Goal: Transaction & Acquisition: Obtain resource

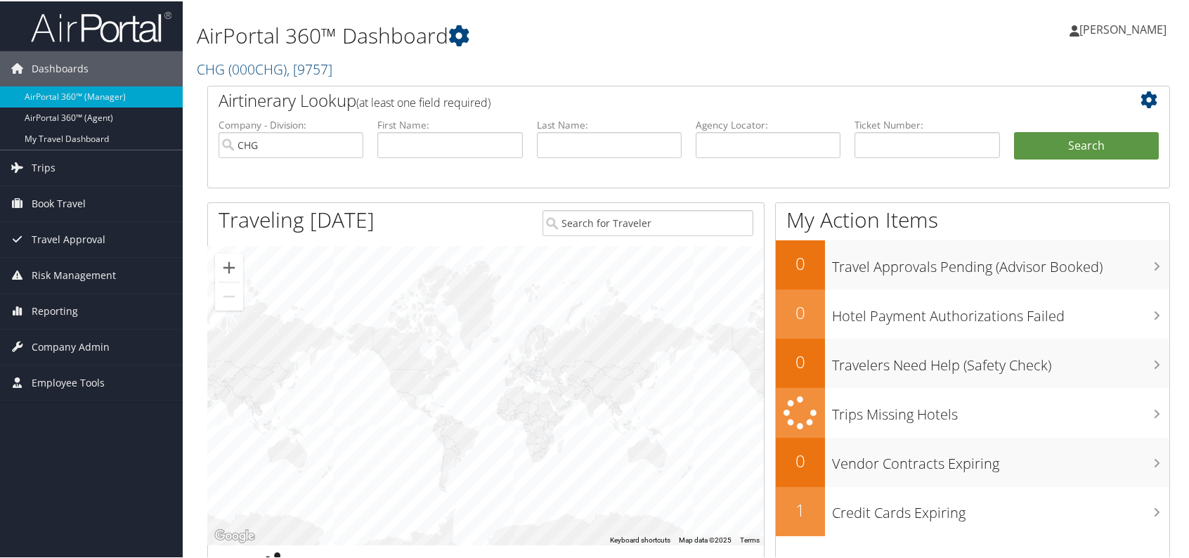
click at [244, 51] on div "AirPortal 360™ Dashboard CHG ( 000CHG ) , [ 9757 ] CHG CHG, [9757]" at bounding box center [524, 43] width 655 height 72
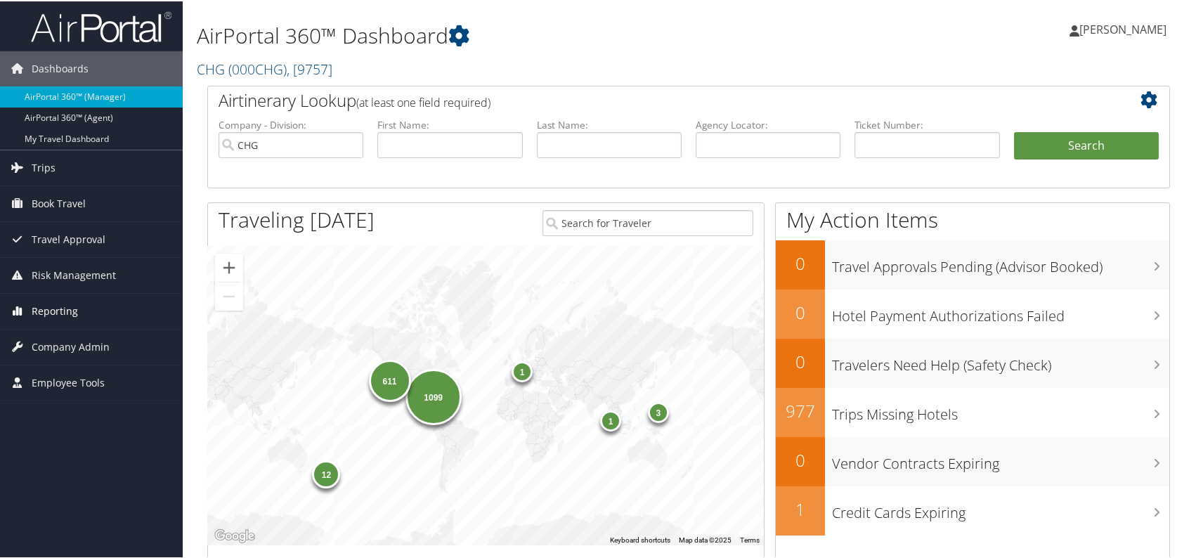
click at [51, 308] on span "Reporting" at bounding box center [55, 309] width 46 height 35
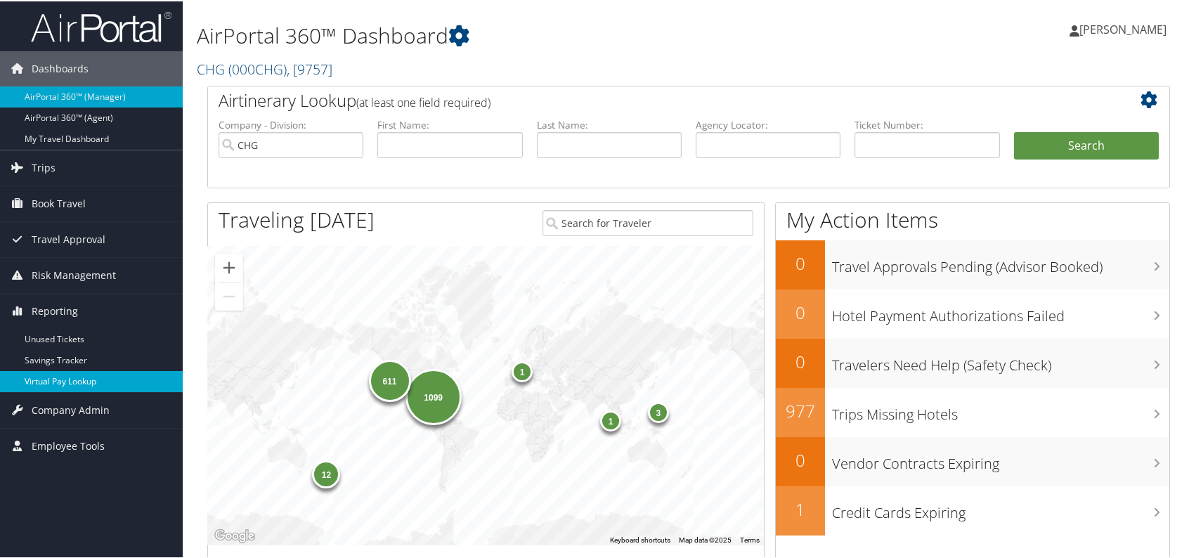
click at [86, 388] on link "Virtual Pay Lookup" at bounding box center [91, 380] width 183 height 21
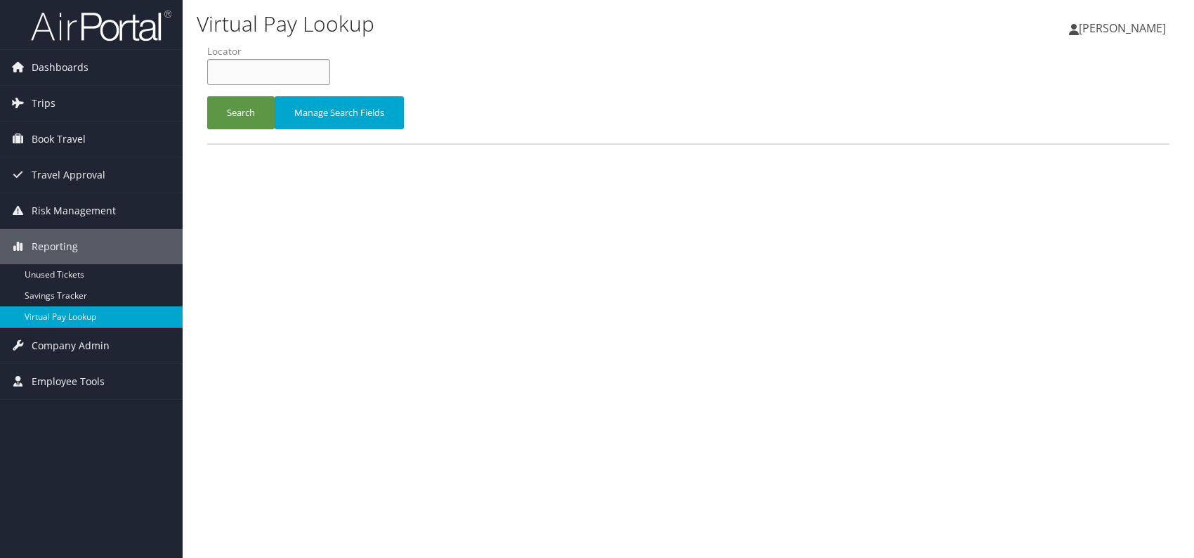
paste input "TR-752080"
click at [226, 110] on button "Search" at bounding box center [240, 112] width 67 height 33
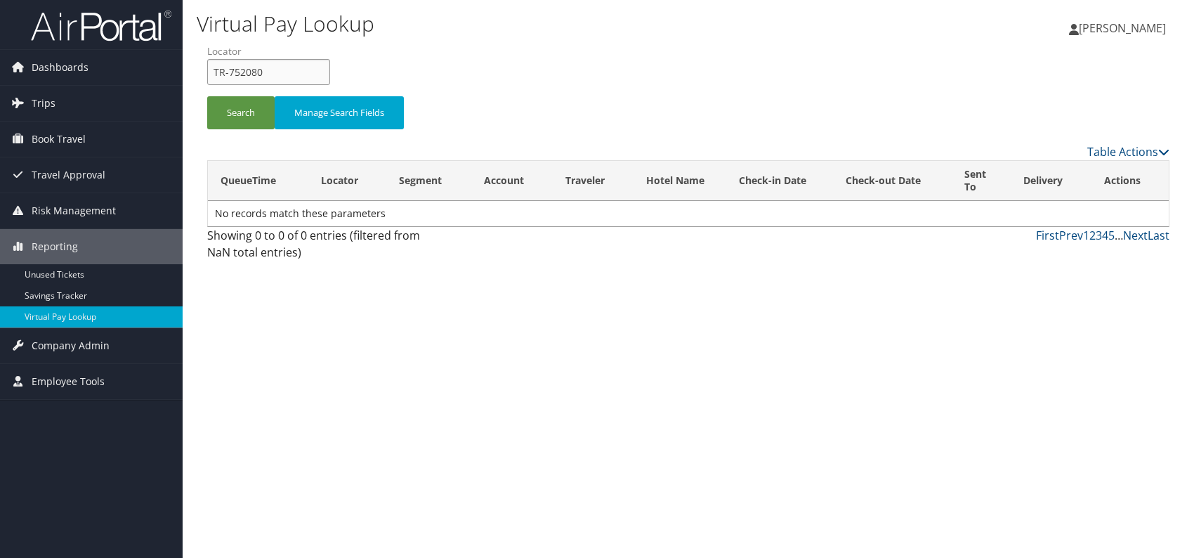
drag, startPoint x: 233, startPoint y: 67, endPoint x: 208, endPoint y: 67, distance: 25.3
click at [207, 70] on form "QueueTime Locator TR-752080 Segment Account Traveler Hotel Name Check-in Date C…" at bounding box center [688, 93] width 962 height 98
paste input "EDKGQG"
click at [238, 70] on input "EDKGQG" at bounding box center [268, 72] width 123 height 26
click at [222, 108] on button "Search" at bounding box center [240, 112] width 67 height 33
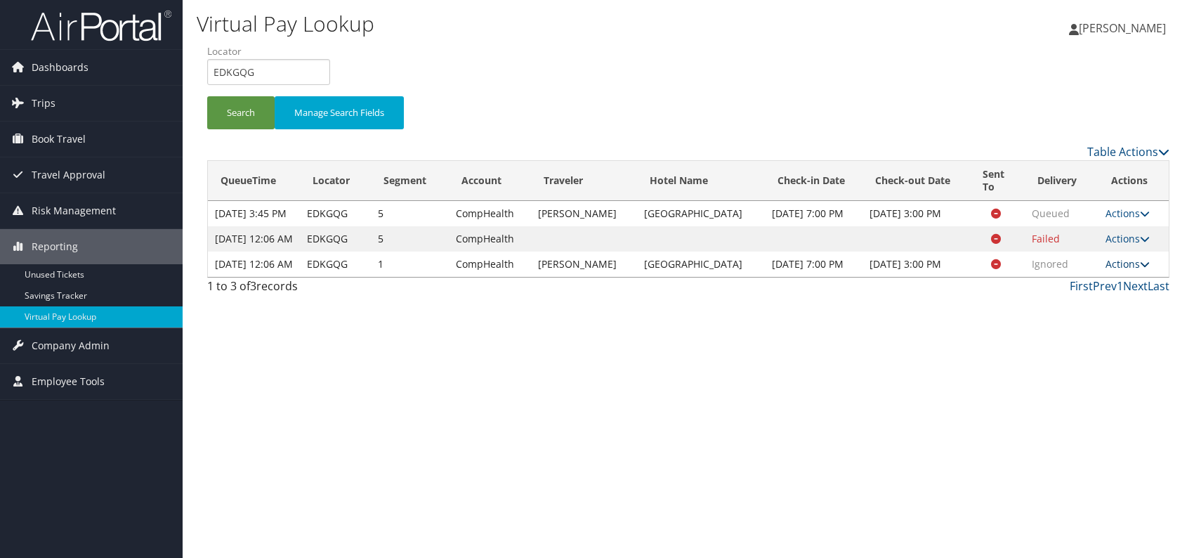
click at [1109, 270] on link "Actions" at bounding box center [1128, 263] width 44 height 13
click at [1073, 351] on link "Logs" at bounding box center [1097, 358] width 89 height 24
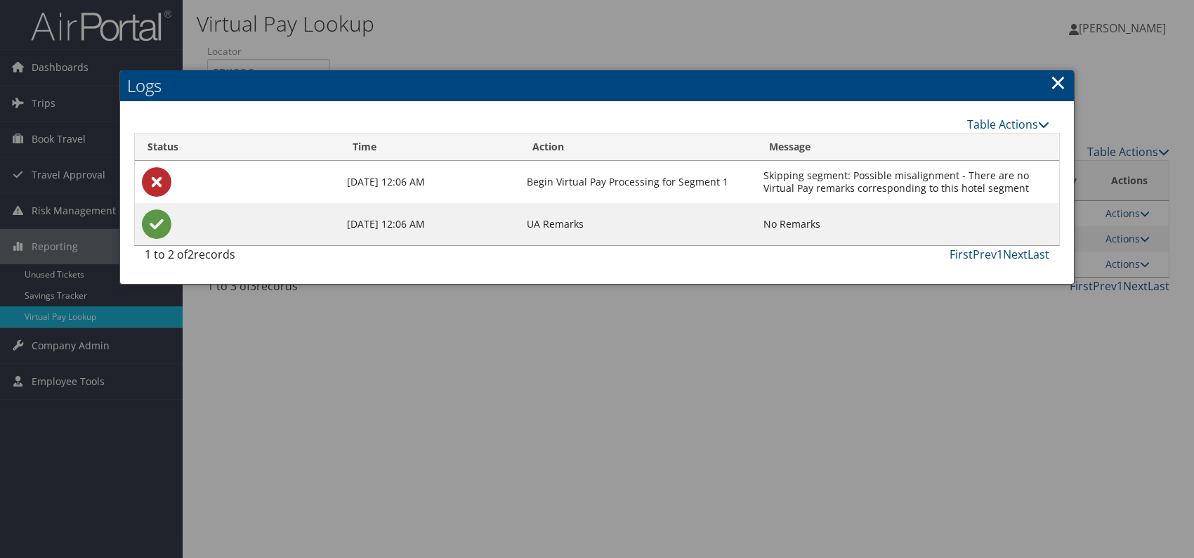
click at [1058, 81] on link "×" at bounding box center [1058, 82] width 16 height 28
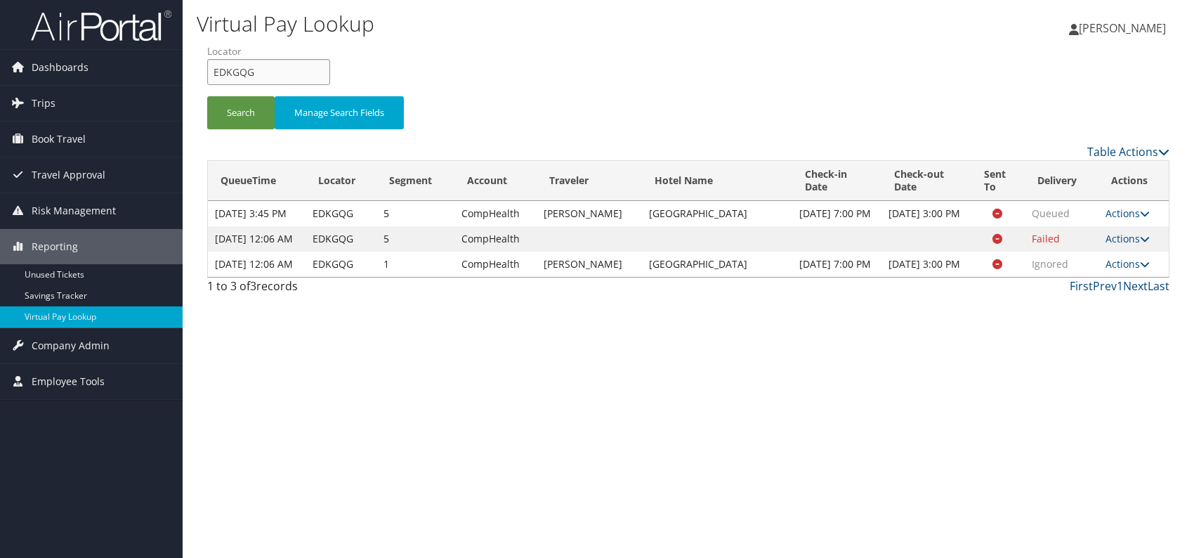
drag, startPoint x: 256, startPoint y: 70, endPoint x: 202, endPoint y: 72, distance: 54.1
click at [207, 72] on form "QueueTime Locator EDKGQG Segment Account Traveler Hotel Name Check-in Date Chec…" at bounding box center [688, 93] width 962 height 98
paste input "WTJZUM"
click at [238, 72] on input "WTJZUM" at bounding box center [268, 72] width 123 height 26
type input "WTJZUM"
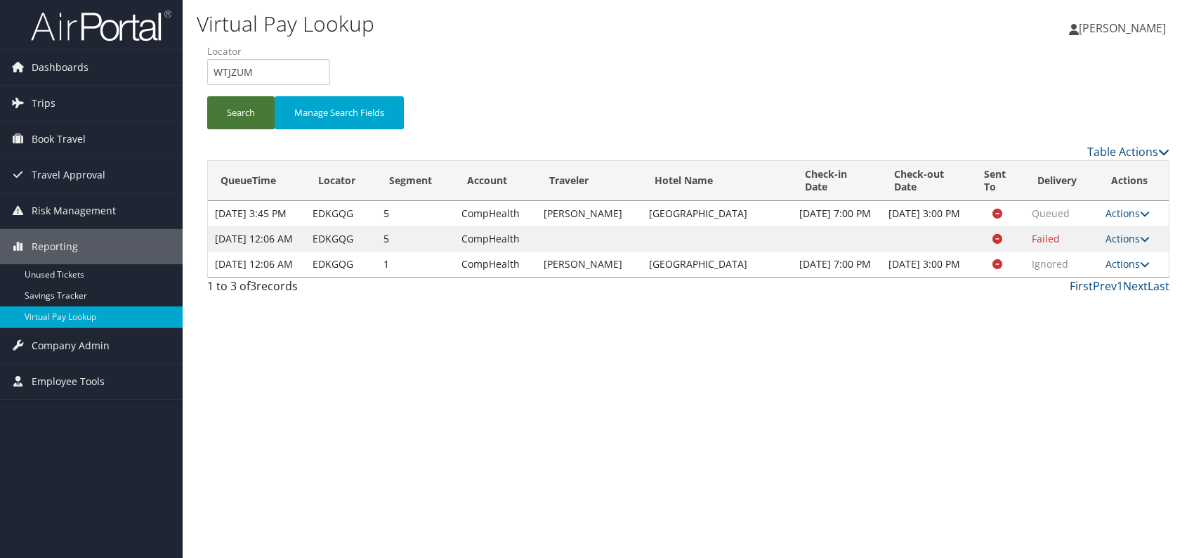
click at [209, 115] on button "Search" at bounding box center [240, 112] width 67 height 33
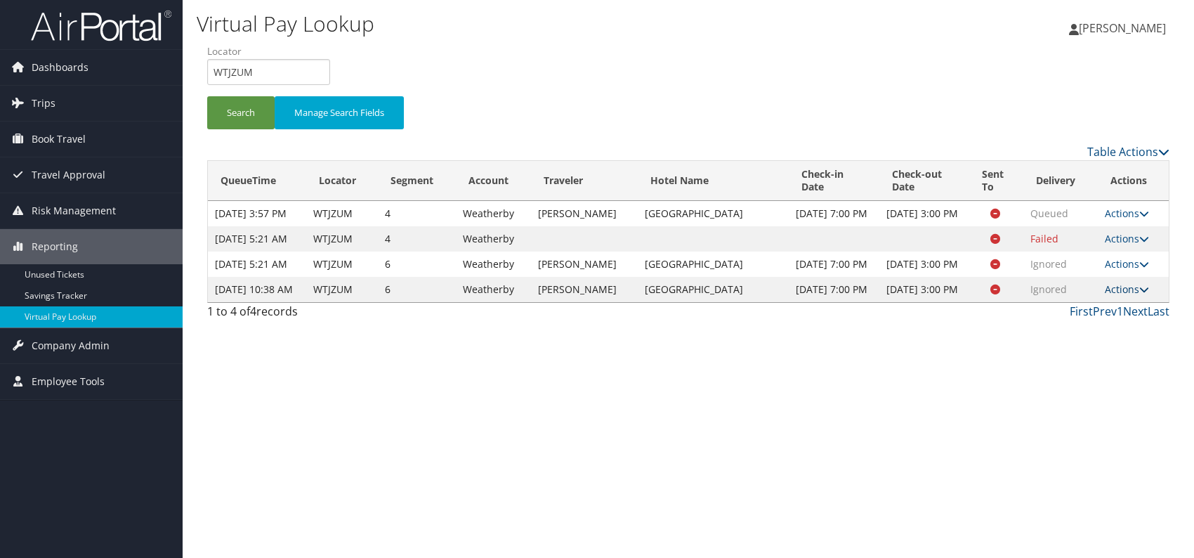
drag, startPoint x: 1137, startPoint y: 335, endPoint x: 1118, endPoint y: 339, distance: 18.6
click at [1136, 296] on link "Actions" at bounding box center [1127, 288] width 44 height 13
click at [1080, 373] on link "Logs" at bounding box center [1101, 377] width 89 height 24
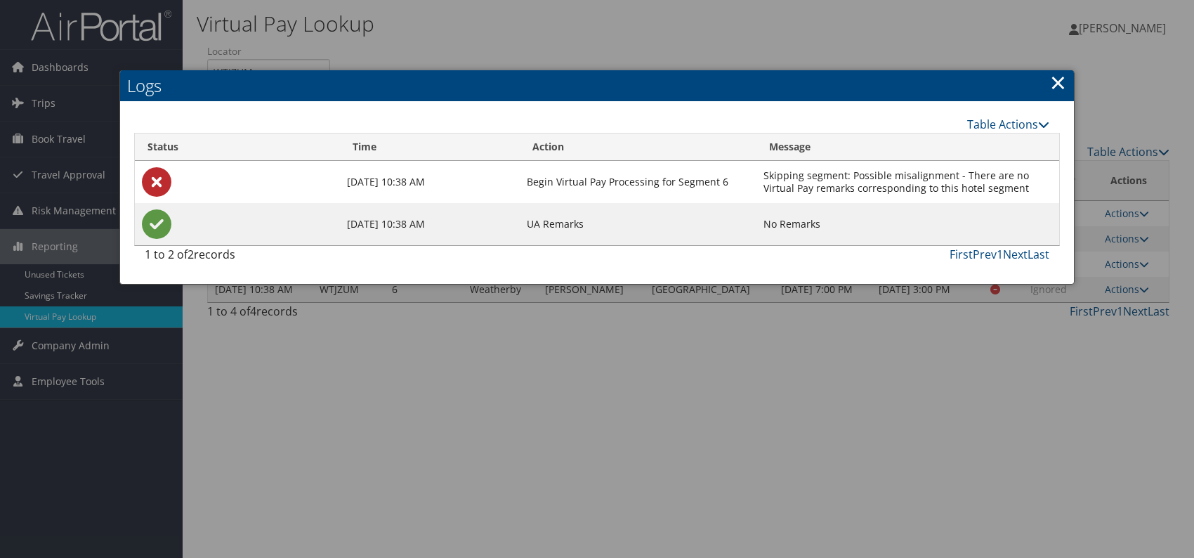
click at [1057, 79] on link "×" at bounding box center [1058, 82] width 16 height 28
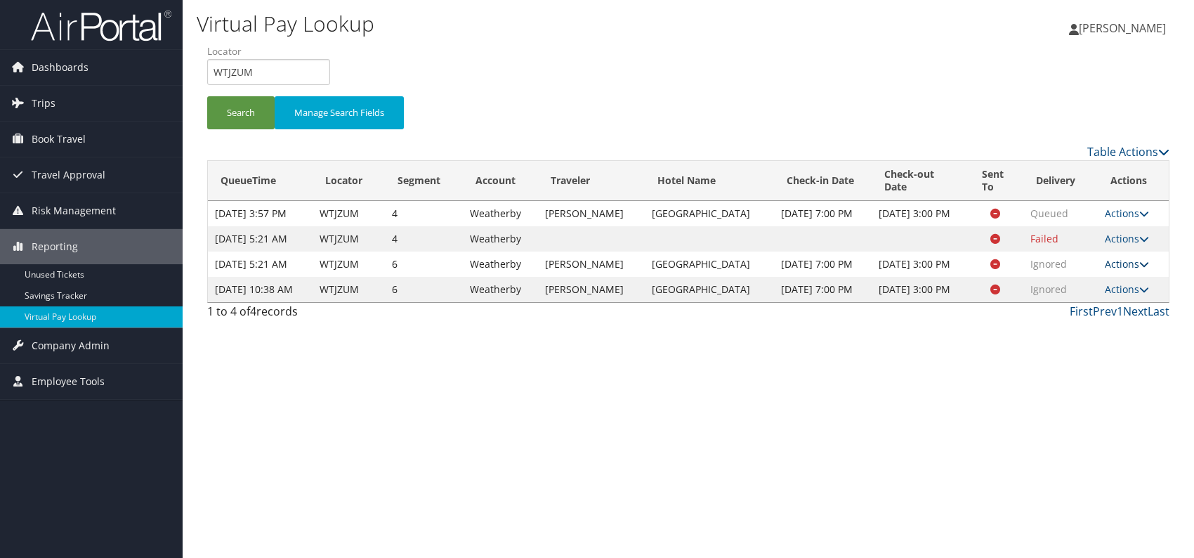
click at [1124, 270] on link "Actions" at bounding box center [1127, 263] width 44 height 13
click at [1094, 336] on link "Logs" at bounding box center [1099, 339] width 89 height 24
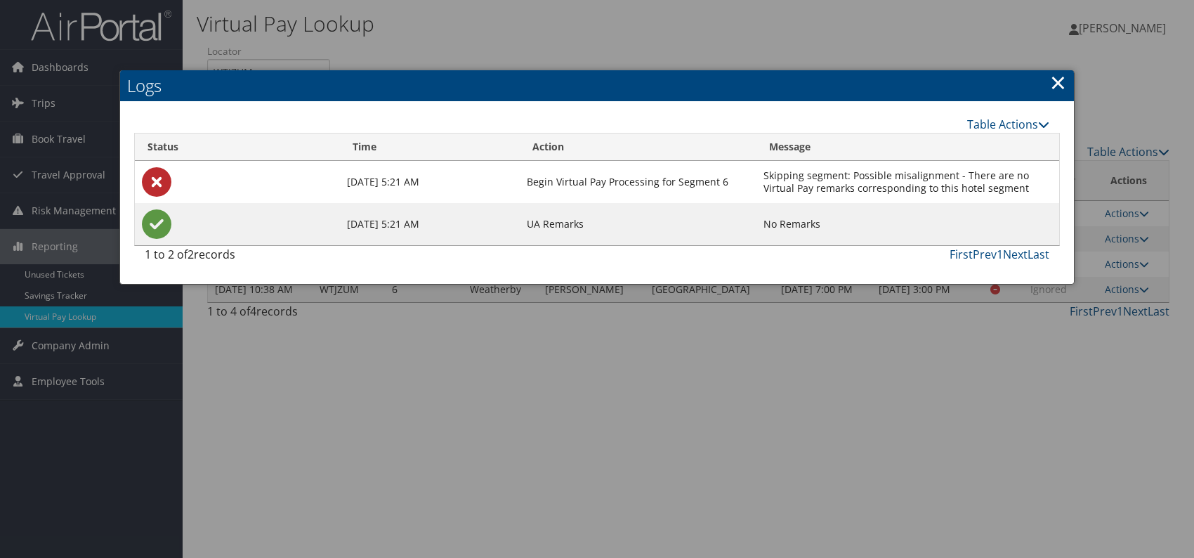
click at [1054, 88] on link "×" at bounding box center [1058, 82] width 16 height 28
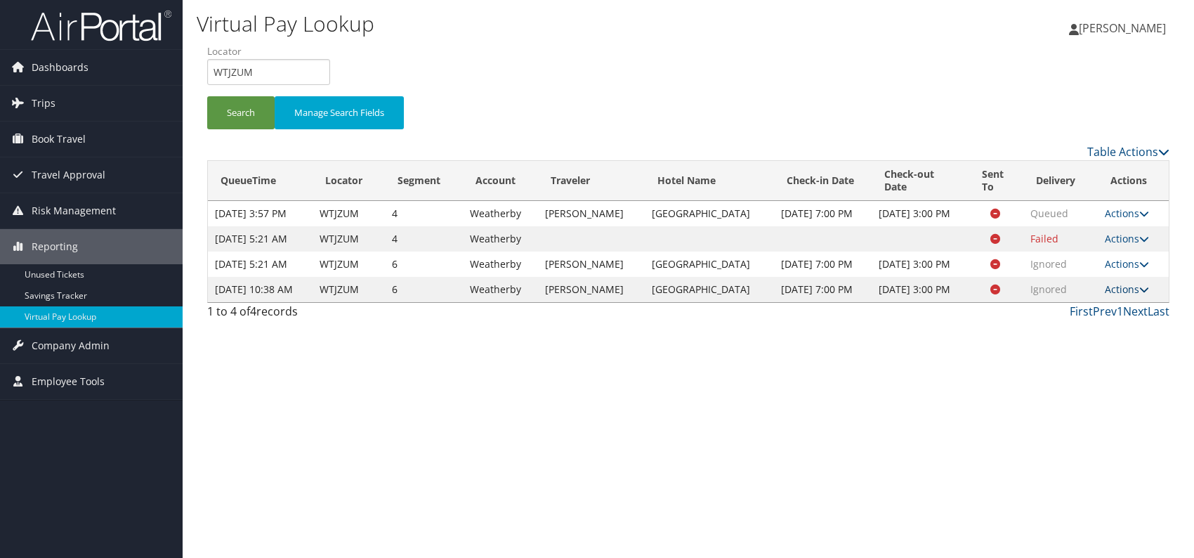
click at [1113, 296] on link "Actions" at bounding box center [1127, 288] width 44 height 13
click at [1098, 352] on link "Resend" at bounding box center [1099, 353] width 89 height 24
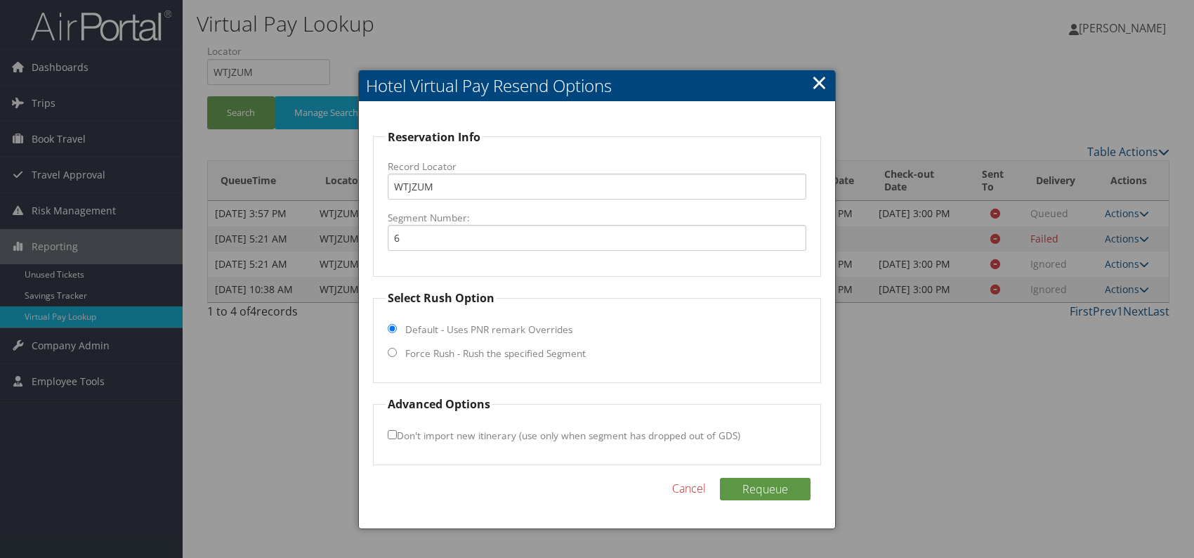
click at [811, 79] on link "×" at bounding box center [819, 82] width 16 height 28
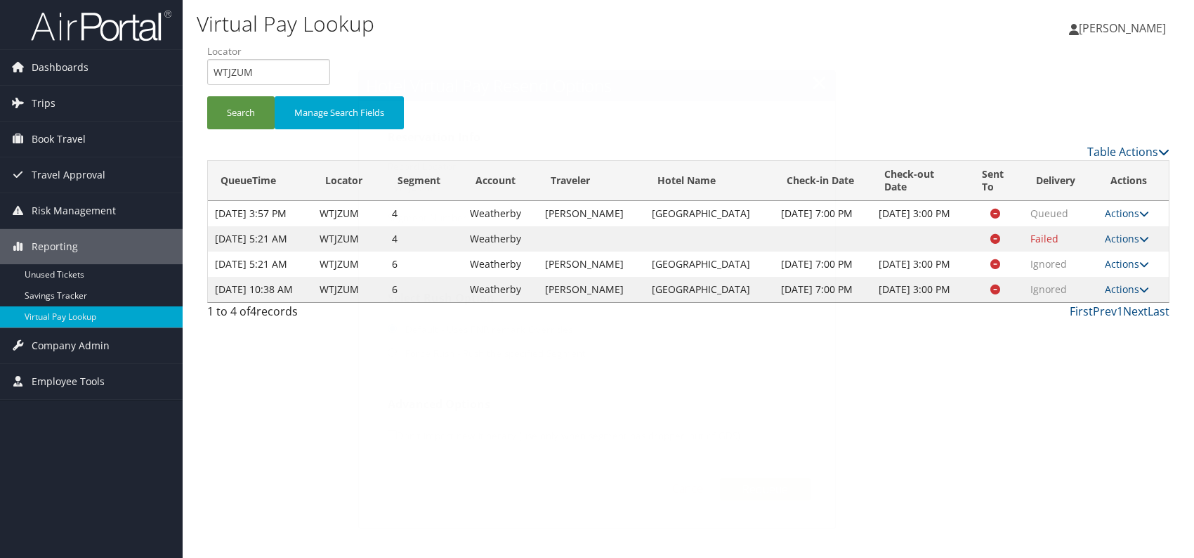
click at [936, 412] on div "Virtual Pay Lookup Romina Kwock Romina Kwock My Settings Travel Agency Contacts…" at bounding box center [689, 279] width 1012 height 558
click at [46, 96] on span "Trips" at bounding box center [44, 103] width 24 height 35
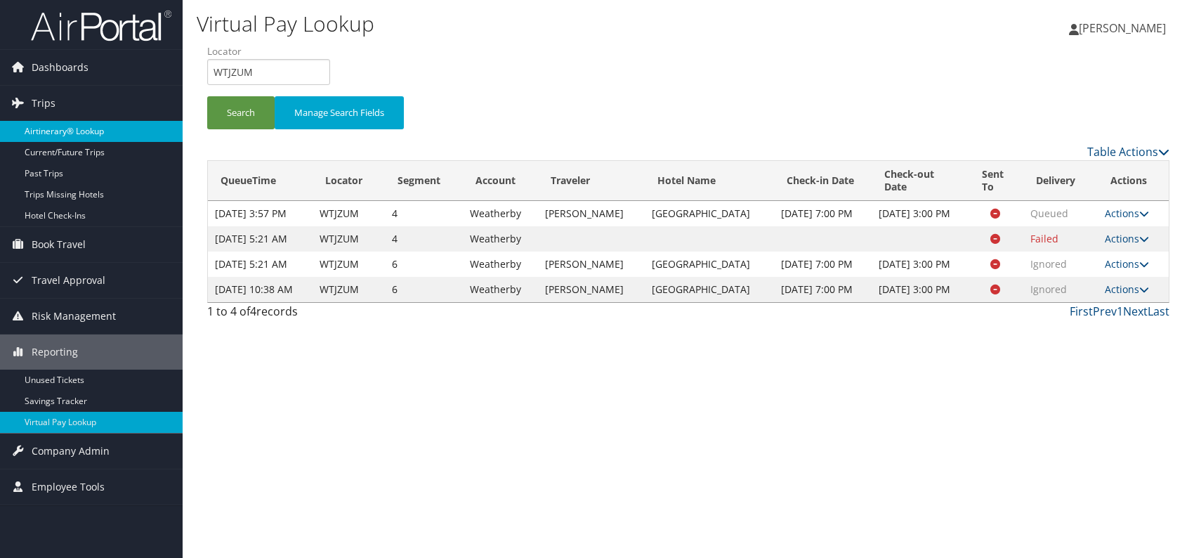
click at [80, 127] on link "Airtinerary® Lookup" at bounding box center [91, 131] width 183 height 21
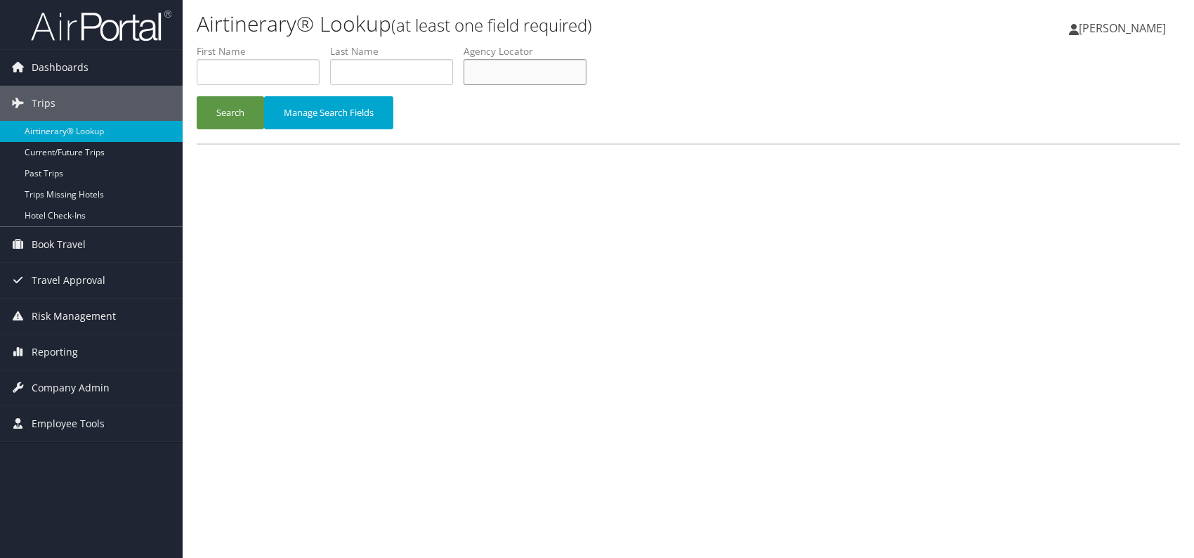
paste input "WBXVXG"
click at [208, 109] on button "Search" at bounding box center [230, 112] width 67 height 33
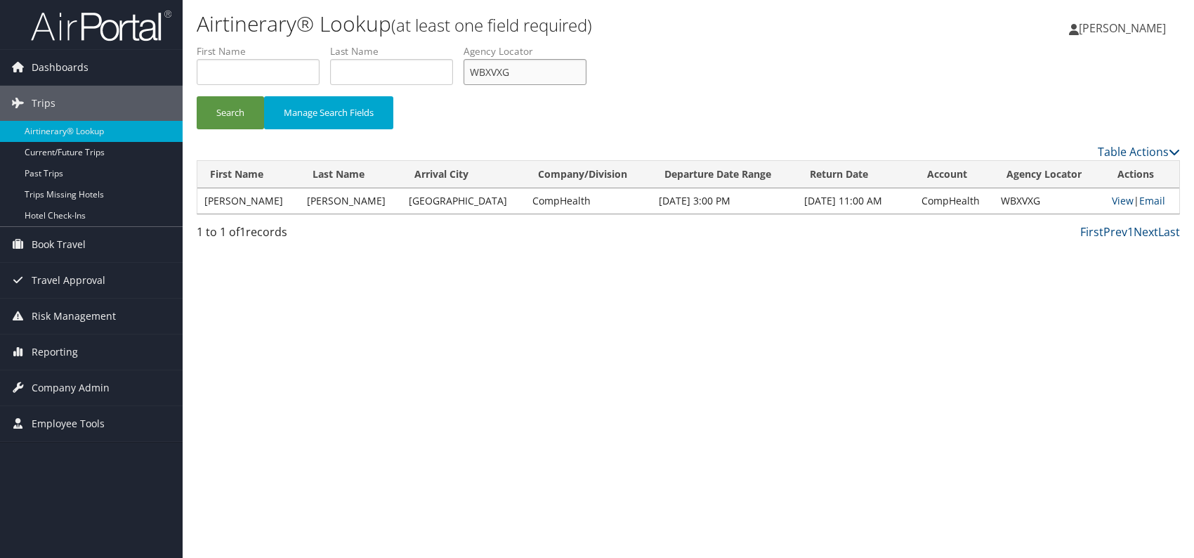
drag, startPoint x: 537, startPoint y: 75, endPoint x: 490, endPoint y: 71, distance: 47.3
click at [472, 75] on input "WBXVXG" at bounding box center [525, 72] width 123 height 26
paste input "OSBPXE"
click at [232, 112] on button "Search" at bounding box center [230, 112] width 67 height 33
drag, startPoint x: 492, startPoint y: 72, endPoint x: 500, endPoint y: 70, distance: 8.5
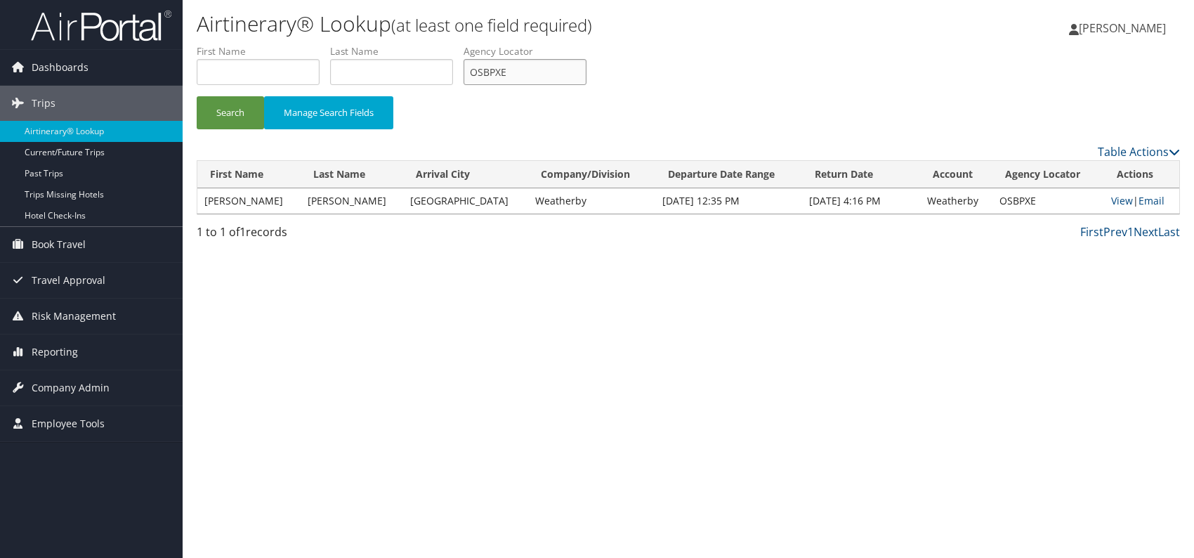
click at [473, 72] on input "OSBPXE" at bounding box center [525, 72] width 123 height 26
paste input "DKHEFK"
click at [252, 112] on button "Search" at bounding box center [230, 112] width 67 height 33
drag, startPoint x: 503, startPoint y: 72, endPoint x: 466, endPoint y: 72, distance: 37.2
click at [466, 44] on ul "First Name Last Name Departure City Arrival City Company/Division Airport/City …" at bounding box center [688, 44] width 983 height 0
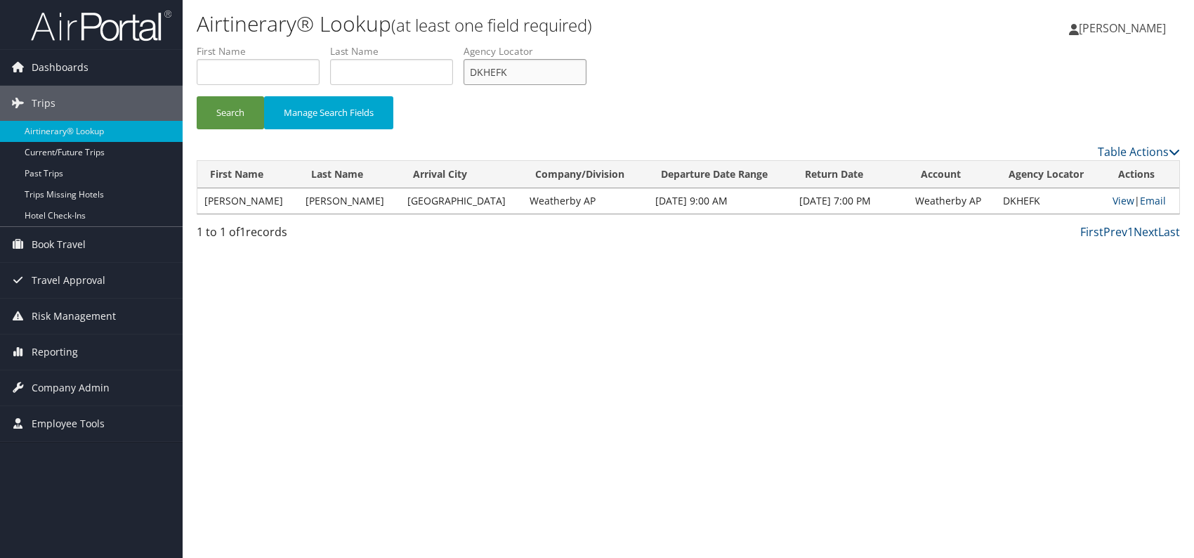
paste input "UFEJZB"
click at [243, 114] on button "Search" at bounding box center [230, 112] width 67 height 33
drag, startPoint x: 486, startPoint y: 62, endPoint x: 475, endPoint y: 63, distance: 11.3
click at [475, 63] on li "Agency Locator UFEJZB" at bounding box center [530, 69] width 133 height 51
drag, startPoint x: 516, startPoint y: 69, endPoint x: 479, endPoint y: 69, distance: 36.5
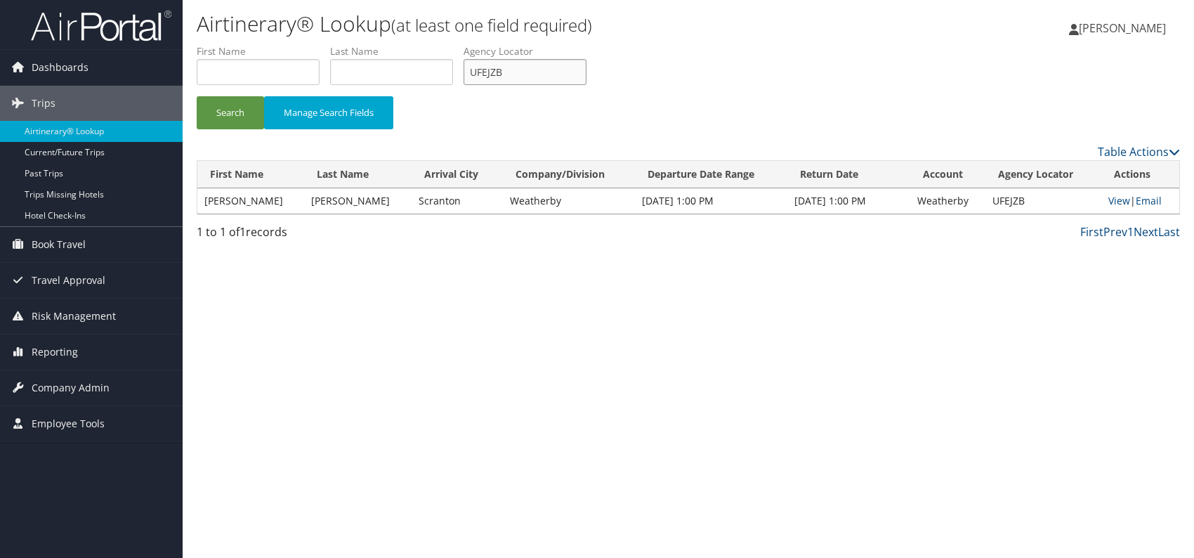
click at [479, 69] on input "UFEJZB" at bounding box center [525, 72] width 123 height 26
type input "U"
paste input "FSMHJL"
type input "FSMHJL"
click at [239, 114] on button "Search" at bounding box center [230, 112] width 67 height 33
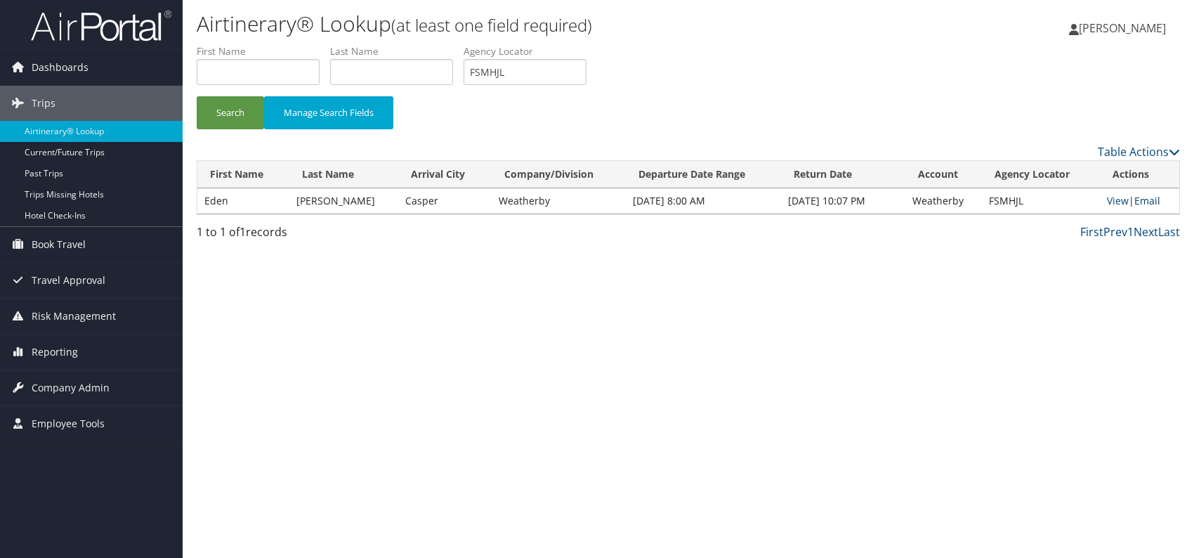
click at [1151, 198] on link "Email" at bounding box center [1148, 200] width 26 height 13
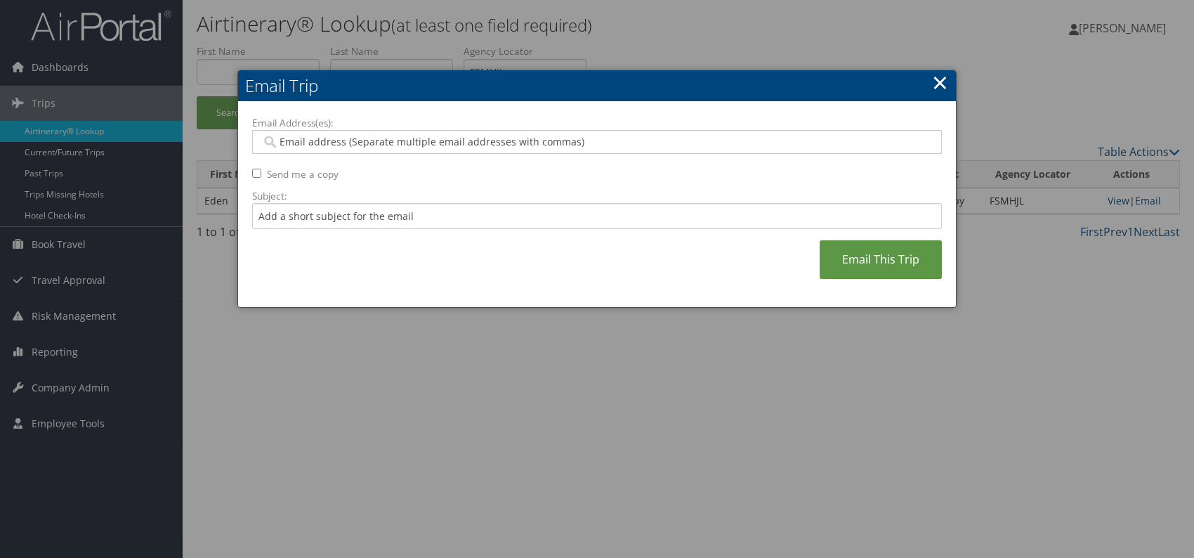
paste input "vanessa.diaz@weatherbyhealthcare.com"
type input "vanessa.diaz@weatherbyhealthcare.com"
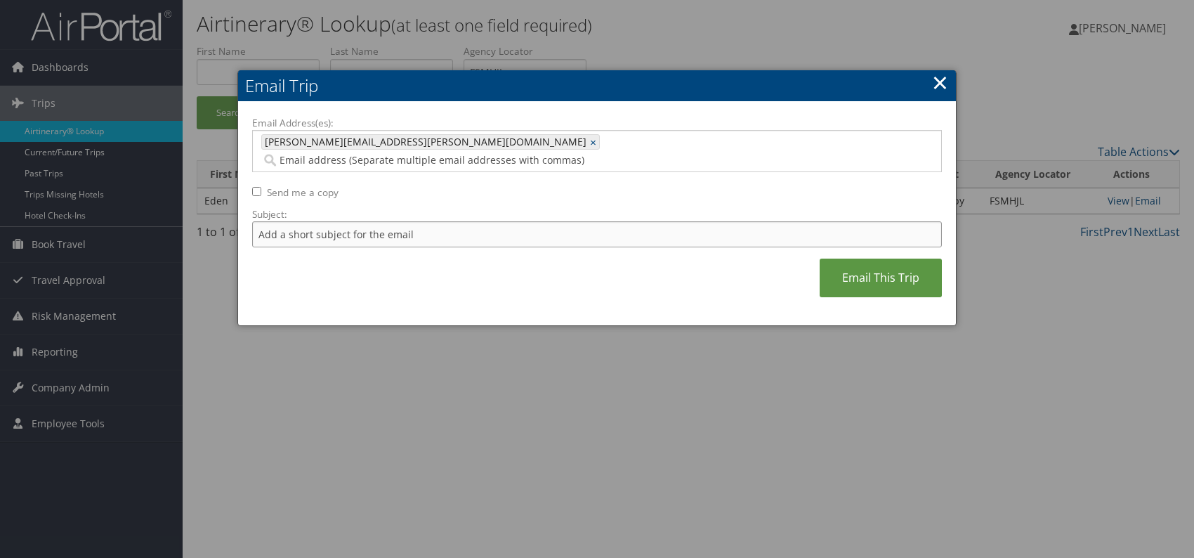
click at [381, 221] on input "Subject:" at bounding box center [597, 234] width 690 height 26
click at [582, 273] on div "Email Address(es): vanessa.diaz@weatherbyhealthcare.com vanessa.diaz@weatherbyh…" at bounding box center [597, 214] width 690 height 196
drag, startPoint x: 443, startPoint y: 216, endPoint x: 490, endPoint y: 211, distance: 48.0
click at [490, 221] on input "Itinerary change. Please see notes in TR-752077" at bounding box center [597, 234] width 690 height 26
paste input "42174"
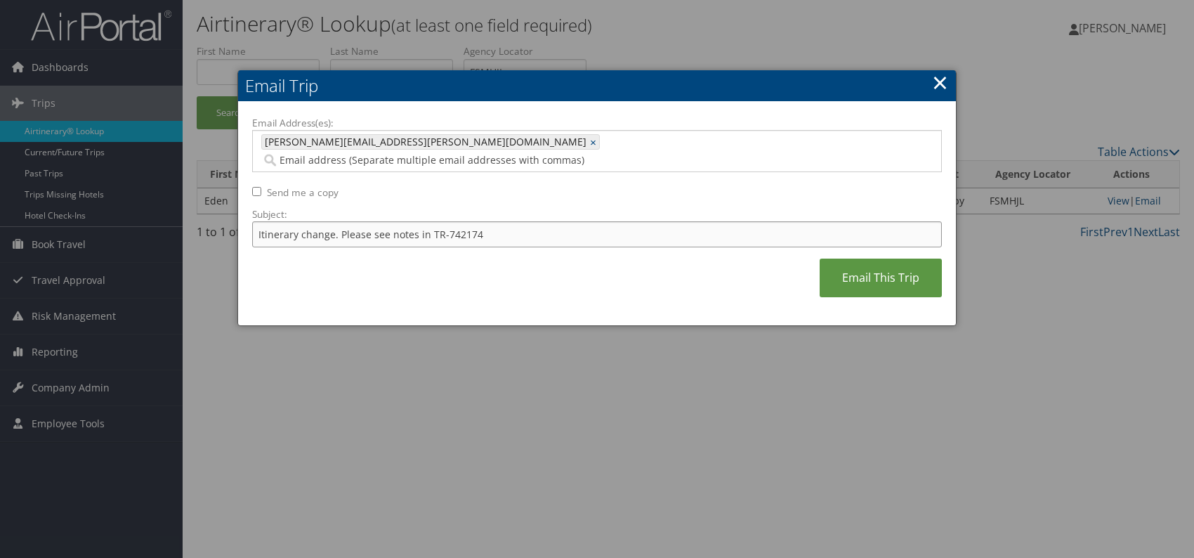
type input "Itinerary change. Please see notes in TR-742174"
drag, startPoint x: 655, startPoint y: 257, endPoint x: 694, endPoint y: 254, distance: 39.4
click at [655, 257] on div "Email Address(es): vanessa.diaz@weatherbyhealthcare.com vanessa.diaz@weatherbyh…" at bounding box center [597, 214] width 690 height 196
click at [884, 261] on link "Email This Trip" at bounding box center [881, 278] width 122 height 39
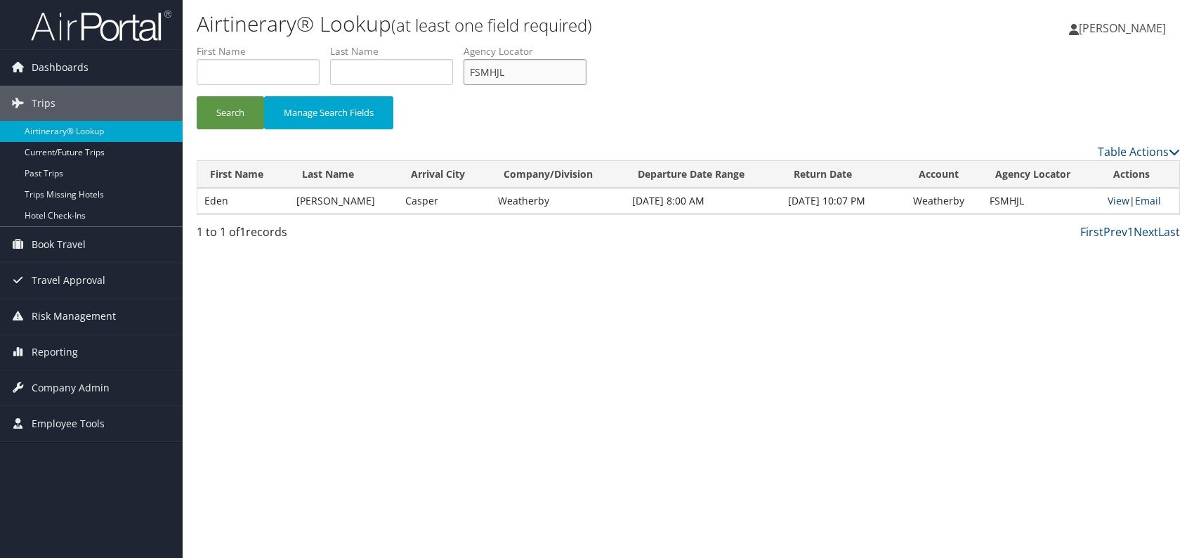
drag, startPoint x: 489, startPoint y: 63, endPoint x: 470, endPoint y: 66, distance: 19.2
click at [470, 66] on input "FSMHJL" at bounding box center [525, 72] width 123 height 26
paste input "UVCRSD"
type input "UVCRSD"
click at [226, 111] on button "Search" at bounding box center [230, 112] width 67 height 33
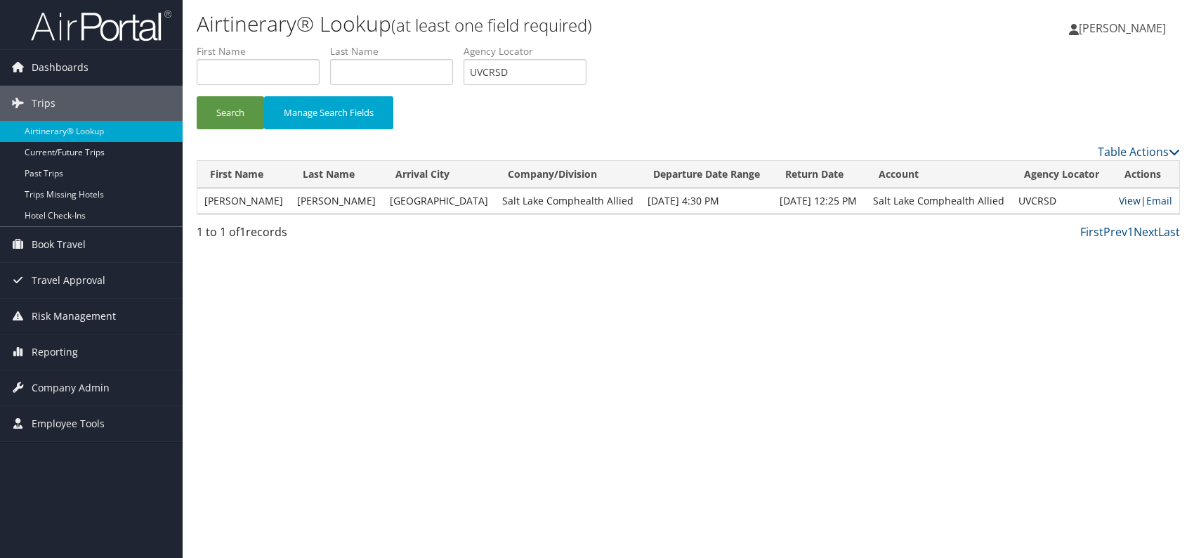
click at [1119, 201] on link "View" at bounding box center [1130, 200] width 22 height 13
drag, startPoint x: 1161, startPoint y: 201, endPoint x: 1151, endPoint y: 217, distance: 18.9
click at [1161, 201] on link "Email" at bounding box center [1159, 200] width 26 height 13
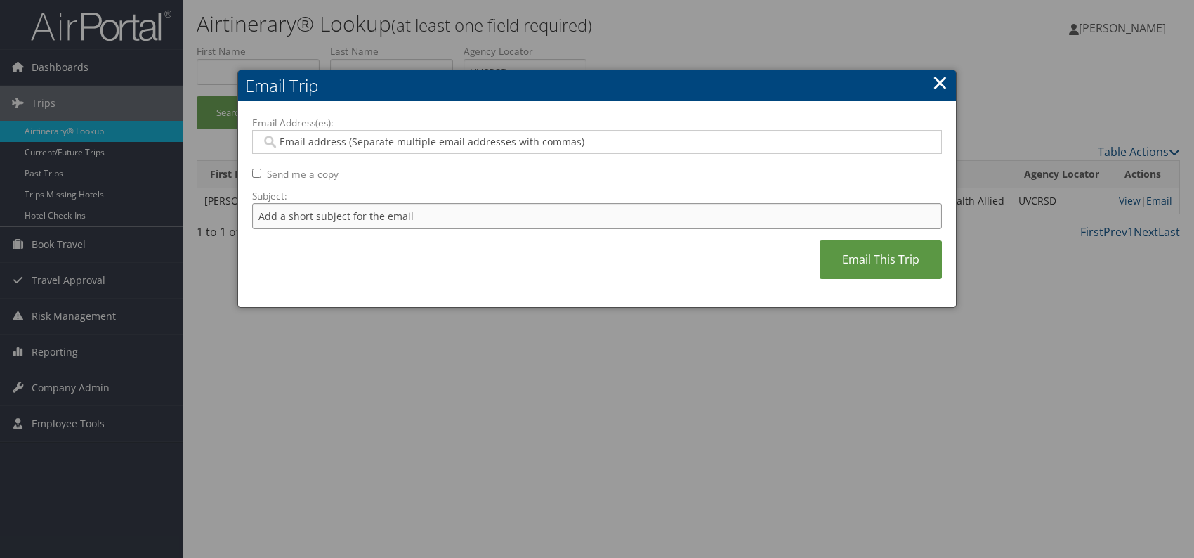
click at [356, 213] on input "Subject:" at bounding box center [597, 216] width 690 height 26
drag, startPoint x: 443, startPoint y: 217, endPoint x: 486, endPoint y: 216, distance: 43.6
click at [490, 217] on input "Itinerary change. Please see notes in TR-752077" at bounding box center [597, 216] width 690 height 26
paste input "6070"
type input "Itinerary change. Please see notes in TR-756070"
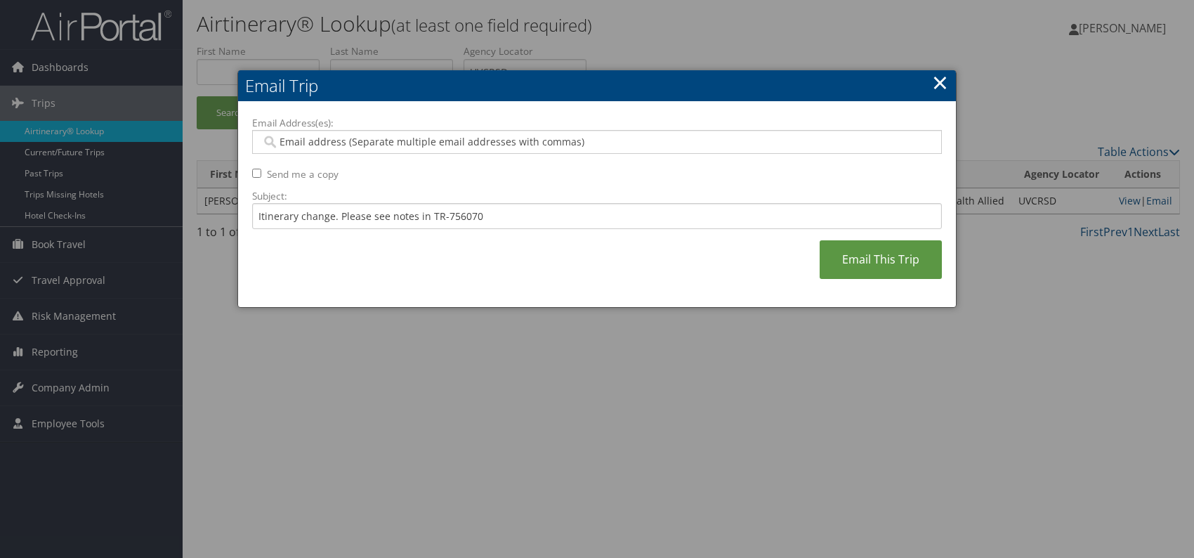
click at [362, 333] on div at bounding box center [597, 279] width 1194 height 558
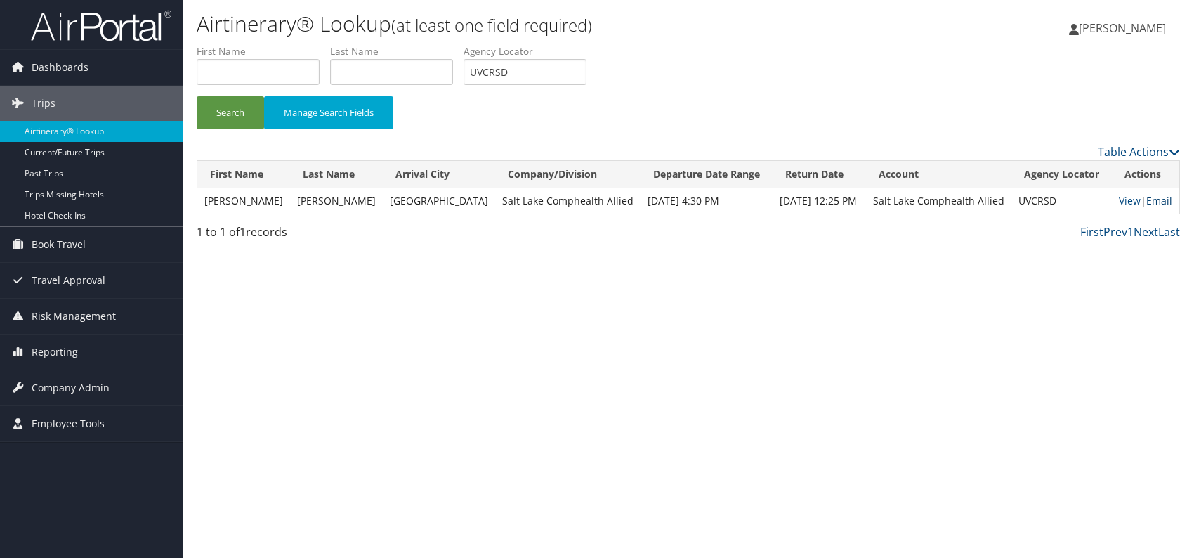
click at [1157, 197] on link "Email" at bounding box center [1159, 200] width 26 height 13
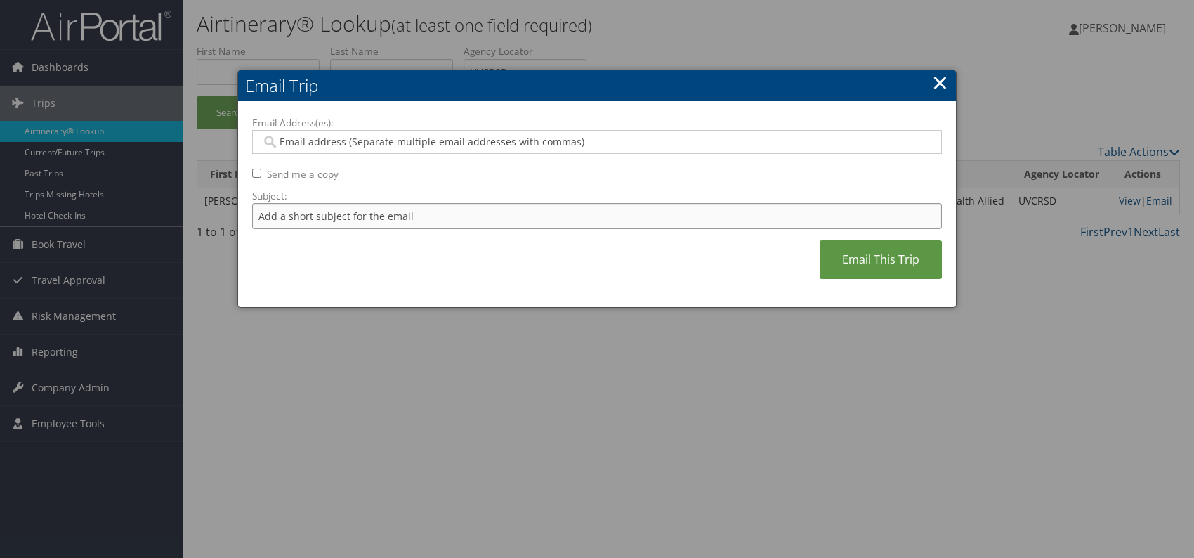
click at [437, 212] on input "Subject:" at bounding box center [597, 216] width 690 height 26
click at [564, 204] on input "Itinerary change. Please see notes in TR-752077" at bounding box center [597, 216] width 690 height 26
drag, startPoint x: 443, startPoint y: 216, endPoint x: 502, endPoint y: 215, distance: 59.7
click at [503, 215] on input "Itinerary change. Please see notes in TR-752077" at bounding box center [597, 216] width 690 height 26
paste input "6070"
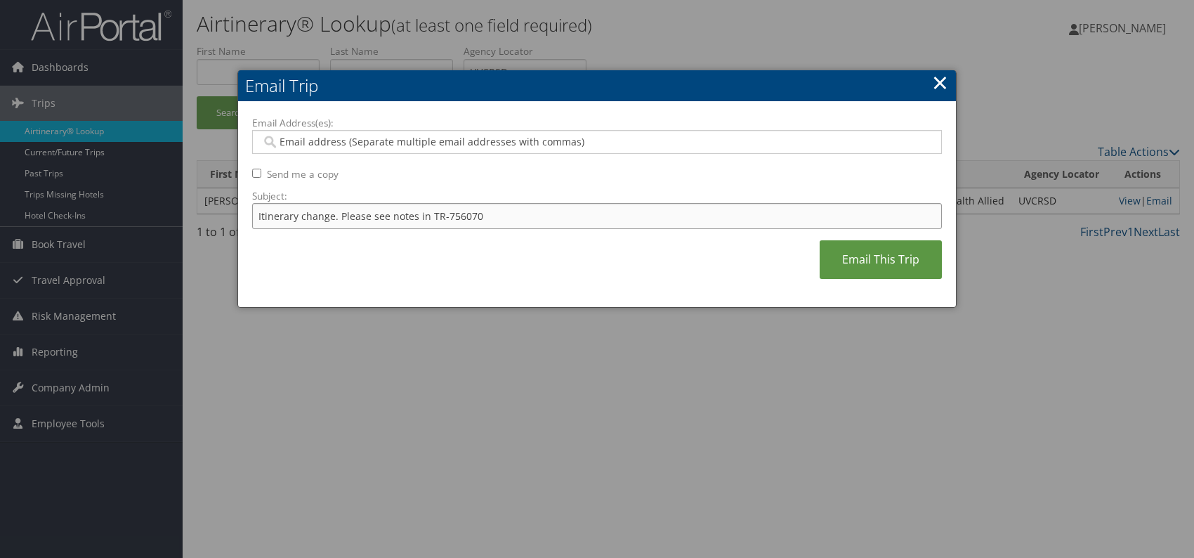
type input "Itinerary change. Please see notes in TR-756070"
paste input "genna.cialone@comphealth.com"
type input "genna.cialone@comphealth.com"
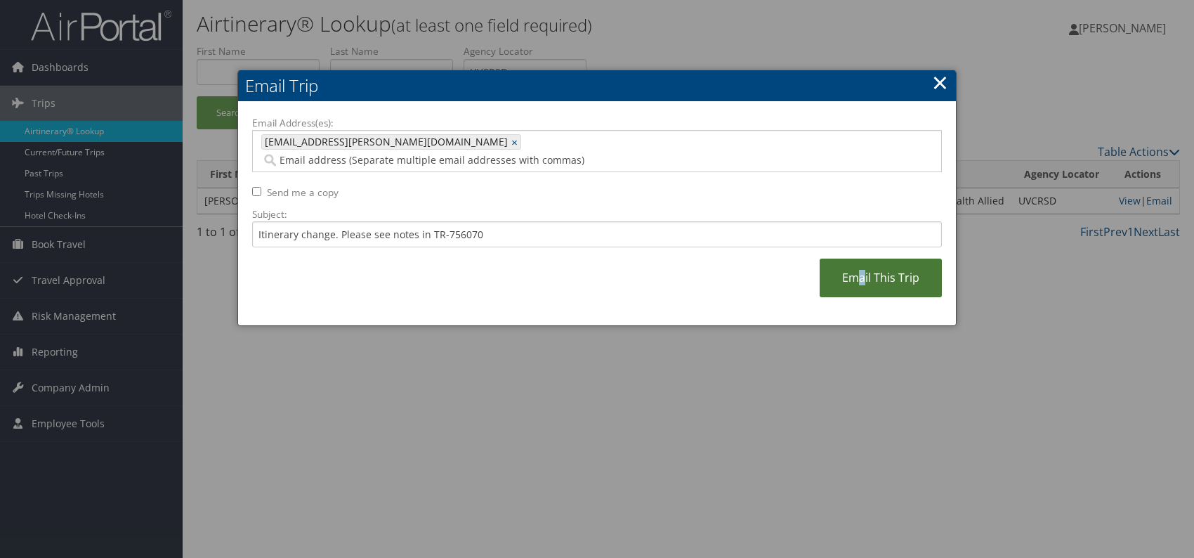
click at [863, 263] on link "Email This Trip" at bounding box center [881, 278] width 122 height 39
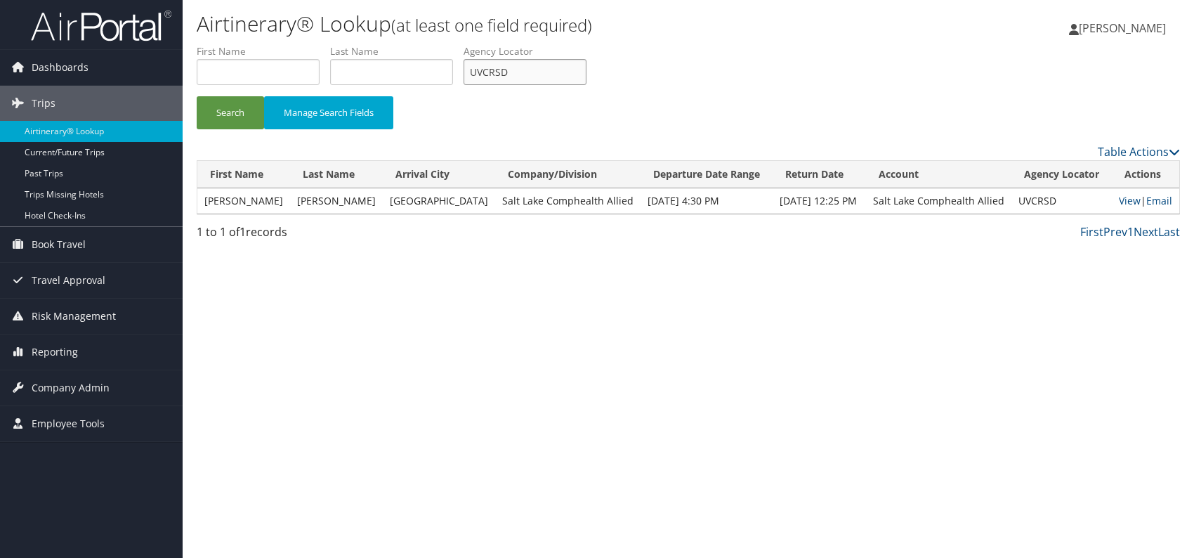
drag, startPoint x: 523, startPoint y: 74, endPoint x: 475, endPoint y: 76, distance: 48.5
click at [475, 76] on input "UVCRSD" at bounding box center [525, 72] width 123 height 26
paste input "HGZCT"
type input "UHGZCT"
click at [230, 112] on button "Search" at bounding box center [230, 112] width 67 height 33
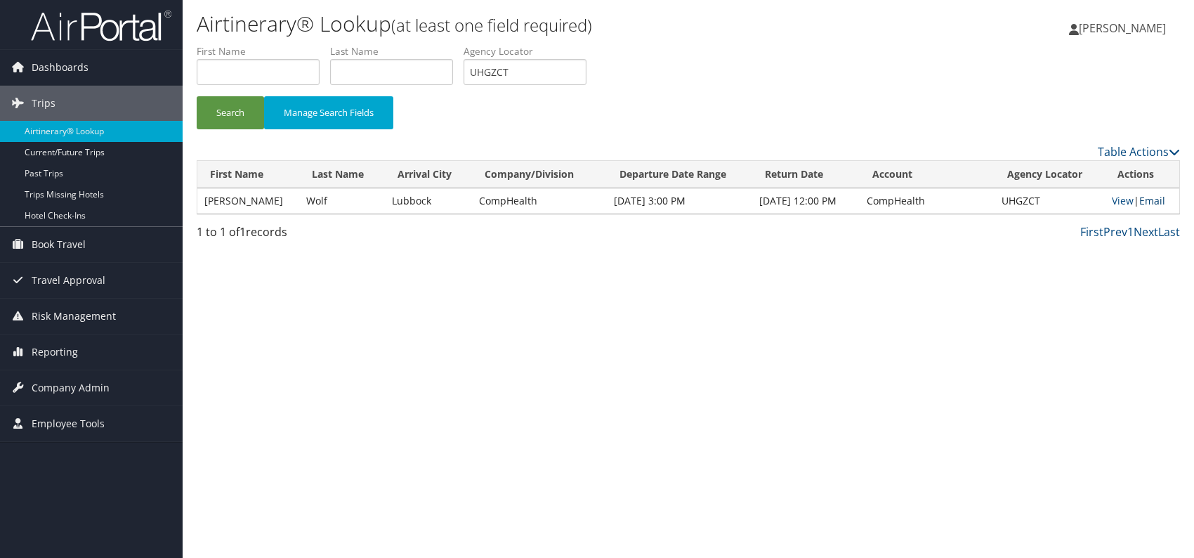
click at [1155, 199] on link "Email" at bounding box center [1152, 200] width 26 height 13
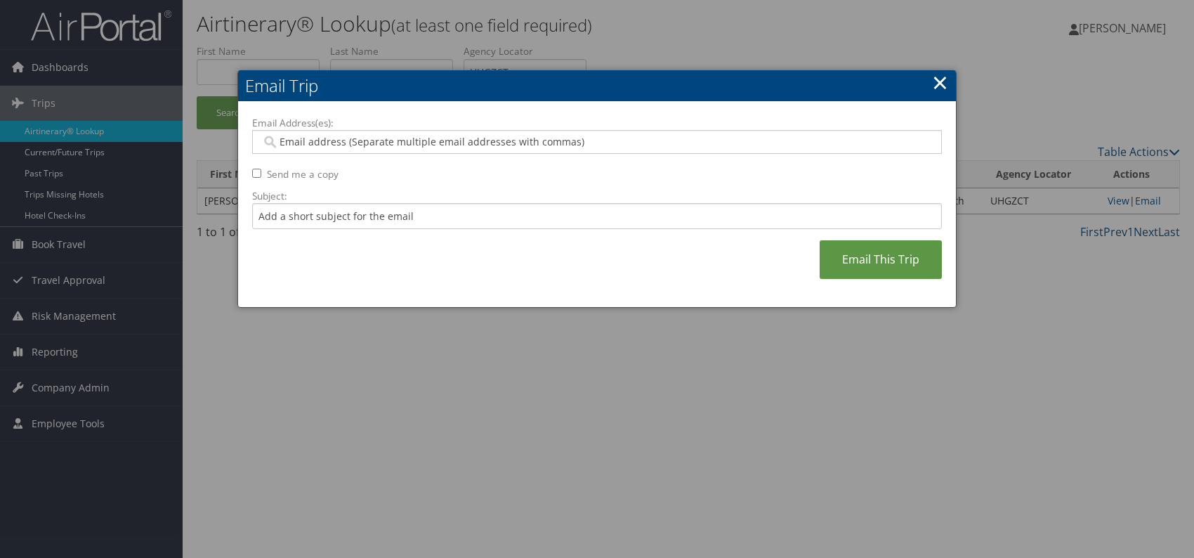
paste input "rachel.perez@comphealth.com"
type input "rachel.perez@comphealth.com"
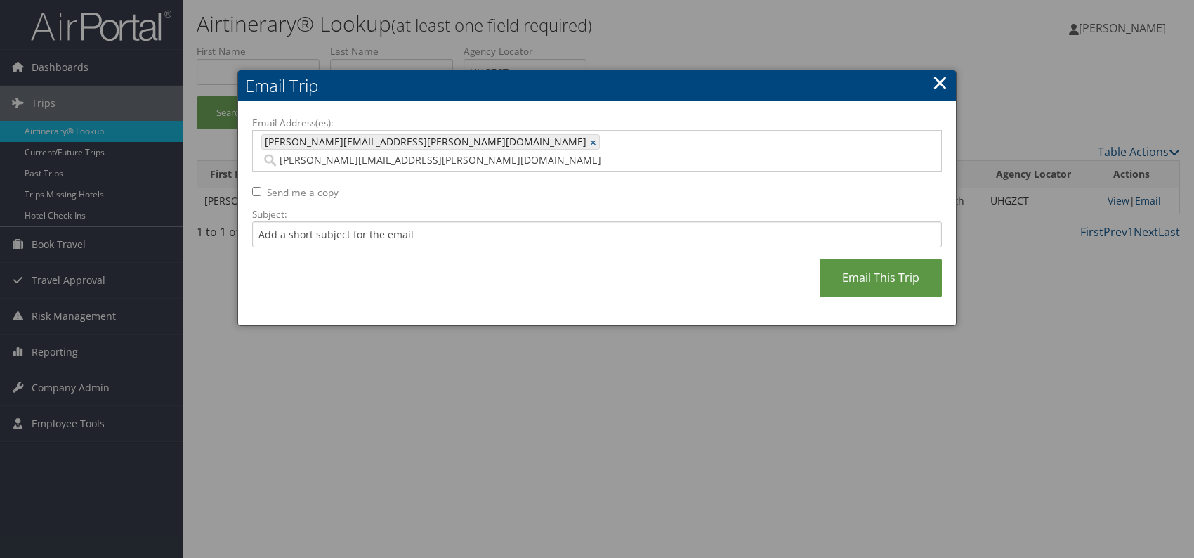
type input "rachel.perez@comphealth.com"
click at [381, 221] on input "Subject:" at bounding box center [597, 234] width 690 height 26
drag, startPoint x: 443, startPoint y: 216, endPoint x: 487, endPoint y: 218, distance: 44.3
click at [487, 221] on input "Itinerary change. Please see notes in TR-752077" at bounding box center [597, 234] width 690 height 26
paste input "48749"
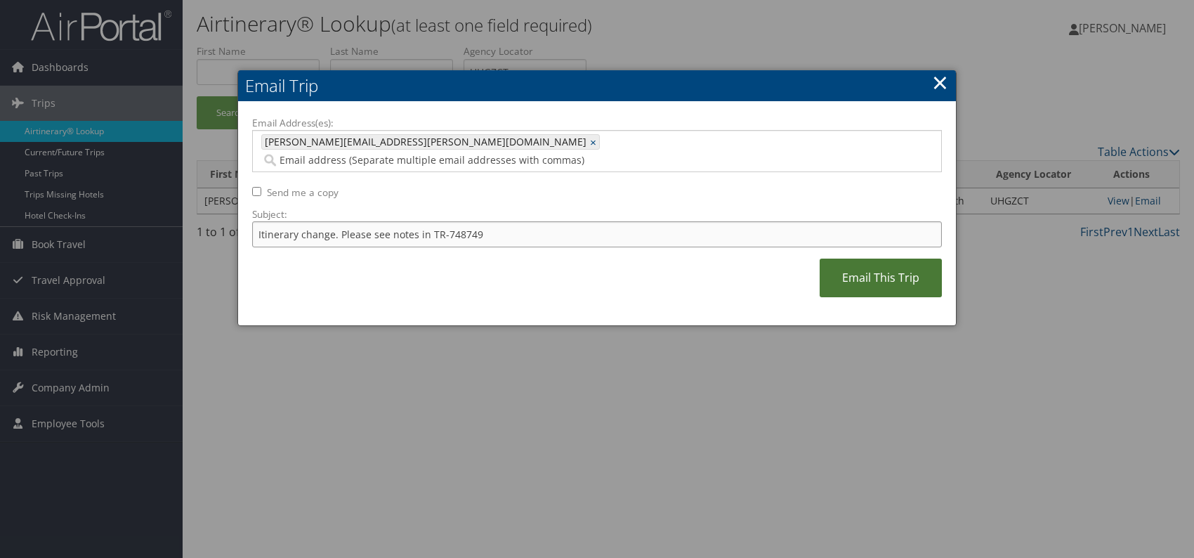
type input "Itinerary change. Please see notes in TR-748749"
click at [863, 259] on link "Email This Trip" at bounding box center [881, 278] width 122 height 39
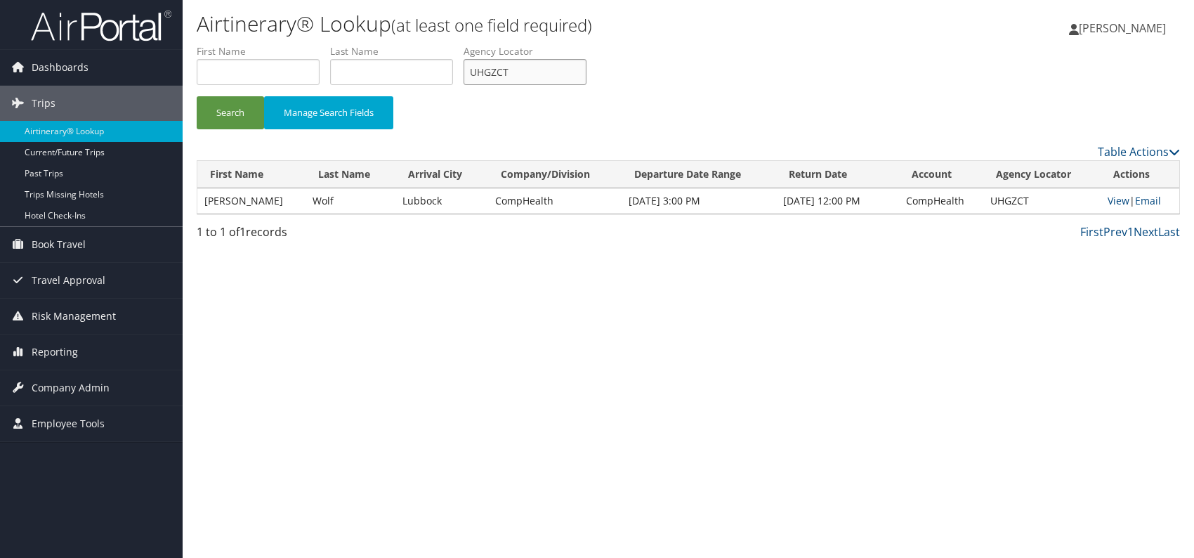
drag, startPoint x: 505, startPoint y: 72, endPoint x: 469, endPoint y: 72, distance: 35.8
click at [469, 72] on input "UHGZCT" at bounding box center [525, 72] width 123 height 26
paste input "EIGXEA"
type input "EIGXEA"
click at [220, 114] on button "Search" at bounding box center [230, 112] width 67 height 33
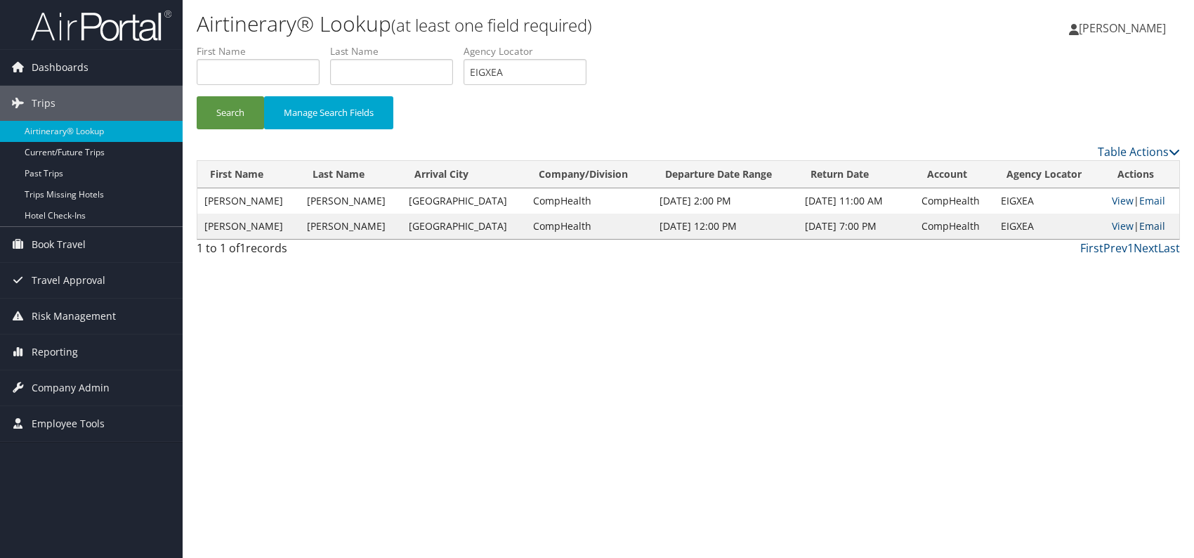
click at [1156, 226] on link "Email" at bounding box center [1152, 225] width 26 height 13
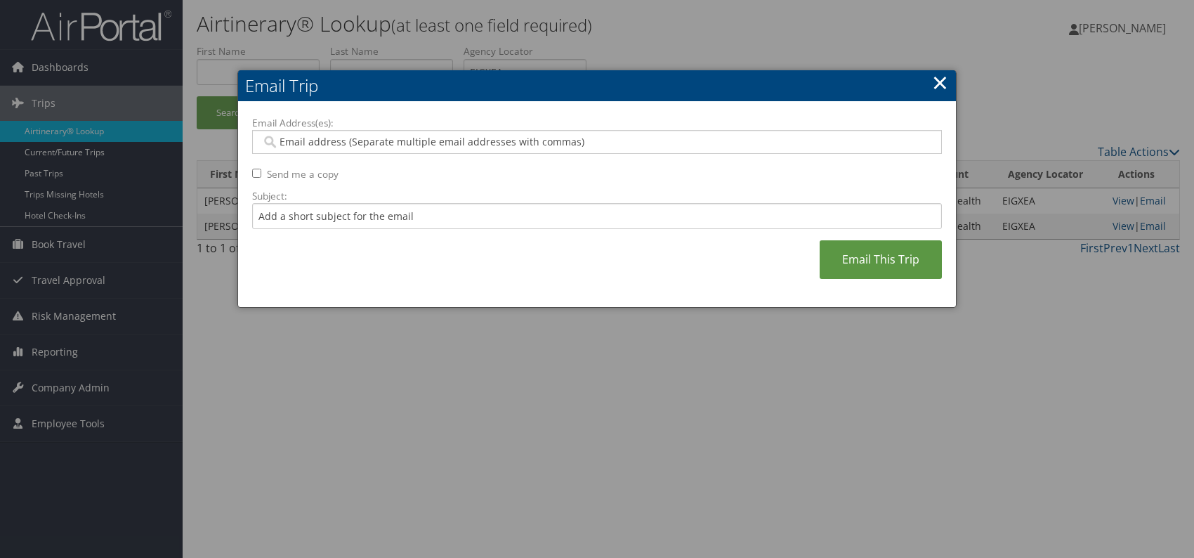
paste input "marcee.egbert@comphealth.com"
type input "marcee.egbert@comphealth.com"
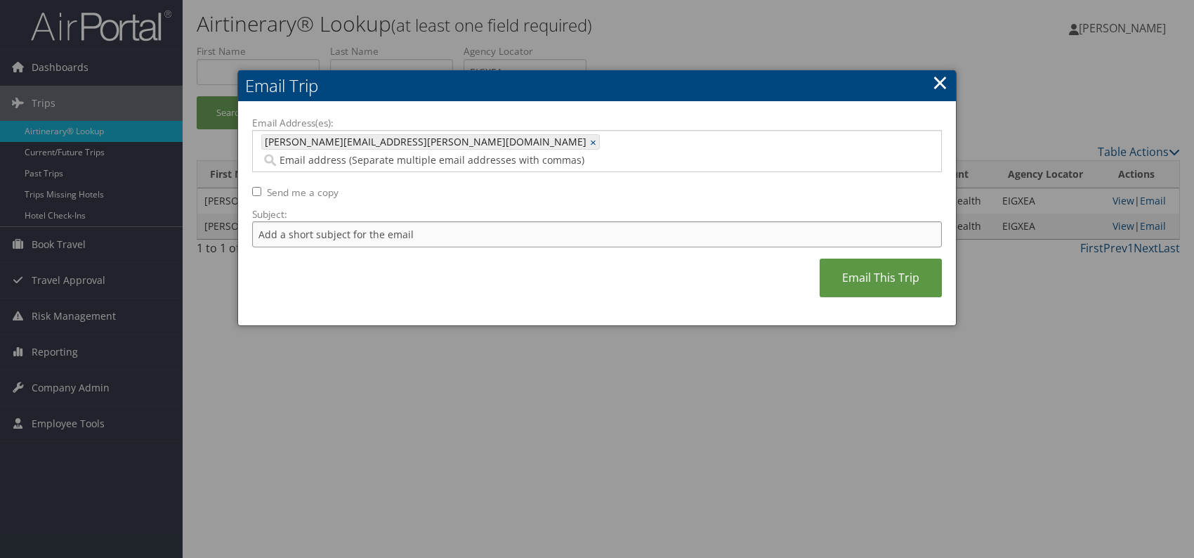
click at [424, 221] on input "Subject:" at bounding box center [597, 234] width 690 height 26
click at [458, 221] on input "Itinerary change. Please see notes in TR-752077" at bounding box center [597, 234] width 690 height 26
paste input "09168"
type input "Itinerary change. Please see notes in TR-709168"
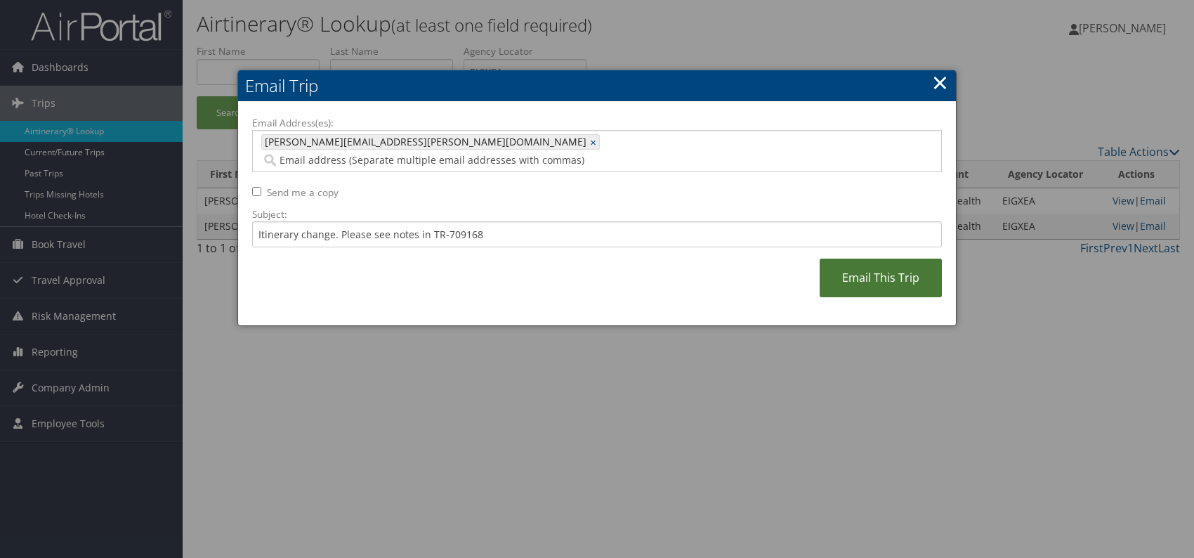
click at [861, 262] on link "Email This Trip" at bounding box center [881, 278] width 122 height 39
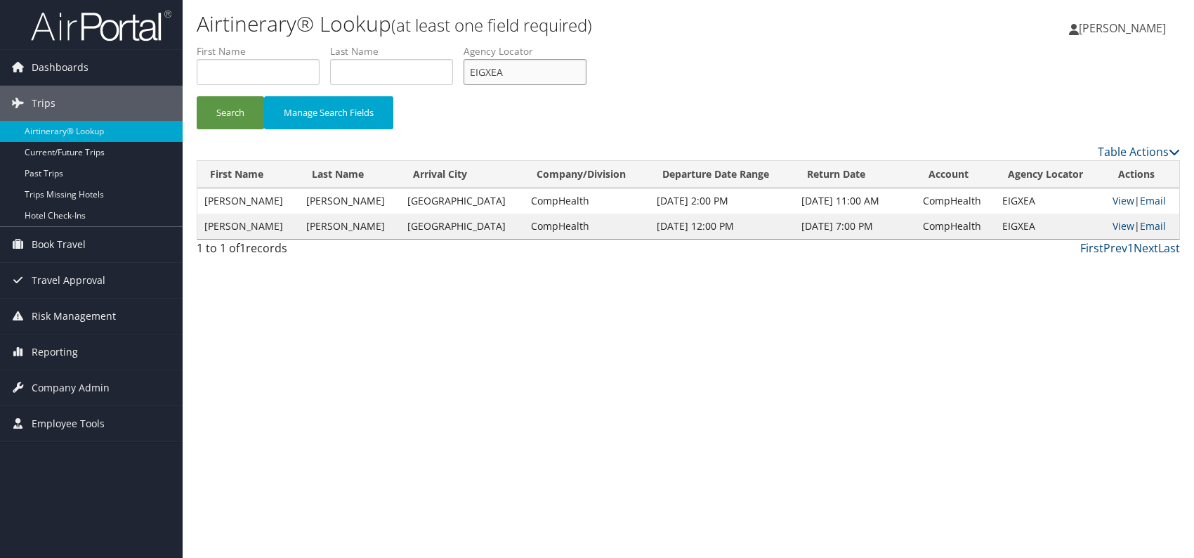
click at [465, 44] on ul "First Name Last Name Departure City Arrival City Company/Division Airport/City …" at bounding box center [688, 44] width 983 height 0
paste input "UOOWAT"
type input "UOOWAT"
click at [231, 100] on button "Search" at bounding box center [230, 112] width 67 height 33
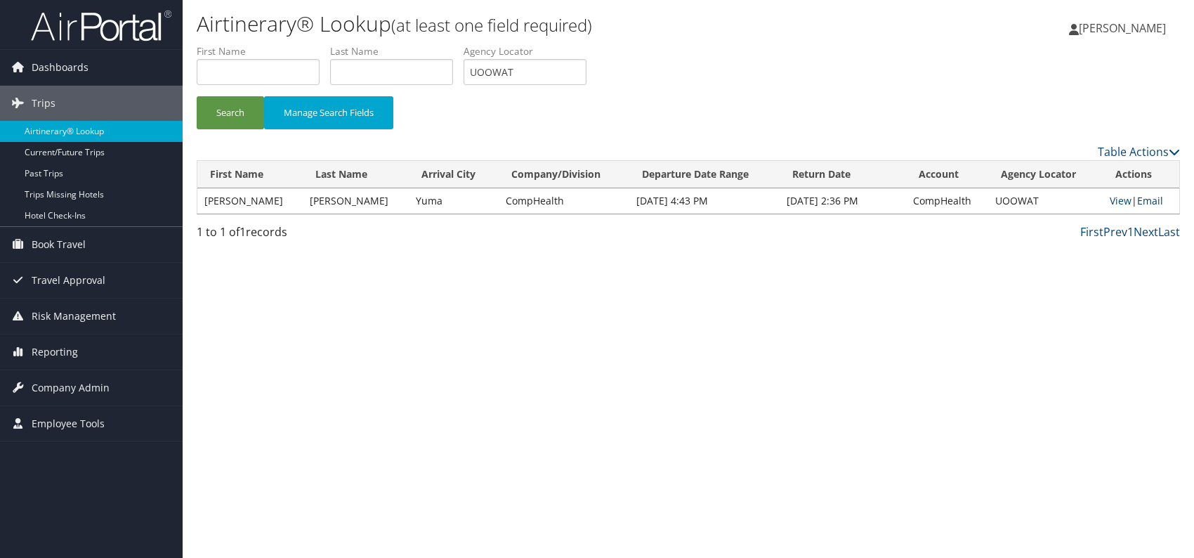
click at [1159, 204] on link "Email" at bounding box center [1150, 200] width 26 height 13
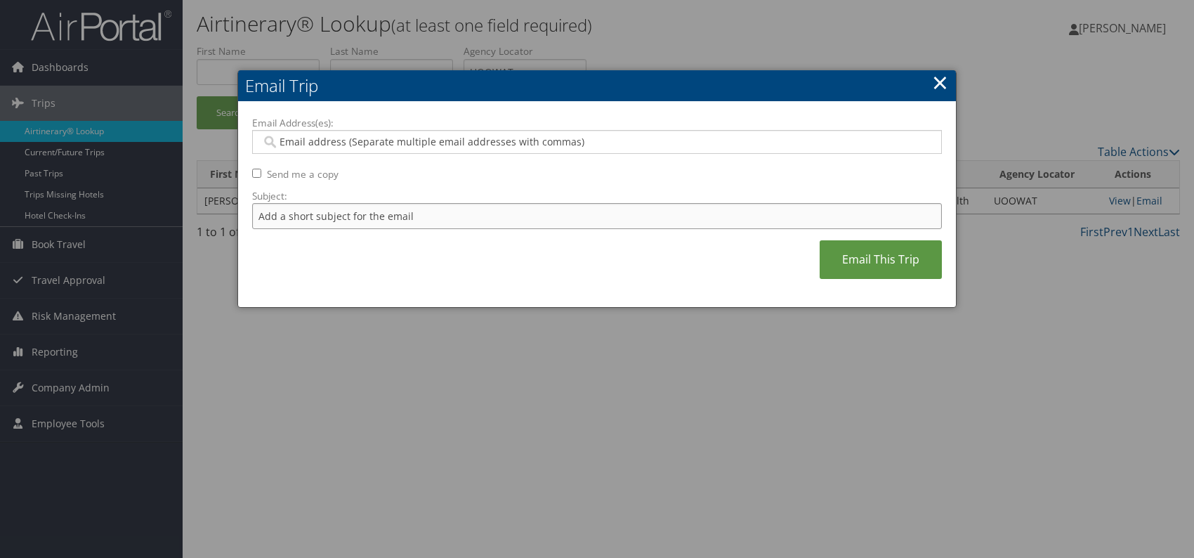
drag, startPoint x: 370, startPoint y: 212, endPoint x: 376, endPoint y: 216, distance: 7.2
click at [370, 212] on input "Subject:" at bounding box center [597, 216] width 690 height 26
drag, startPoint x: 443, startPoint y: 214, endPoint x: 501, endPoint y: 213, distance: 57.6
click at [501, 213] on input "Itinerary change. Please see notes in TR-752077" at bounding box center [597, 216] width 690 height 26
paste input "48011"
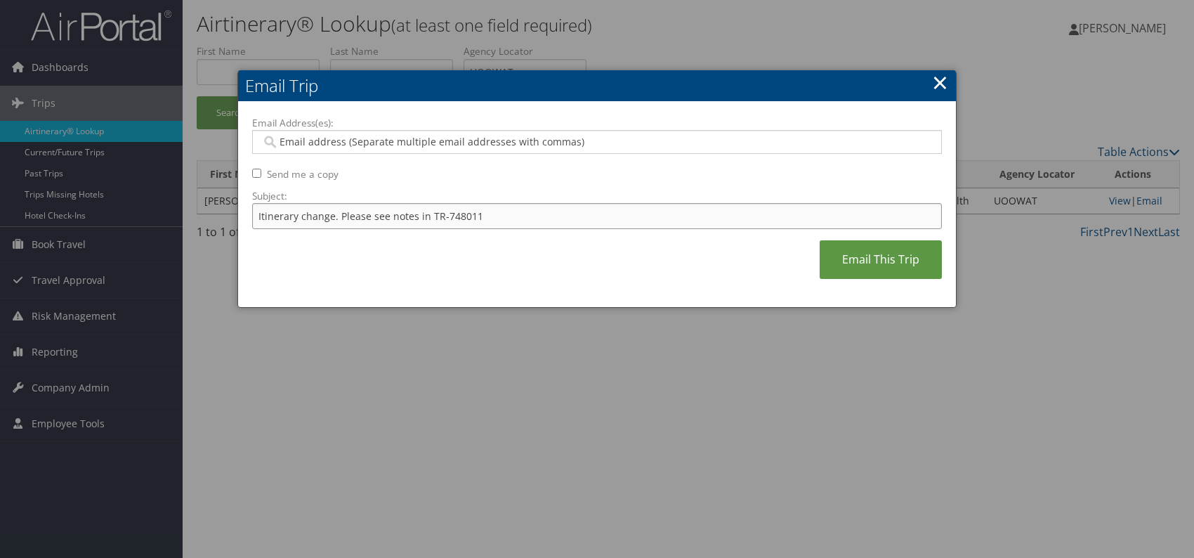
type input "Itinerary change. Please see notes in TR-748011"
paste input "karli.peterson@comphealth.com"
type input "karli.peterson@comphealth.com"
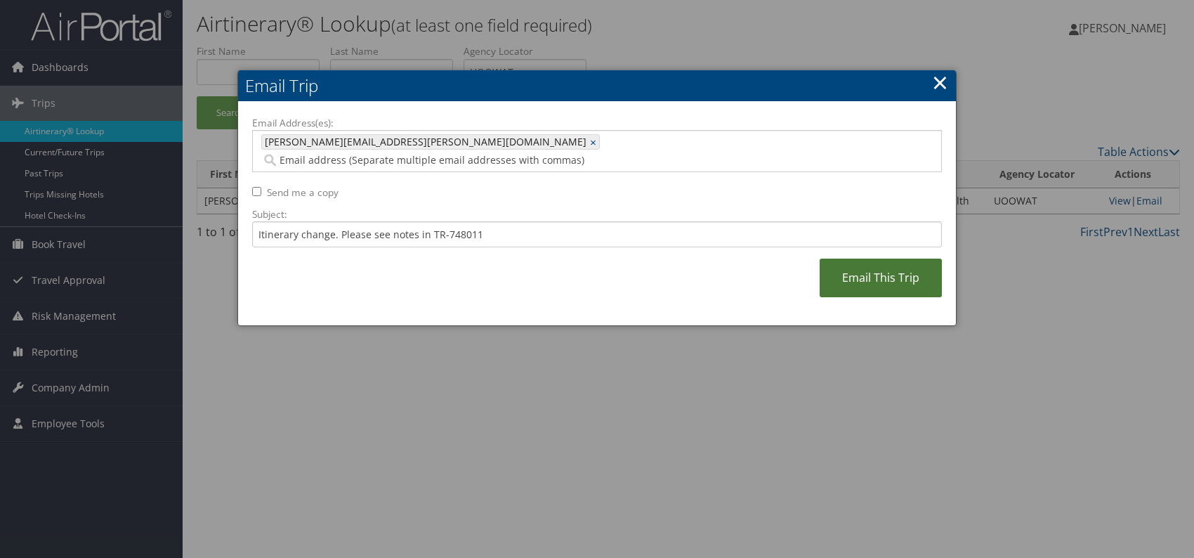
drag, startPoint x: 870, startPoint y: 261, endPoint x: 894, endPoint y: 260, distance: 23.9
click at [872, 261] on link "Email This Trip" at bounding box center [881, 278] width 122 height 39
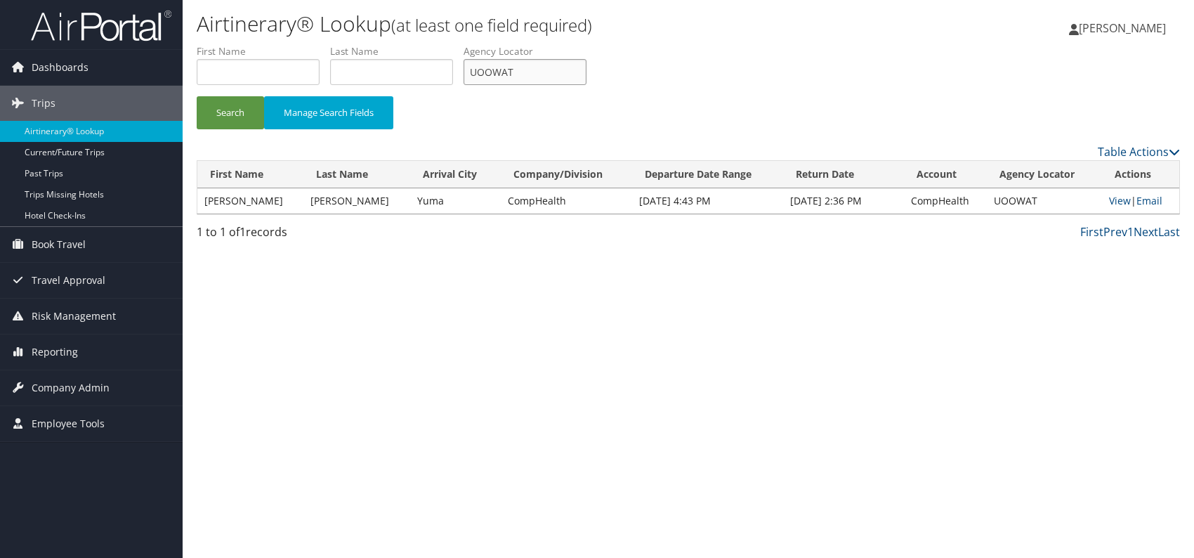
drag, startPoint x: 535, startPoint y: 72, endPoint x: 467, endPoint y: 72, distance: 68.1
click at [462, 44] on ul "First Name Last Name Departure City Arrival City Company/Division Airport/City …" at bounding box center [688, 44] width 983 height 0
paste input "YOBYBX"
type input "YOBYBX"
drag, startPoint x: 235, startPoint y: 112, endPoint x: 243, endPoint y: 78, distance: 34.8
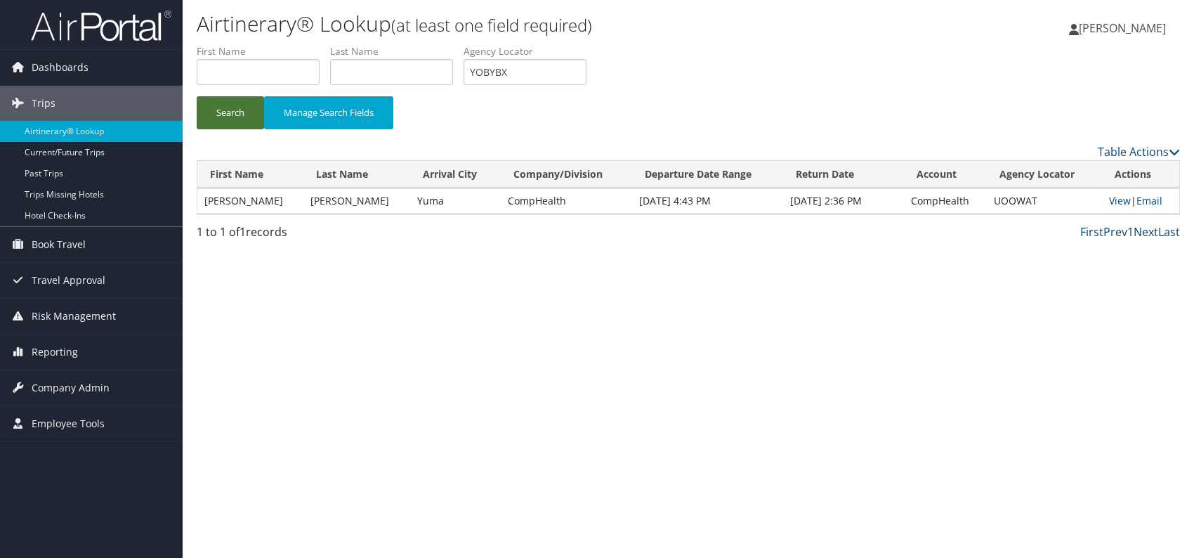
click at [235, 110] on button "Search" at bounding box center [230, 112] width 67 height 33
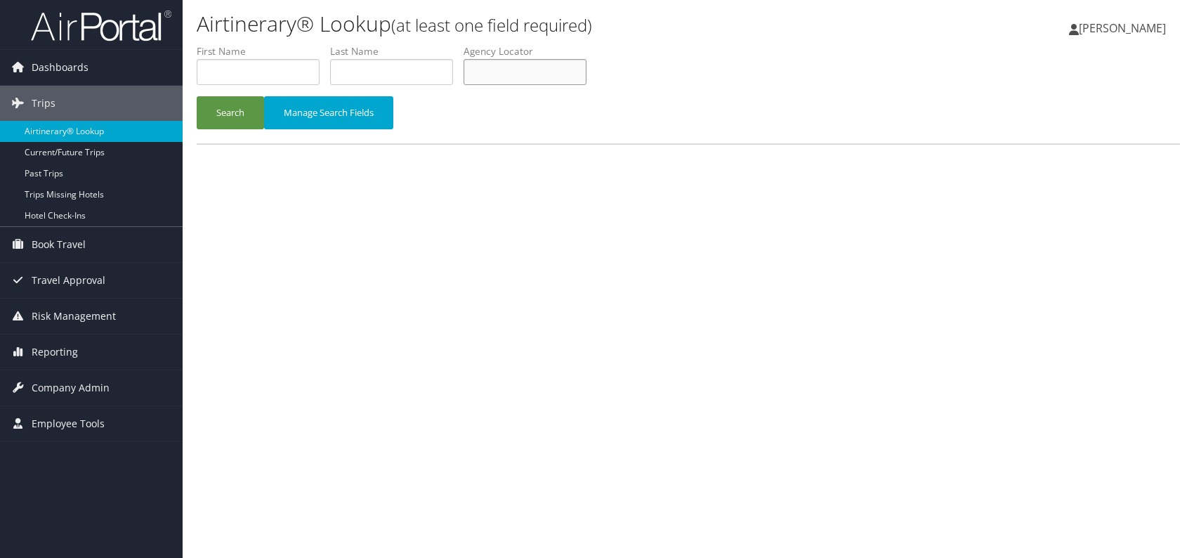
paste input "DJQSGD"
click at [227, 119] on button "Search" at bounding box center [230, 112] width 67 height 33
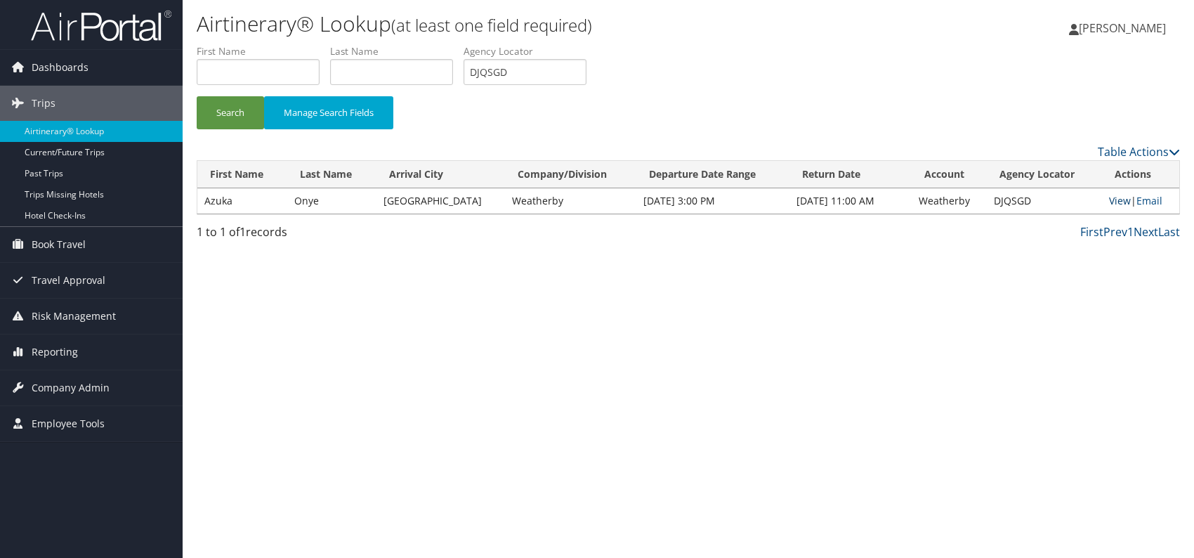
click at [1110, 201] on link "View" at bounding box center [1120, 200] width 22 height 13
click at [1108, 197] on td "View | Email" at bounding box center [1140, 200] width 77 height 25
click at [1109, 200] on link "View" at bounding box center [1120, 200] width 22 height 13
drag, startPoint x: 528, startPoint y: 70, endPoint x: 470, endPoint y: 66, distance: 58.5
click at [470, 66] on input "DJQSGD" at bounding box center [525, 72] width 123 height 26
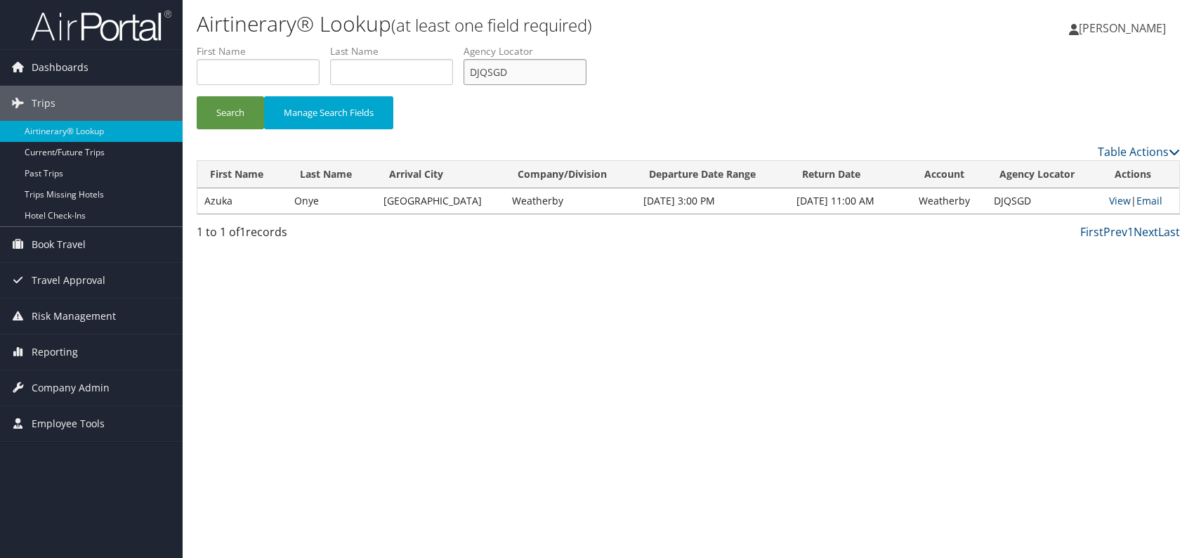
paste input "SMWSPS"
type input "SMWSPS"
click at [241, 112] on button "Search" at bounding box center [230, 112] width 67 height 33
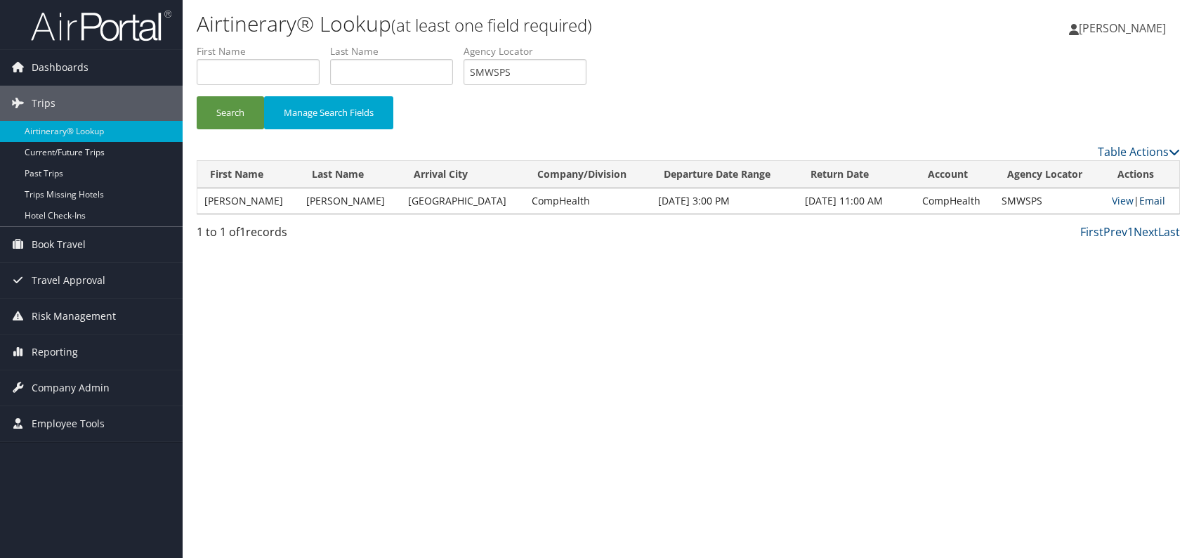
click at [1154, 200] on link "Email" at bounding box center [1152, 200] width 26 height 13
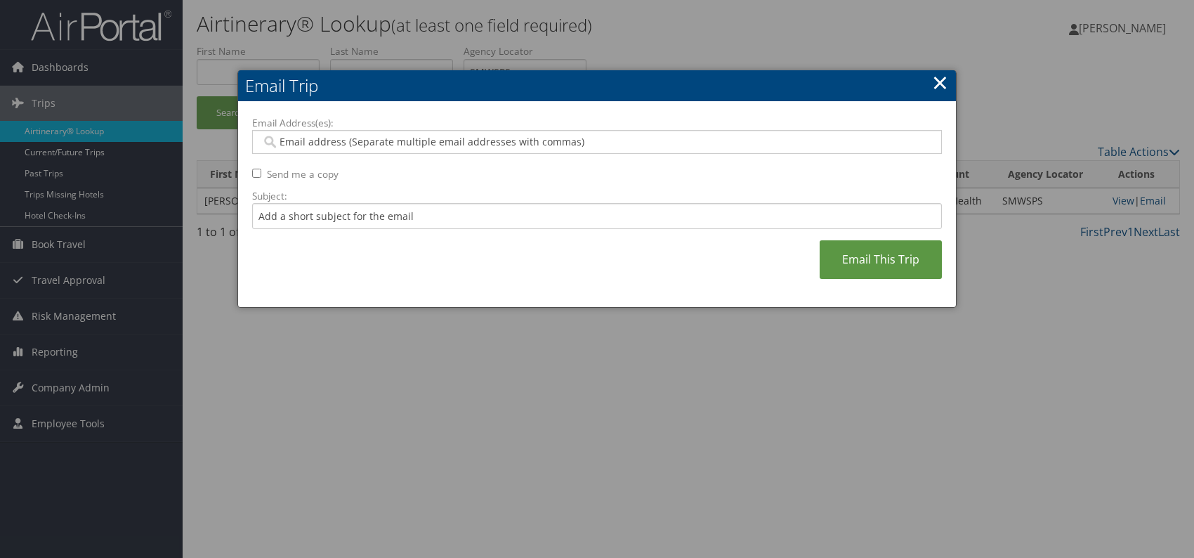
paste input "kylie.collins@comphealth.com"
type input "kylie.collins@comphealth.com"
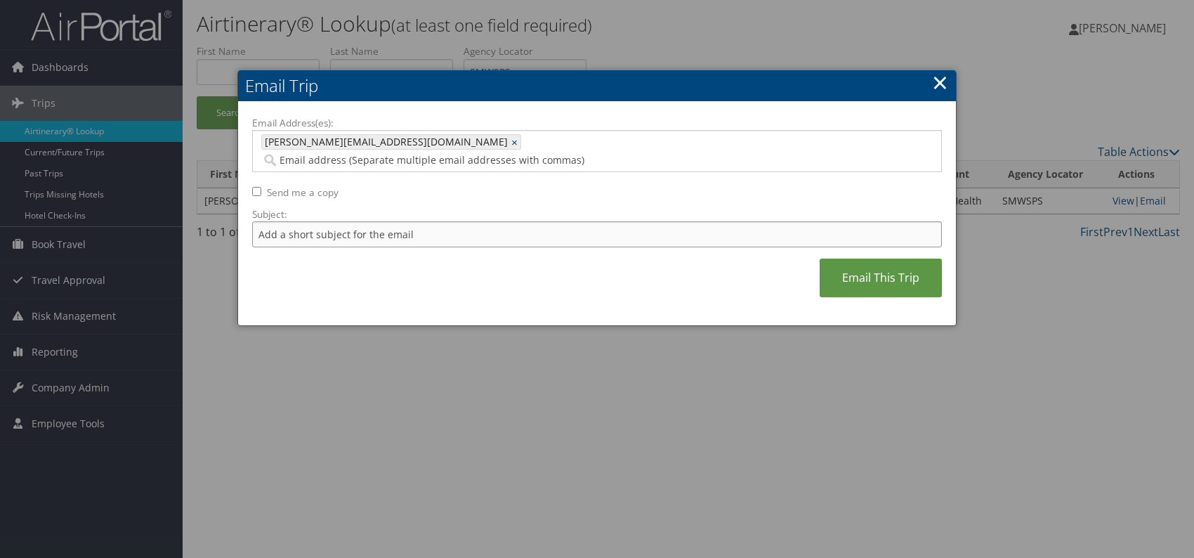
click at [344, 221] on input "Subject:" at bounding box center [597, 234] width 690 height 26
drag, startPoint x: 480, startPoint y: 215, endPoint x: 459, endPoint y: 214, distance: 21.1
click at [443, 221] on input "Itinerary change. Please see notes in TR-752077" at bounding box center [597, 234] width 690 height 26
paste input "9256"
type input "Itinerary change. Please see notes in TR-759256"
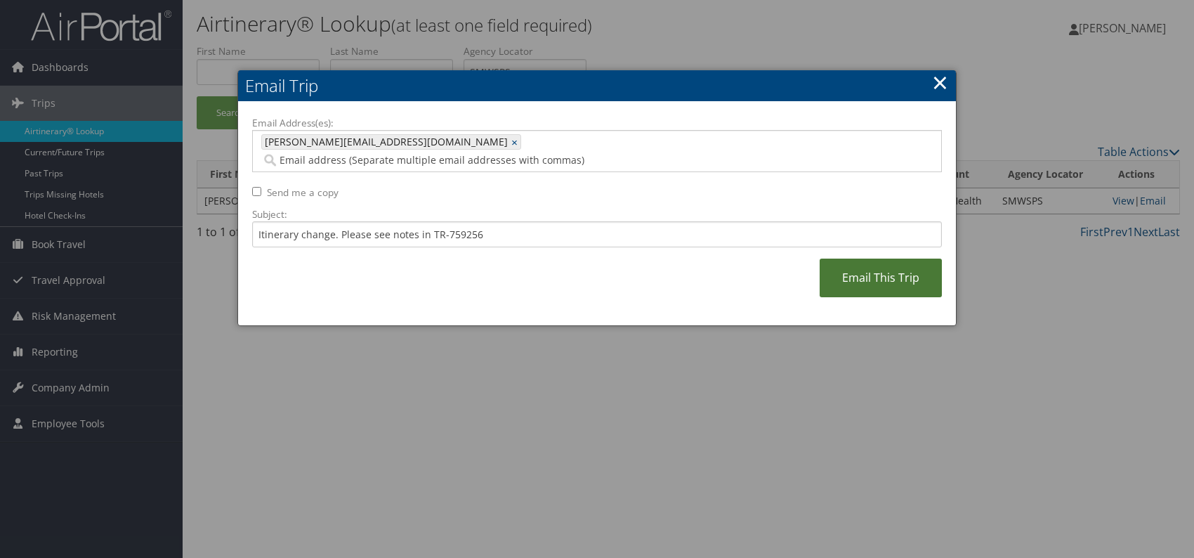
click at [851, 263] on link "Email This Trip" at bounding box center [881, 278] width 122 height 39
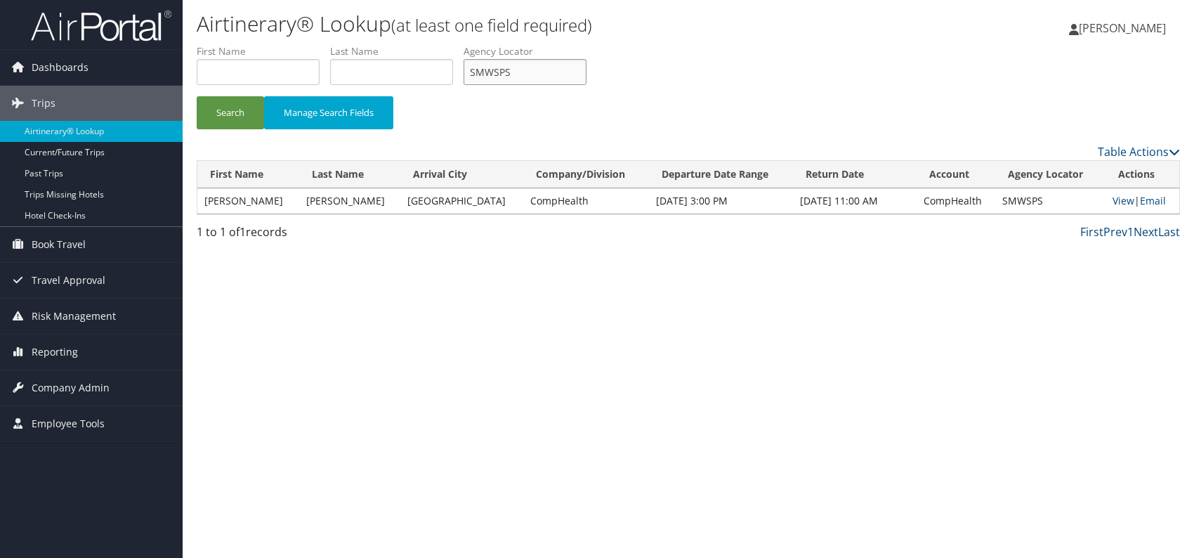
drag, startPoint x: 517, startPoint y: 70, endPoint x: 485, endPoint y: 70, distance: 32.3
click at [461, 44] on ul "First Name Last Name Departure City Arrival City Company/Division Airport/City …" at bounding box center [688, 44] width 983 height 0
paste input "OAWQXX"
type input "OAWQXX"
click at [232, 116] on button "Search" at bounding box center [230, 112] width 67 height 33
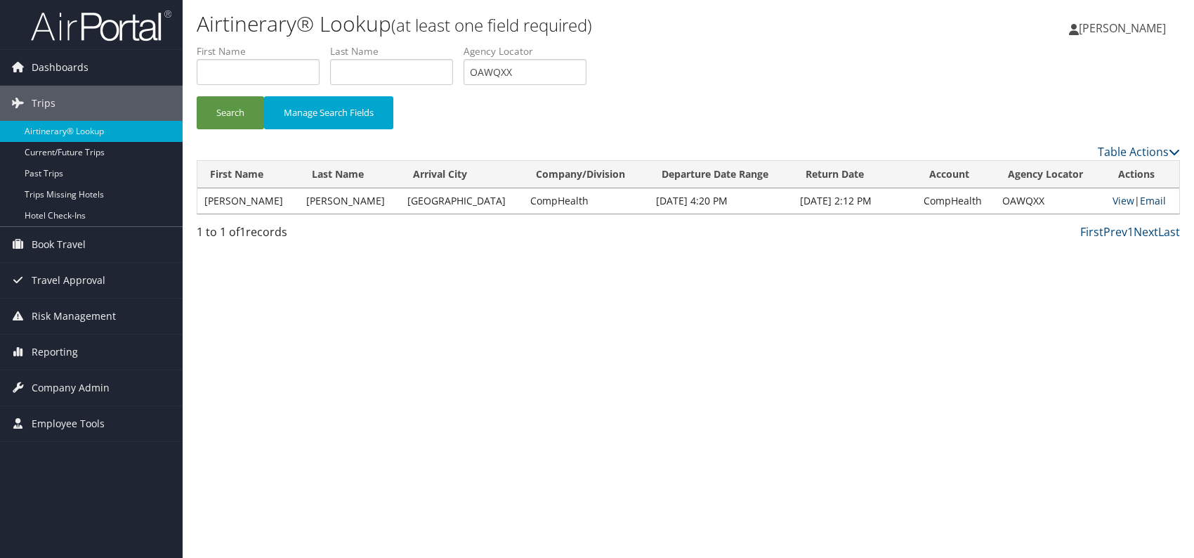
click at [1149, 200] on link "Email" at bounding box center [1153, 200] width 26 height 13
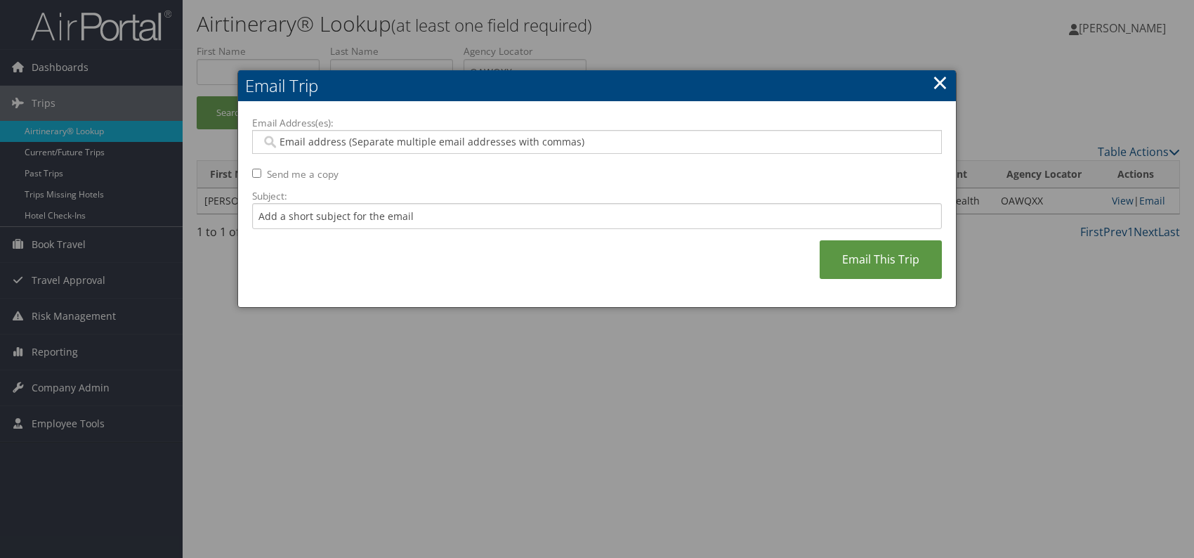
paste input "shandell.aguila@comphealth.com"
type input "shandell.aguila@comphealth.com"
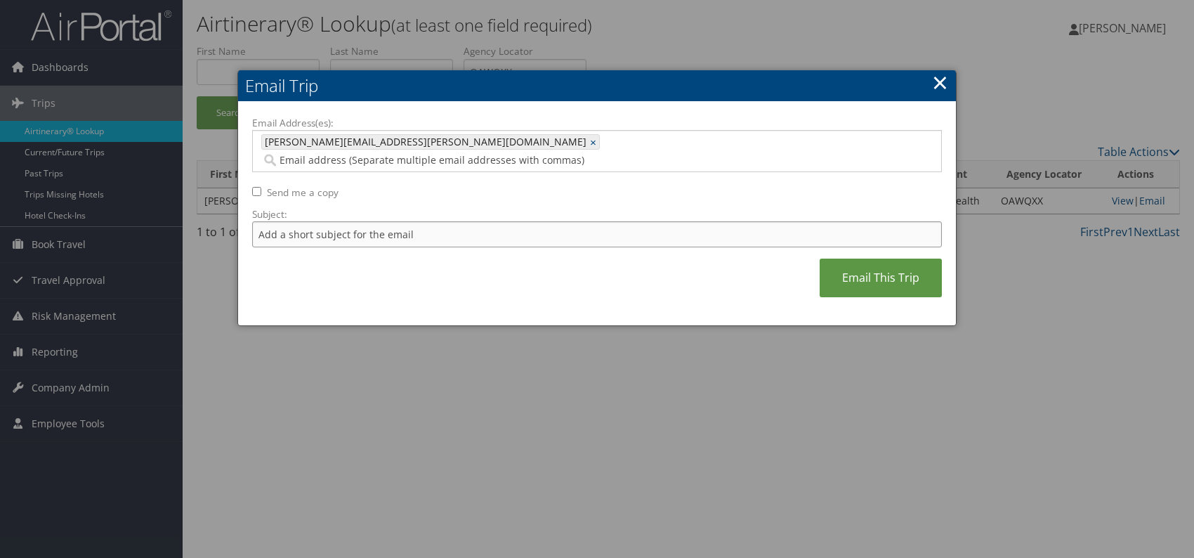
click at [362, 221] on input "Subject:" at bounding box center [597, 234] width 690 height 26
click at [459, 221] on input "Itinerary change. Please see notes in TR-752077" at bounding box center [597, 234] width 690 height 26
paste input "36600"
type input "Itinerary change. Please see notes in TR-736600"
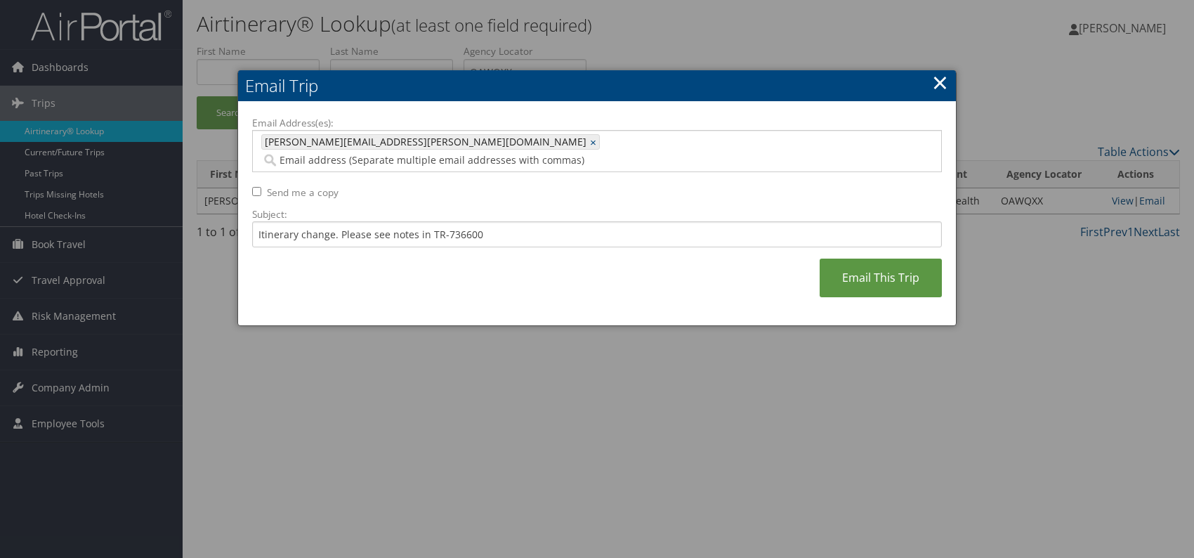
drag, startPoint x: 573, startPoint y: 258, endPoint x: 665, endPoint y: 255, distance: 92.8
click at [573, 258] on div "Email Address(es): shandell.aguila@comphealth.com shandell.aguila@comphealth.co…" at bounding box center [597, 214] width 690 height 196
click at [859, 259] on link "Email This Trip" at bounding box center [881, 278] width 122 height 39
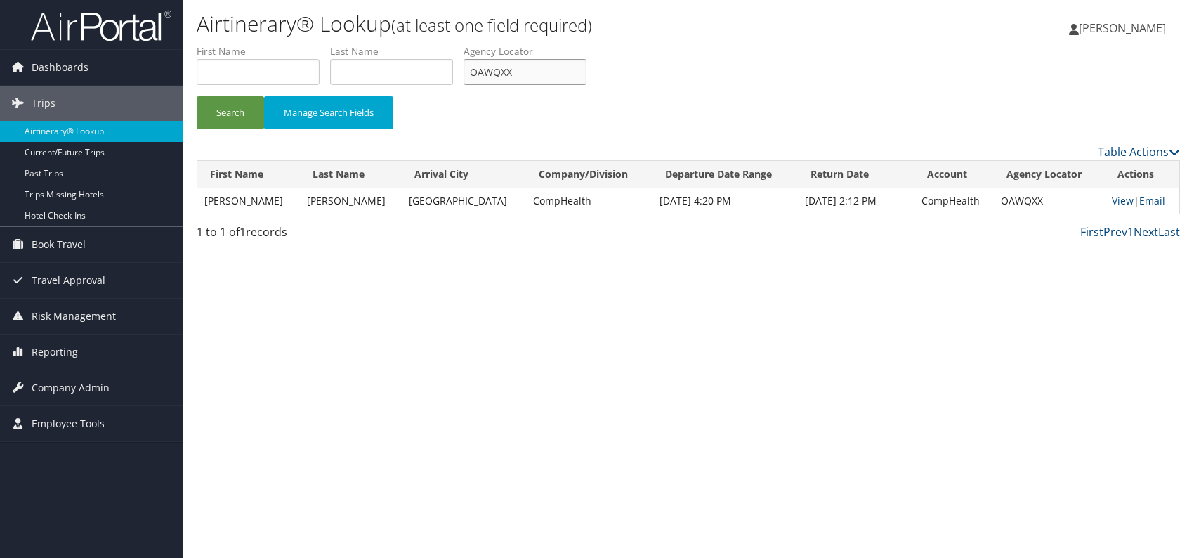
drag, startPoint x: 531, startPoint y: 66, endPoint x: 486, endPoint y: 67, distance: 45.0
click at [476, 66] on input "OAWQXX" at bounding box center [525, 72] width 123 height 26
paste input "LPYMNM"
drag, startPoint x: 235, startPoint y: 109, endPoint x: 237, endPoint y: 78, distance: 31.0
click at [235, 107] on button "Search" at bounding box center [230, 112] width 67 height 33
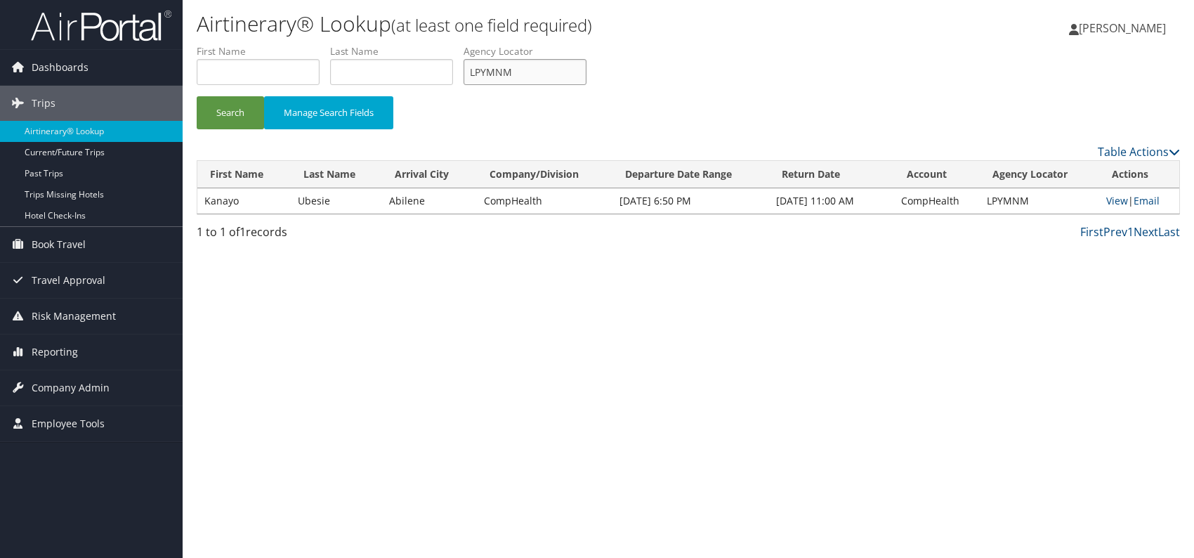
drag, startPoint x: 504, startPoint y: 74, endPoint x: 471, endPoint y: 73, distance: 33.0
click at [471, 73] on input "LPYMNM" at bounding box center [525, 72] width 123 height 26
paste input "UZWCAD"
click at [222, 105] on button "Search" at bounding box center [230, 112] width 67 height 33
drag, startPoint x: 550, startPoint y: 61, endPoint x: 478, endPoint y: 66, distance: 72.5
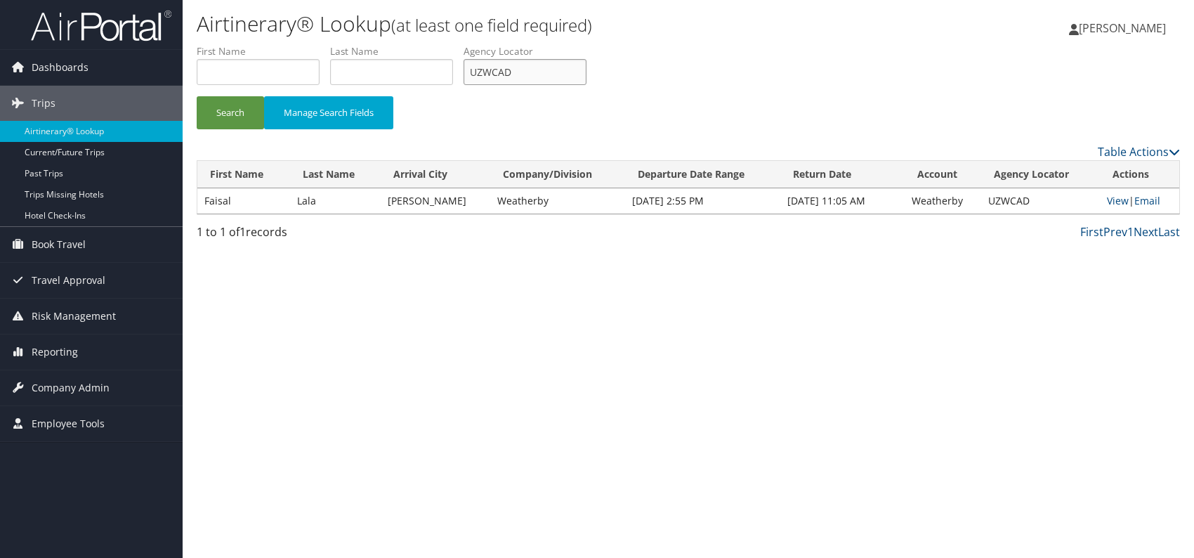
click at [472, 70] on input "UZWCAD" at bounding box center [525, 72] width 123 height 26
paste input "YSEVDX"
type input "YSEVDX"
click at [235, 115] on button "Search" at bounding box center [230, 112] width 67 height 33
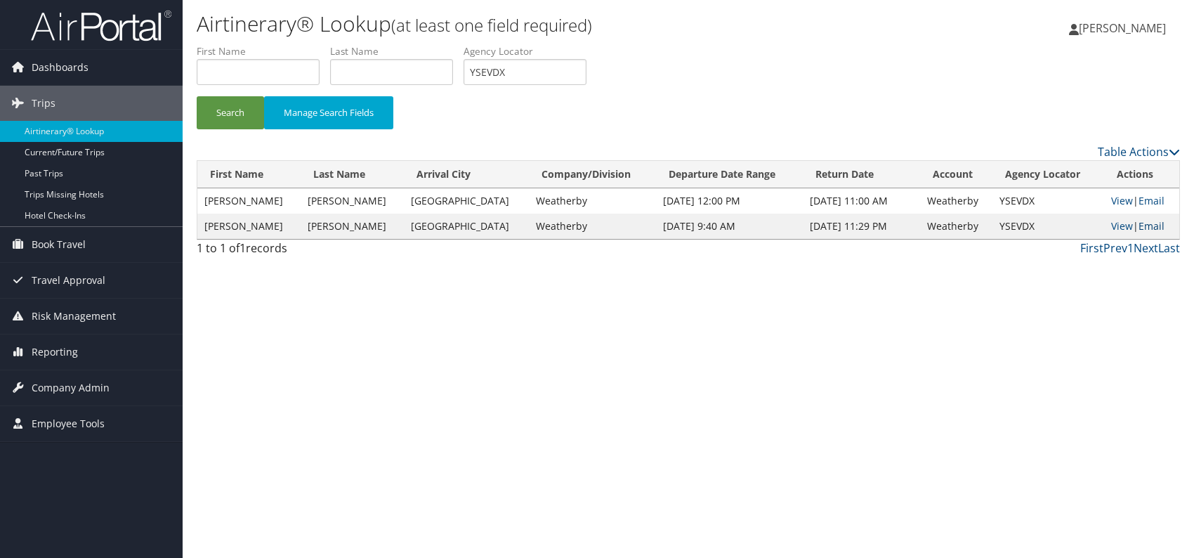
click at [1158, 223] on link "Email" at bounding box center [1152, 225] width 26 height 13
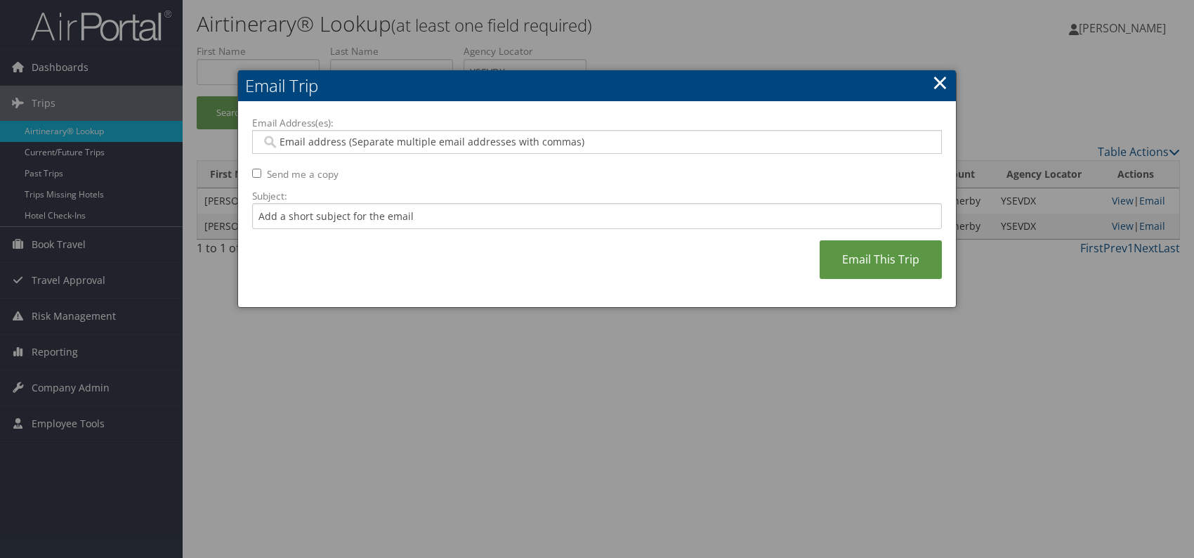
paste input "alejandro.mirabal@weatherbyhealthcare.com"
type input "alejandro.mirabal@weatherbyhealthcare.com"
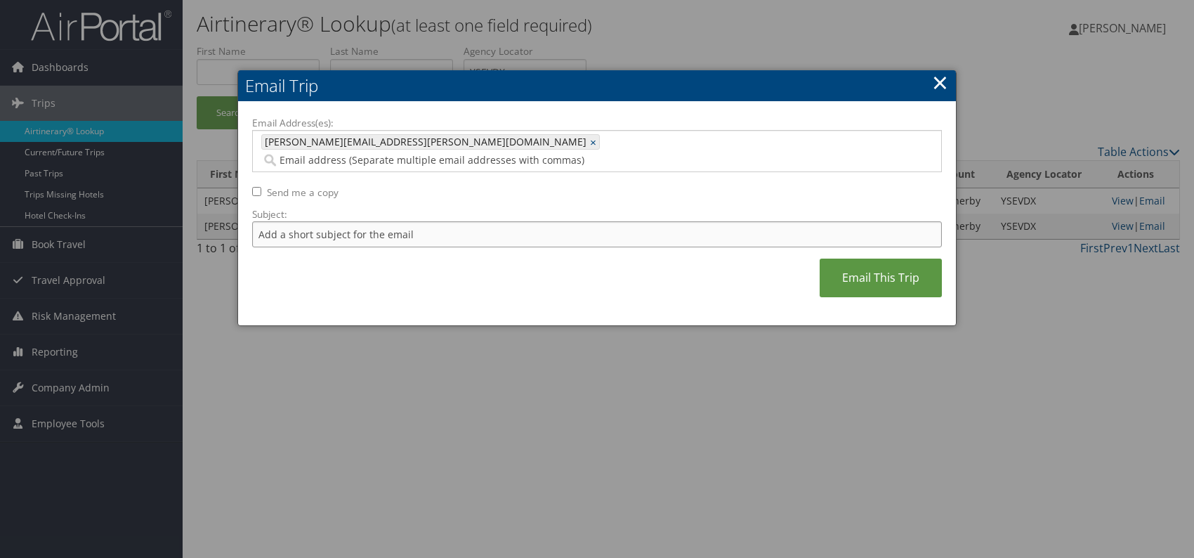
click at [362, 221] on input "Subject:" at bounding box center [597, 234] width 690 height 26
click at [455, 221] on input "Itinerary change. Please see notes in TR-752077" at bounding box center [597, 234] width 690 height 26
click at [457, 221] on input "Itinerary change. Please see notes in TR-752077" at bounding box center [597, 234] width 690 height 26
paste input "44169"
type input "Itinerary change. Please see notes in TR-744169"
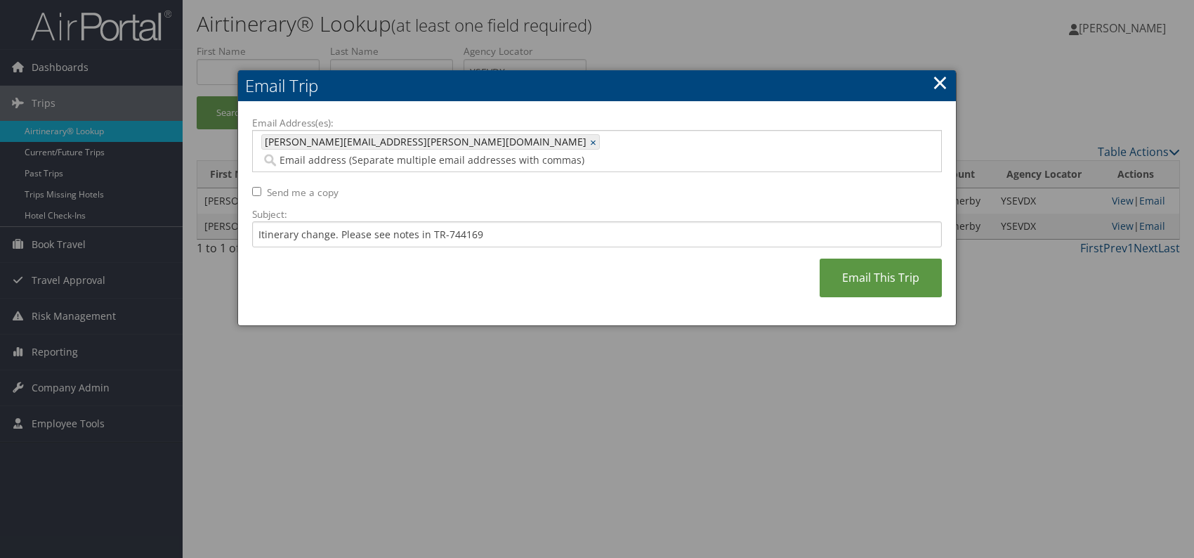
drag, startPoint x: 583, startPoint y: 273, endPoint x: 608, endPoint y: 268, distance: 25.1
click at [584, 273] on div "Email Address(es): alejandro.mirabal@weatherbyhealthcare.com alejandro.mirabal@…" at bounding box center [597, 214] width 690 height 196
click at [853, 263] on link "Email This Trip" at bounding box center [881, 278] width 122 height 39
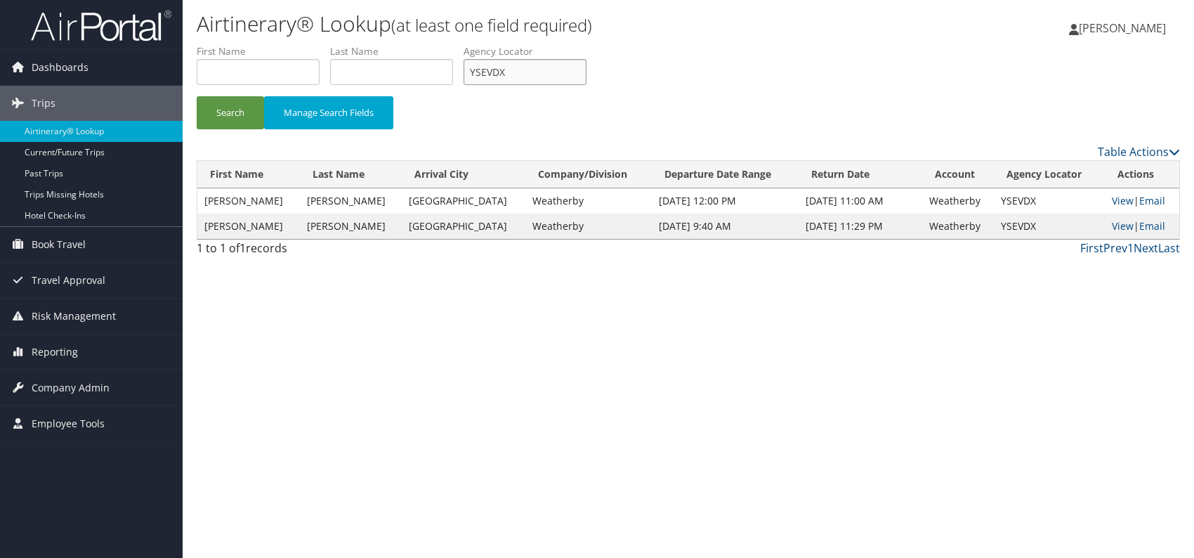
drag, startPoint x: 537, startPoint y: 77, endPoint x: 473, endPoint y: 72, distance: 64.2
click at [473, 72] on input "YSEVDX" at bounding box center [525, 72] width 123 height 26
paste input "DGEZMI"
drag, startPoint x: 208, startPoint y: 102, endPoint x: 245, endPoint y: 76, distance: 45.4
click at [210, 102] on button "Search" at bounding box center [230, 112] width 67 height 33
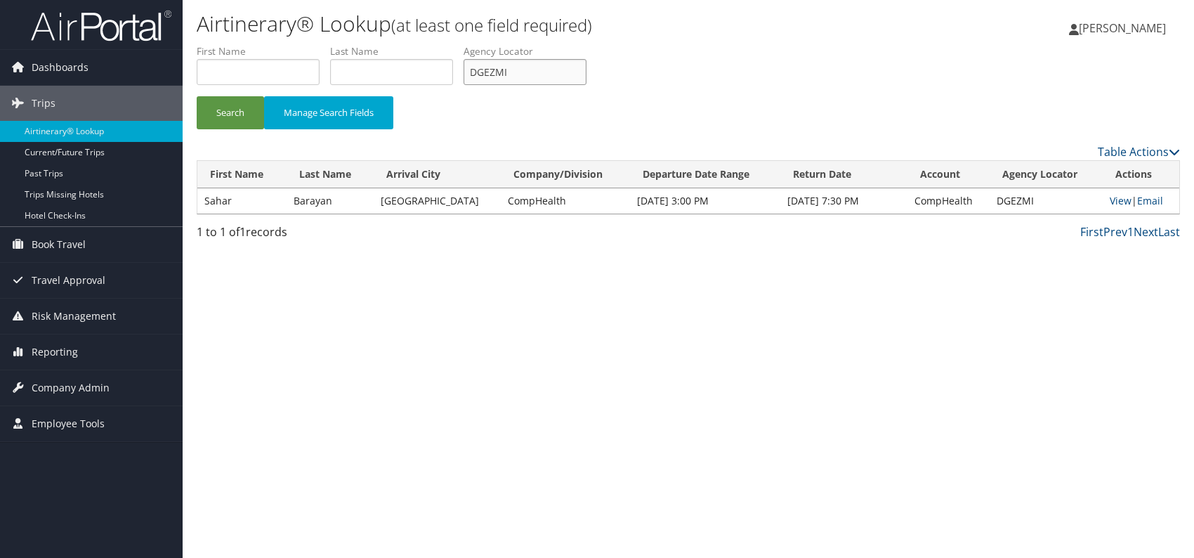
drag, startPoint x: 533, startPoint y: 70, endPoint x: 468, endPoint y: 72, distance: 65.3
click at [468, 72] on input "DGEZMI" at bounding box center [525, 72] width 123 height 26
paste input "YUPDKV"
type input "YUPDKV"
click at [242, 112] on button "Search" at bounding box center [230, 112] width 67 height 33
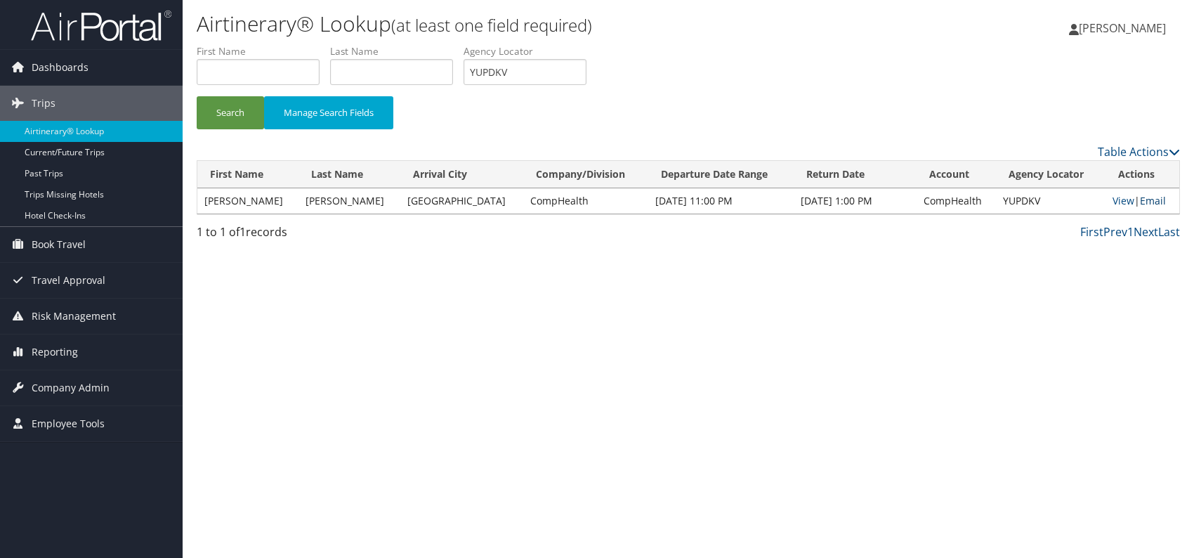
drag, startPoint x: 1151, startPoint y: 203, endPoint x: 1128, endPoint y: 207, distance: 23.4
click at [1151, 203] on link "Email" at bounding box center [1153, 200] width 26 height 13
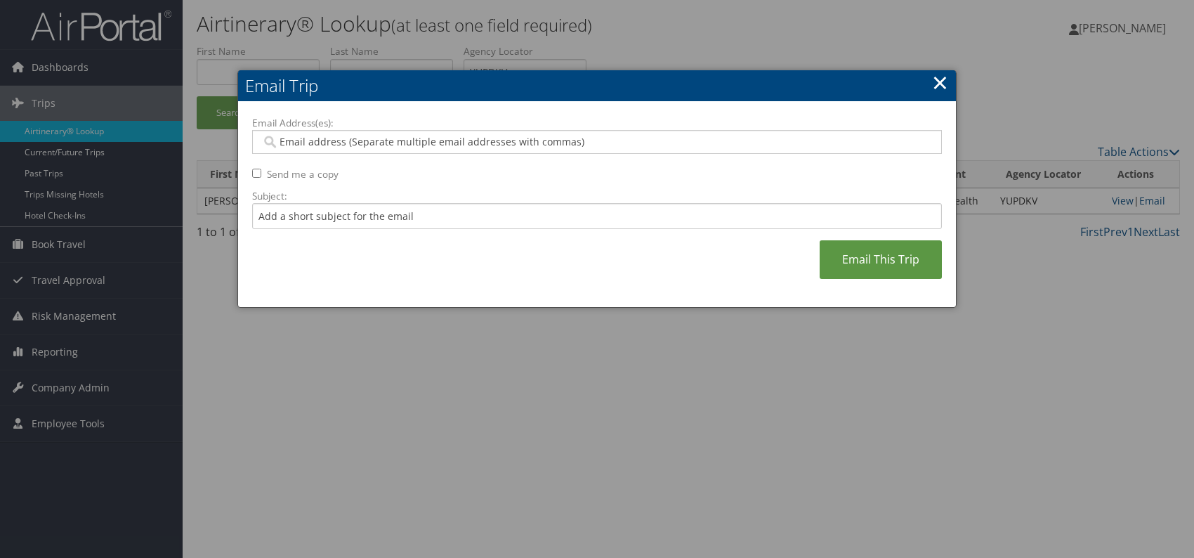
paste input "katie.blackwell@comphealth.com"
type input "katie.blackwell@comphealth.com"
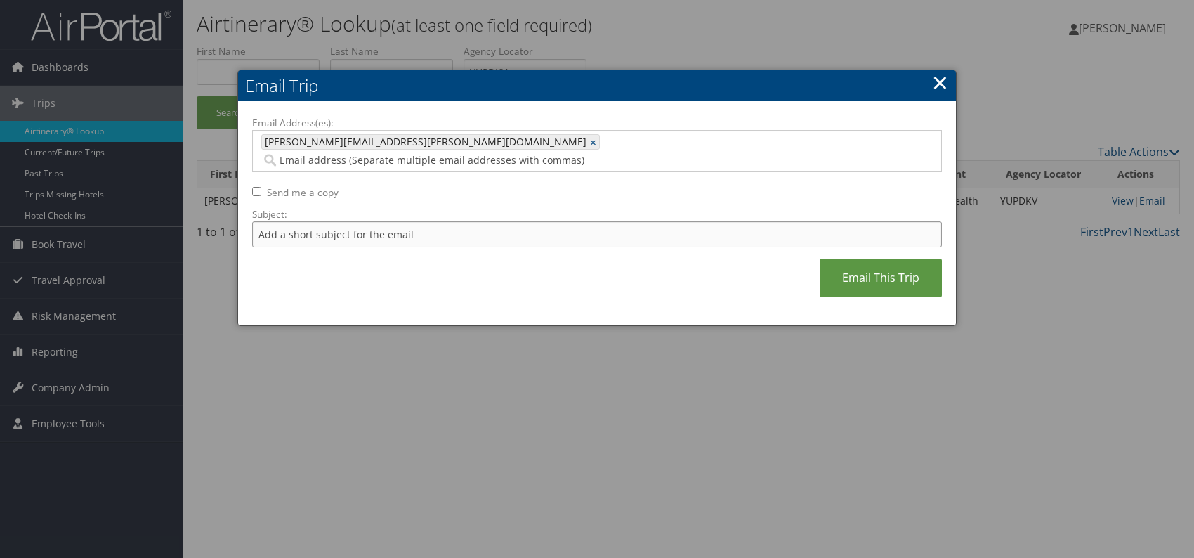
drag, startPoint x: 362, startPoint y: 214, endPoint x: 368, endPoint y: 218, distance: 7.2
click at [362, 221] on input "Subject:" at bounding box center [597, 234] width 690 height 26
click at [458, 221] on input "Itinerary change. Please see notes in TR-752077" at bounding box center [597, 234] width 690 height 26
paste input "45762"
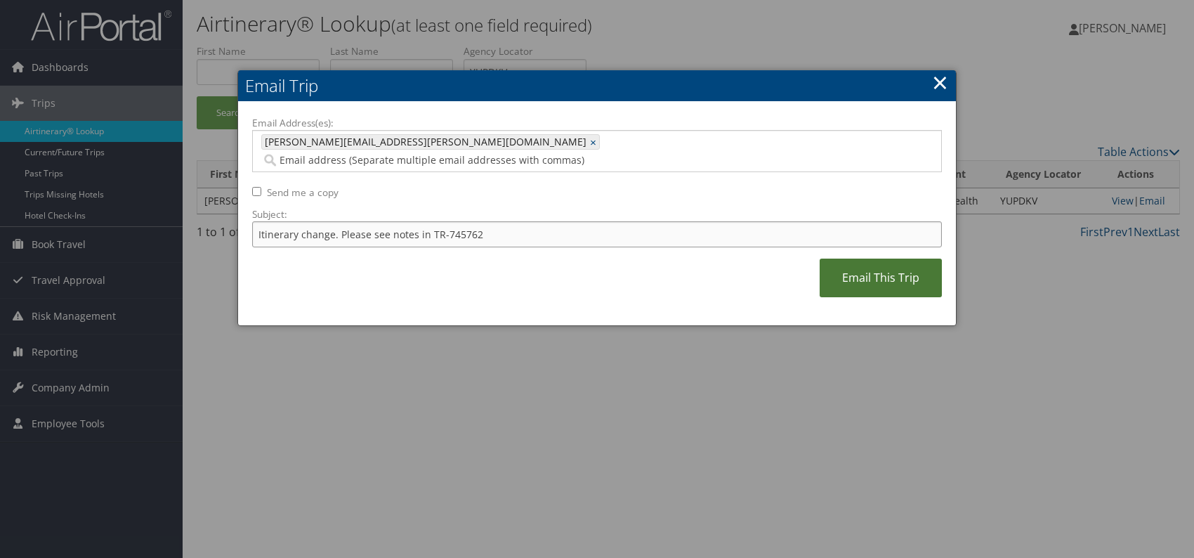
type input "Itinerary change. Please see notes in TR-745762"
click at [856, 259] on link "Email This Trip" at bounding box center [881, 278] width 122 height 39
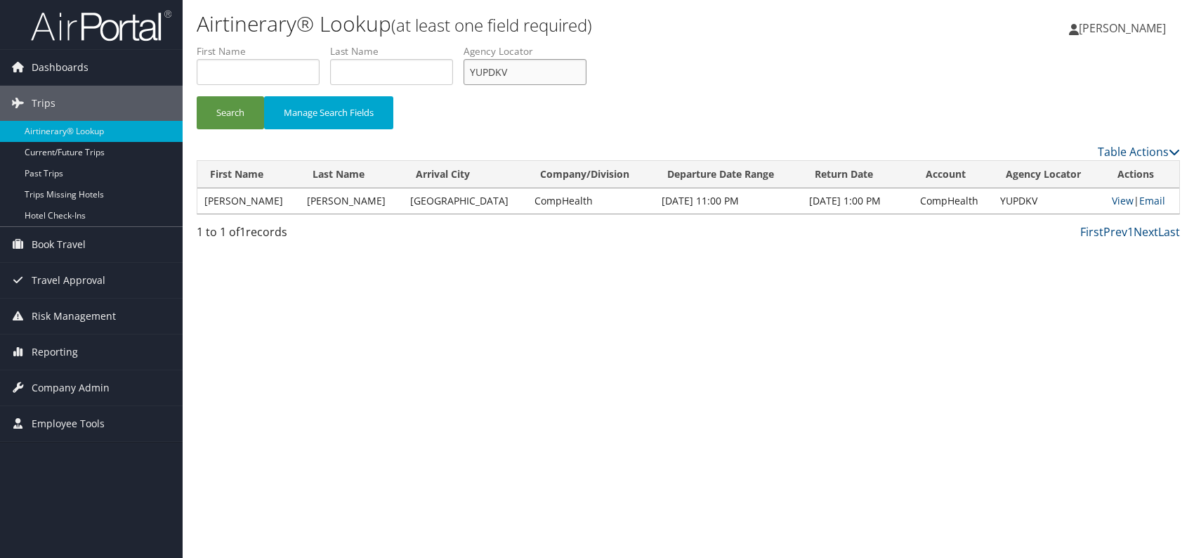
click at [516, 82] on input "YUPDKV" at bounding box center [525, 72] width 123 height 26
drag, startPoint x: 516, startPoint y: 71, endPoint x: 470, endPoint y: 70, distance: 46.4
click at [469, 70] on input "YUPDKV" at bounding box center [525, 72] width 123 height 26
paste input "NDDNMP"
type input "NDDNMP"
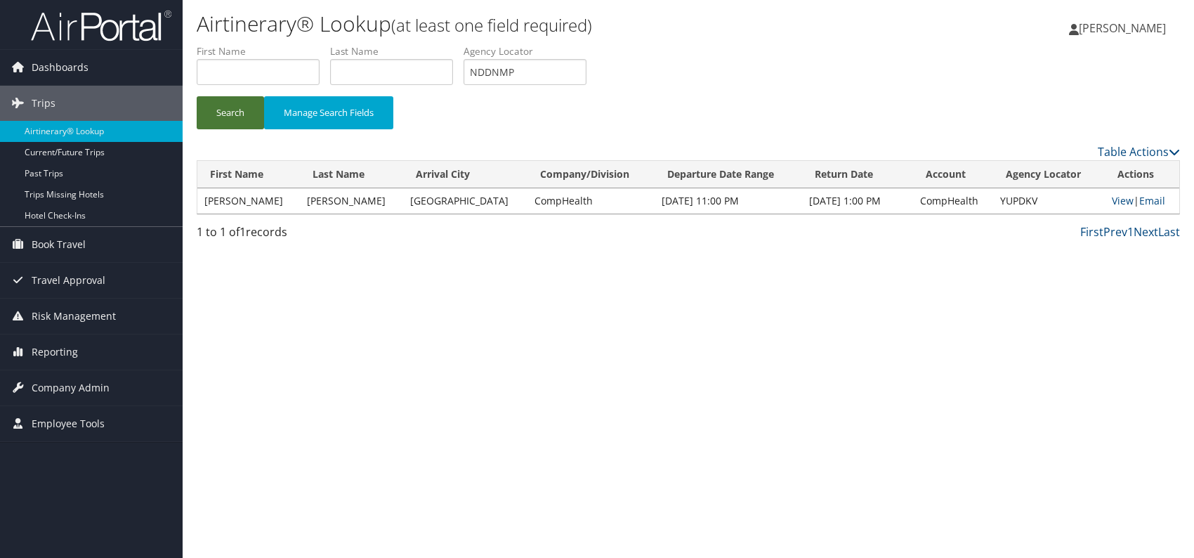
click at [207, 105] on button "Search" at bounding box center [230, 112] width 67 height 33
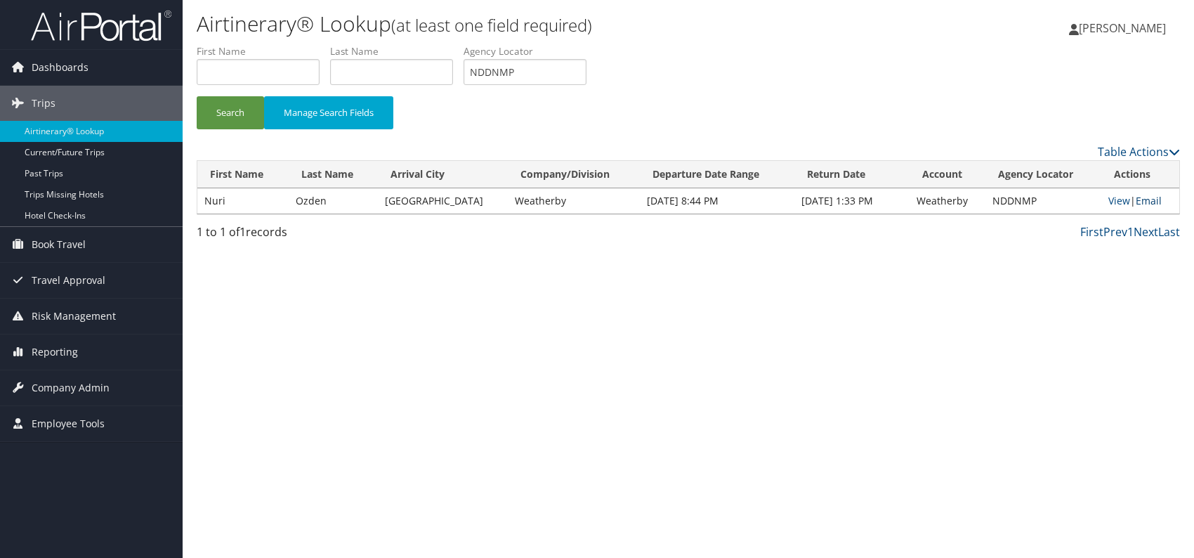
drag, startPoint x: 1153, startPoint y: 200, endPoint x: 1134, endPoint y: 214, distance: 23.6
click at [1153, 200] on link "Email" at bounding box center [1149, 200] width 26 height 13
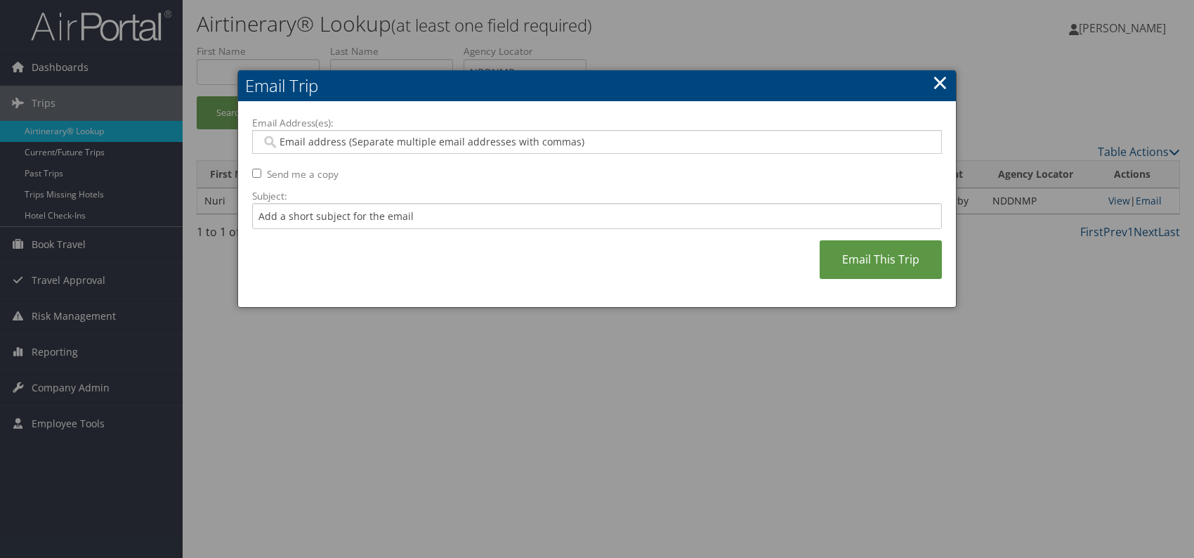
paste input "lo.zebegret@weatherbyhealthcare.com"
type input "lo.zebegret@weatherbyhealthcare.com"
click at [345, 210] on input "Subject:" at bounding box center [597, 216] width 690 height 26
click at [455, 218] on input "Itinerary change. Please see notes in TR-752077" at bounding box center [597, 216] width 690 height 26
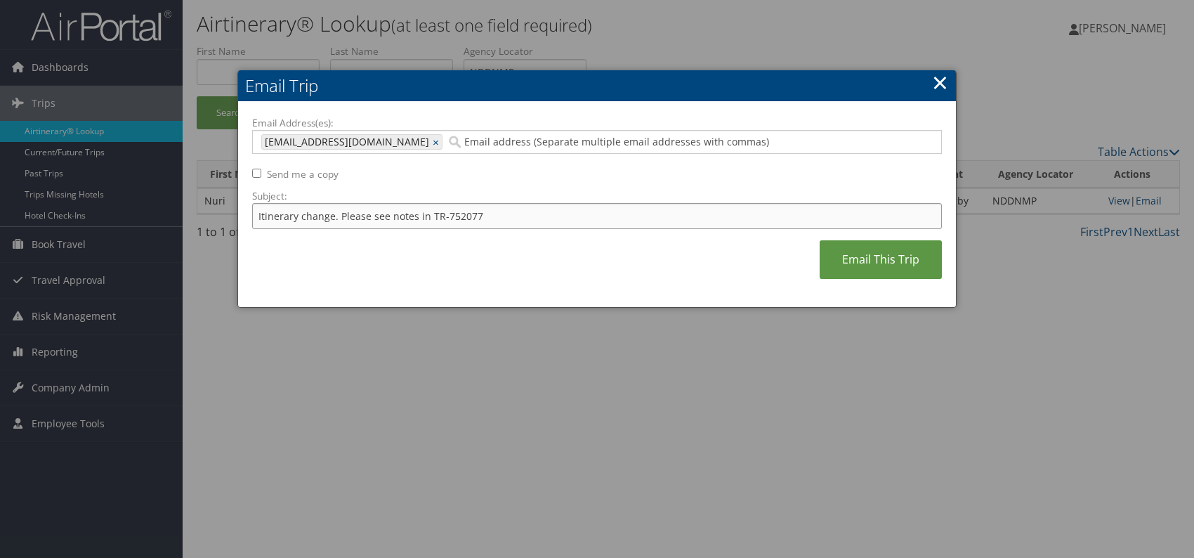
click at [455, 218] on input "Itinerary change. Please see notes in TR-752077" at bounding box center [597, 216] width 690 height 26
paste input "4046"
type input "Itinerary change. Please see notes in TR-754046"
click at [888, 261] on link "Email This Trip" at bounding box center [881, 259] width 122 height 39
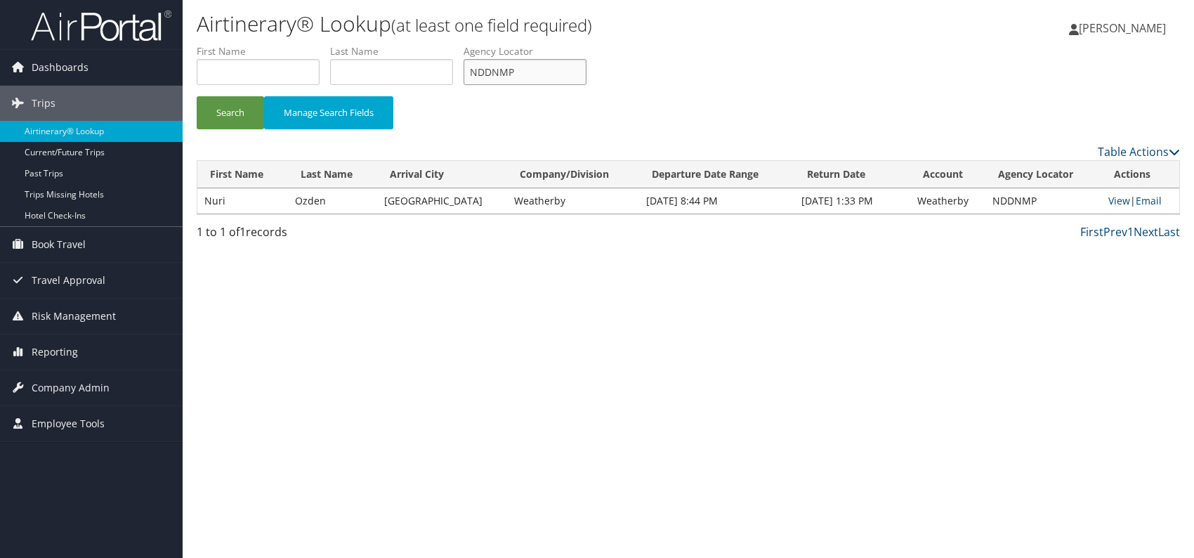
drag, startPoint x: 490, startPoint y: 67, endPoint x: 471, endPoint y: 70, distance: 19.9
click at [471, 70] on input "NDDNMP" at bounding box center [525, 72] width 123 height 26
paste input "QTERMA"
type input "QTERMA"
click at [220, 113] on button "Search" at bounding box center [230, 112] width 67 height 33
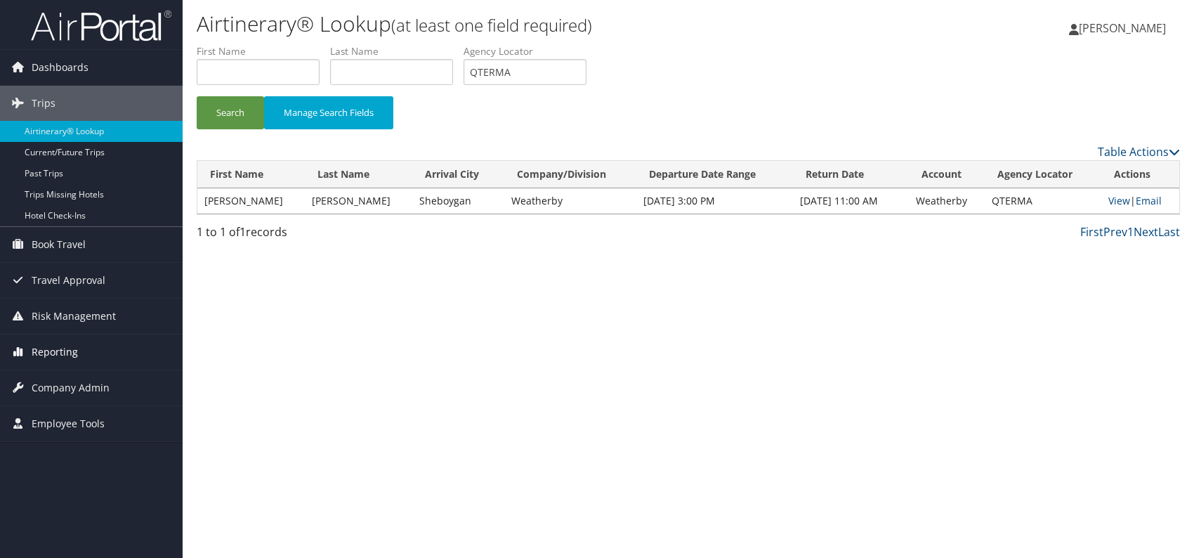
click at [48, 349] on span "Reporting" at bounding box center [55, 351] width 46 height 35
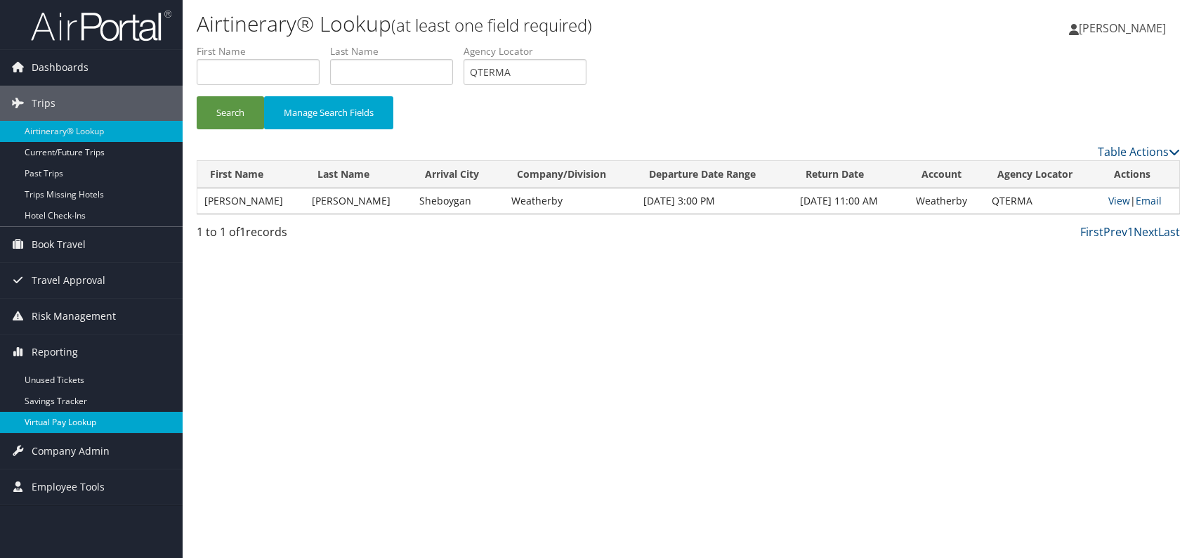
click at [81, 426] on link "Virtual Pay Lookup" at bounding box center [91, 422] width 183 height 21
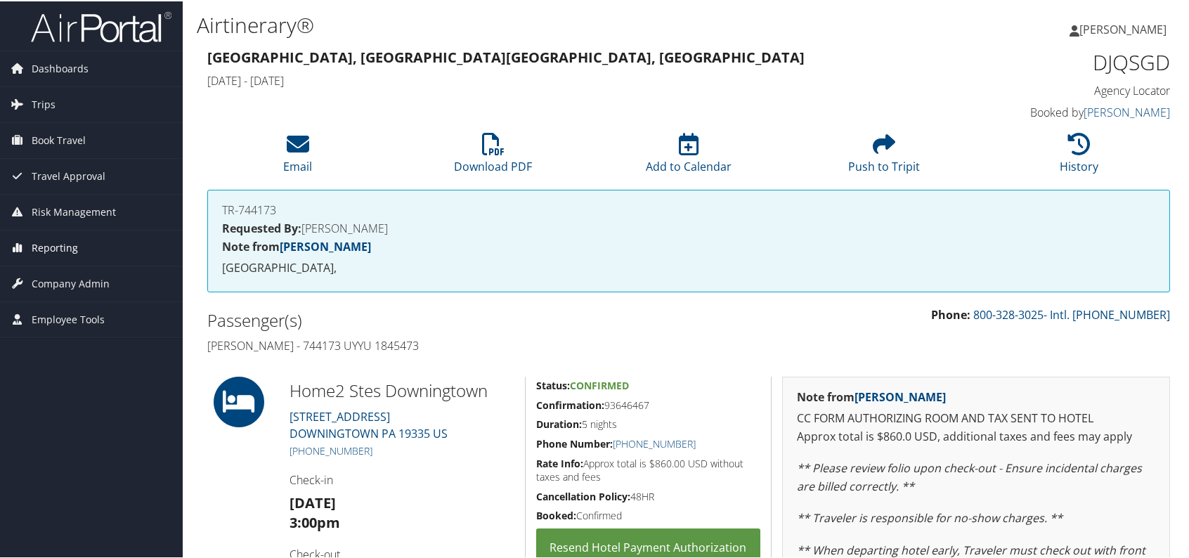
click at [63, 242] on span "Reporting" at bounding box center [55, 246] width 46 height 35
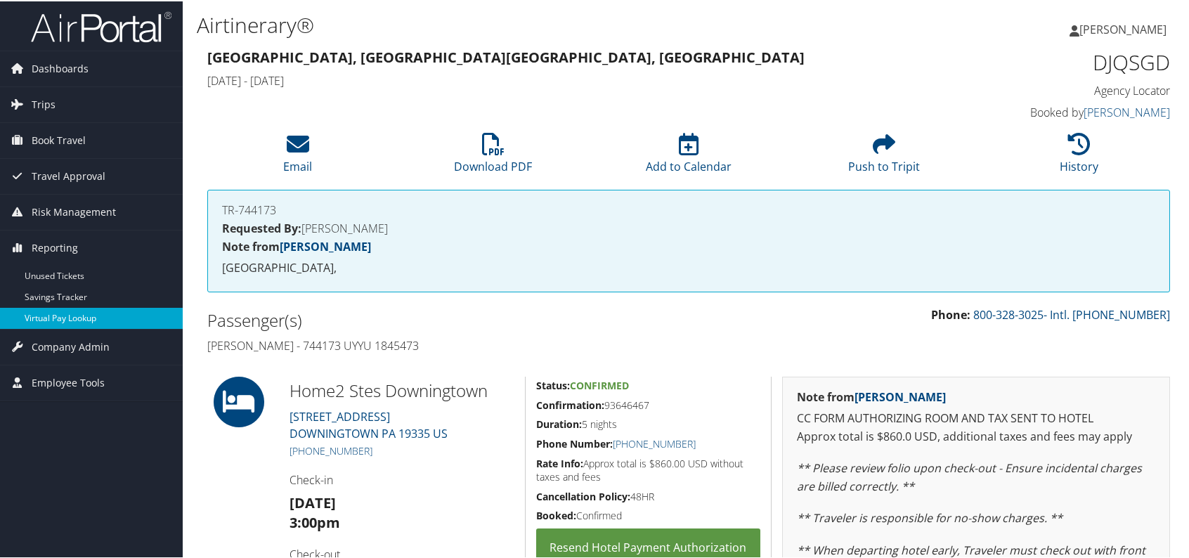
drag, startPoint x: 58, startPoint y: 315, endPoint x: 141, endPoint y: 341, distance: 87.5
click at [58, 315] on link "Virtual Pay Lookup" at bounding box center [91, 316] width 183 height 21
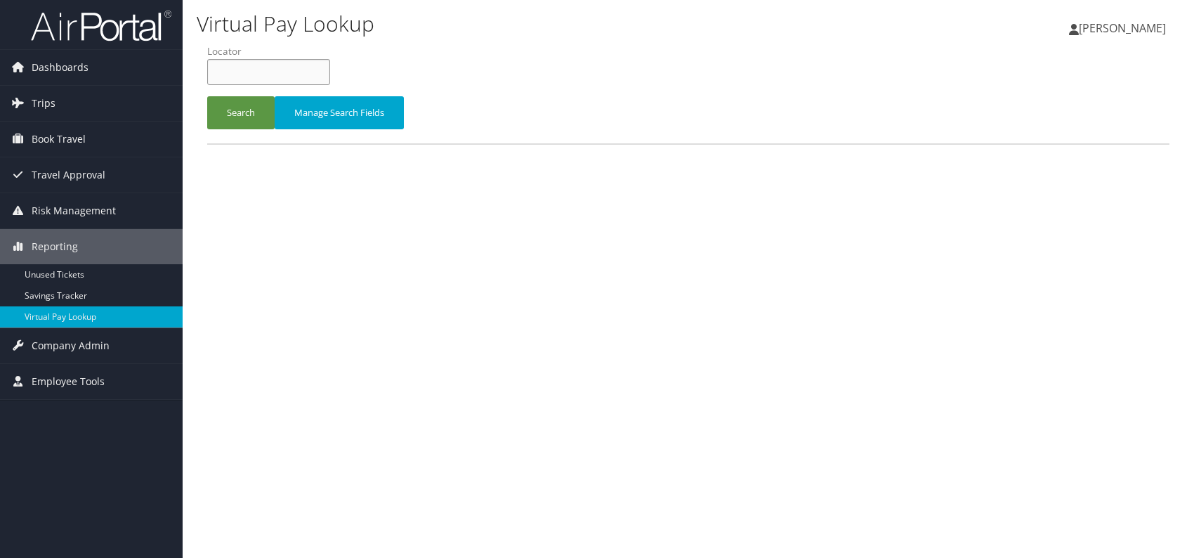
paste input "LPYMNM"
type input "LPYMNM"
click at [236, 111] on button "Search" at bounding box center [240, 112] width 67 height 33
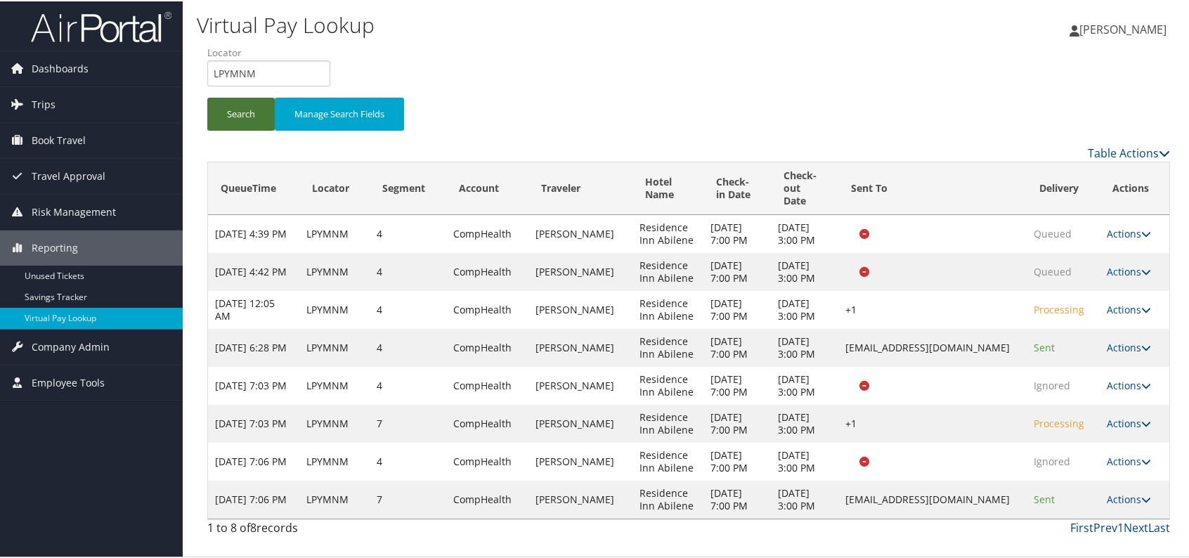
scroll to position [84, 0]
click at [1148, 534] on link "Last" at bounding box center [1159, 525] width 22 height 15
click at [1158, 534] on link "Last" at bounding box center [1159, 525] width 22 height 15
click at [1153, 534] on link "Last" at bounding box center [1159, 525] width 22 height 15
click at [1128, 534] on link "Next" at bounding box center [1135, 525] width 25 height 15
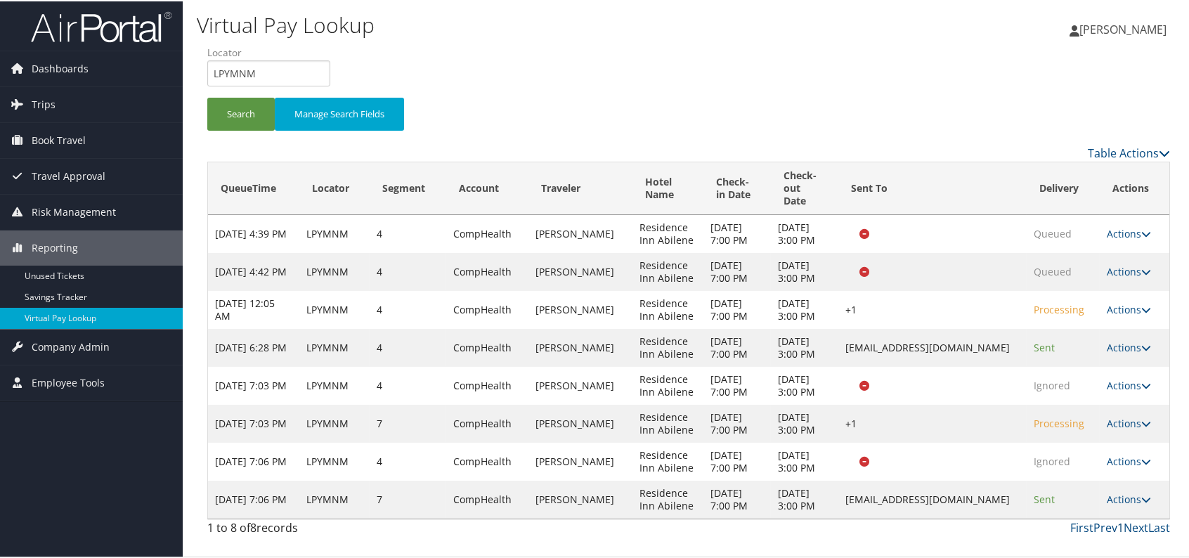
click at [1117, 534] on link "1" at bounding box center [1120, 525] width 6 height 15
click at [1127, 504] on link "Actions" at bounding box center [1128, 497] width 44 height 13
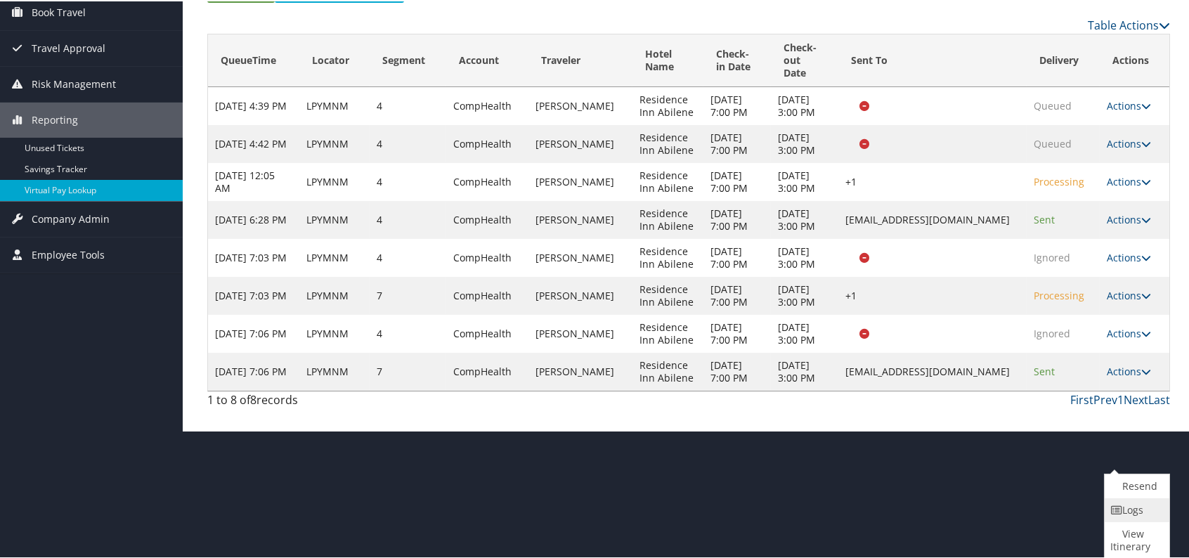
click at [1139, 511] on link "Logs" at bounding box center [1134, 509] width 61 height 24
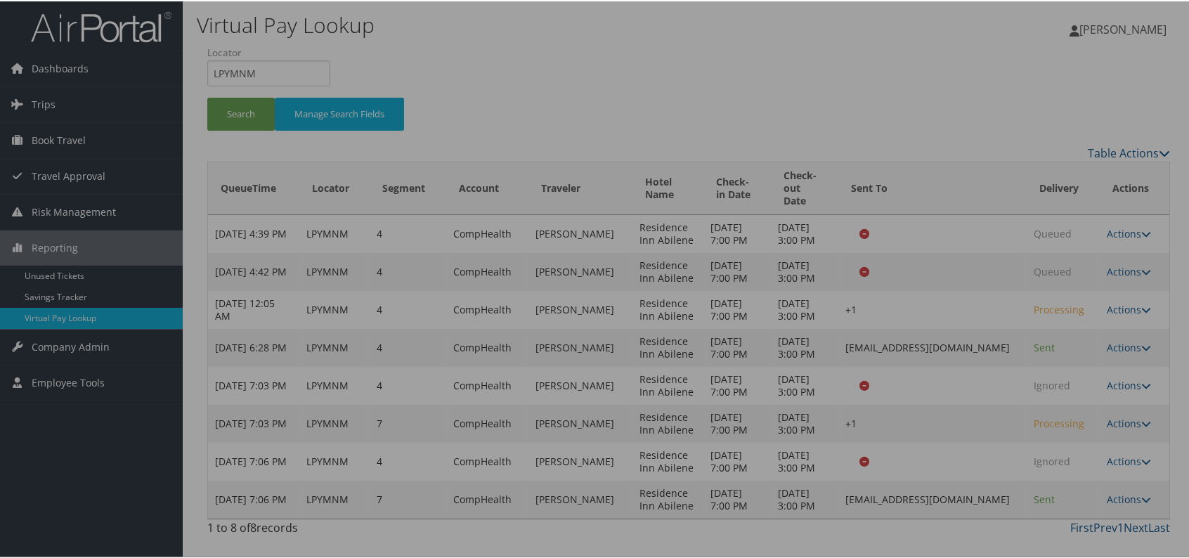
scroll to position [84, 0]
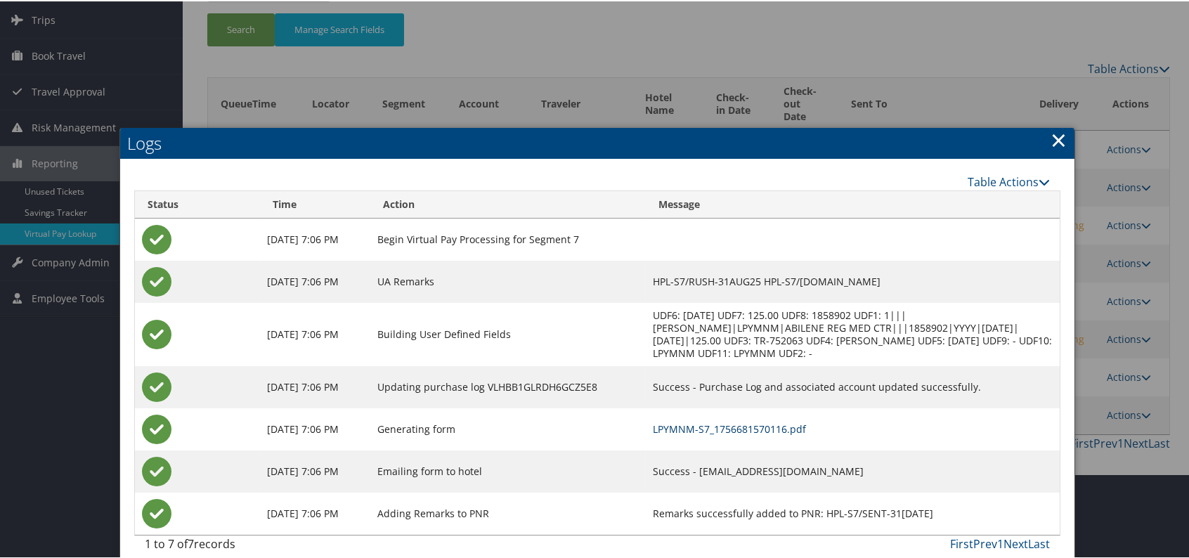
click at [712, 421] on link "LPYMNM-S7_1756681570116.pdf" at bounding box center [729, 427] width 153 height 13
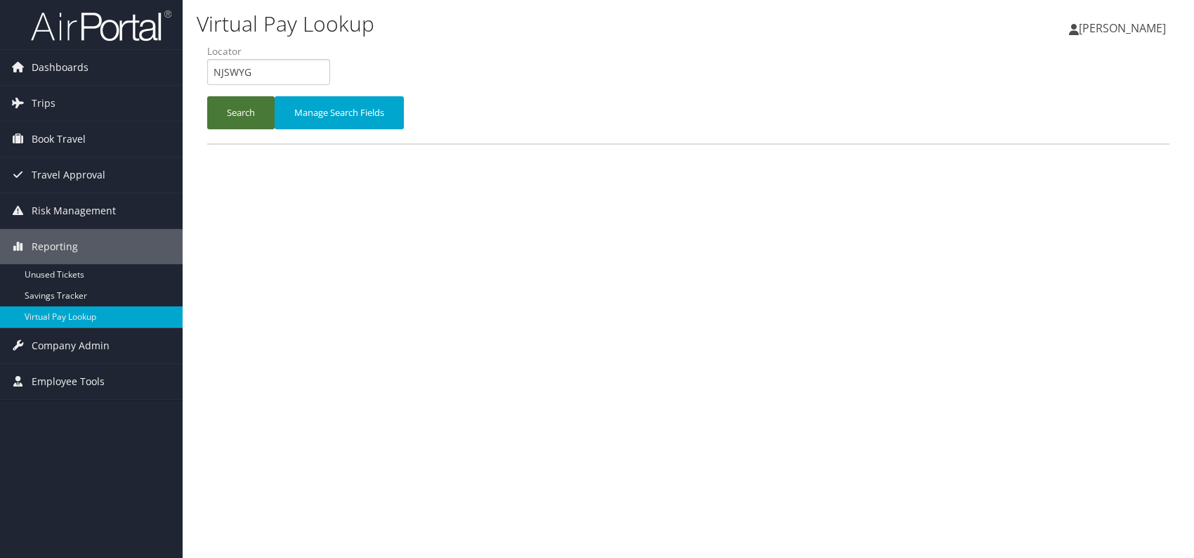
type input "NJSWYG"
click at [241, 119] on button "Search" at bounding box center [240, 112] width 67 height 33
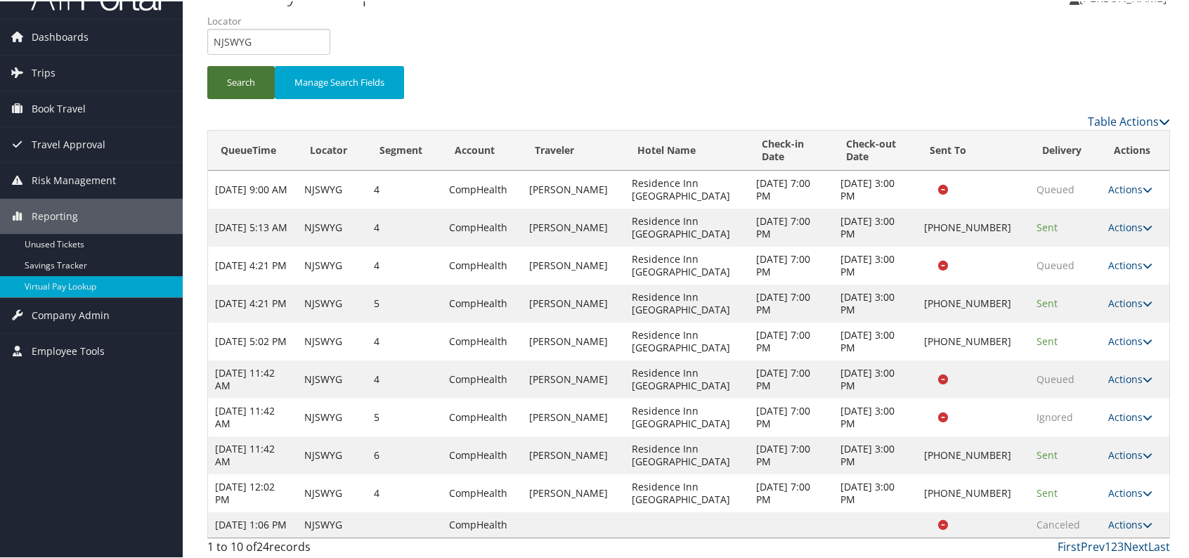
scroll to position [46, 0]
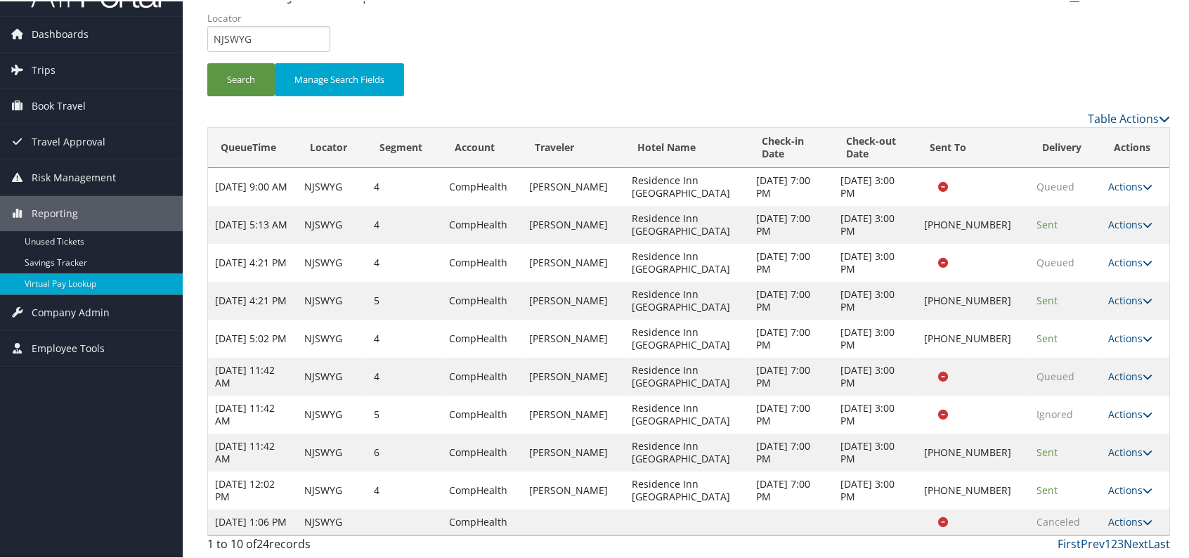
click at [1151, 542] on link "Last" at bounding box center [1159, 542] width 22 height 15
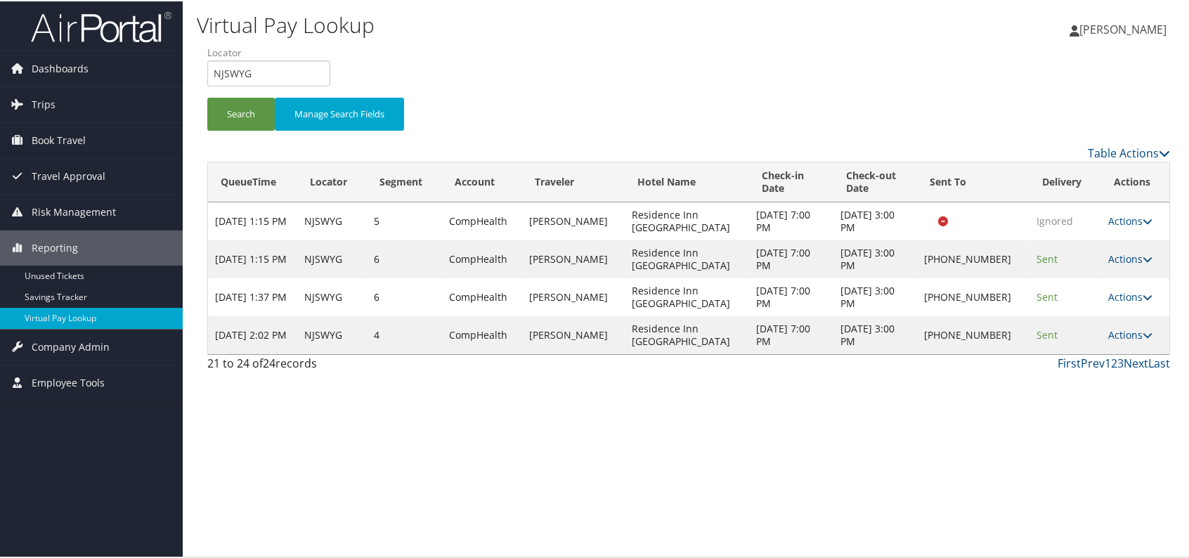
scroll to position [0, 0]
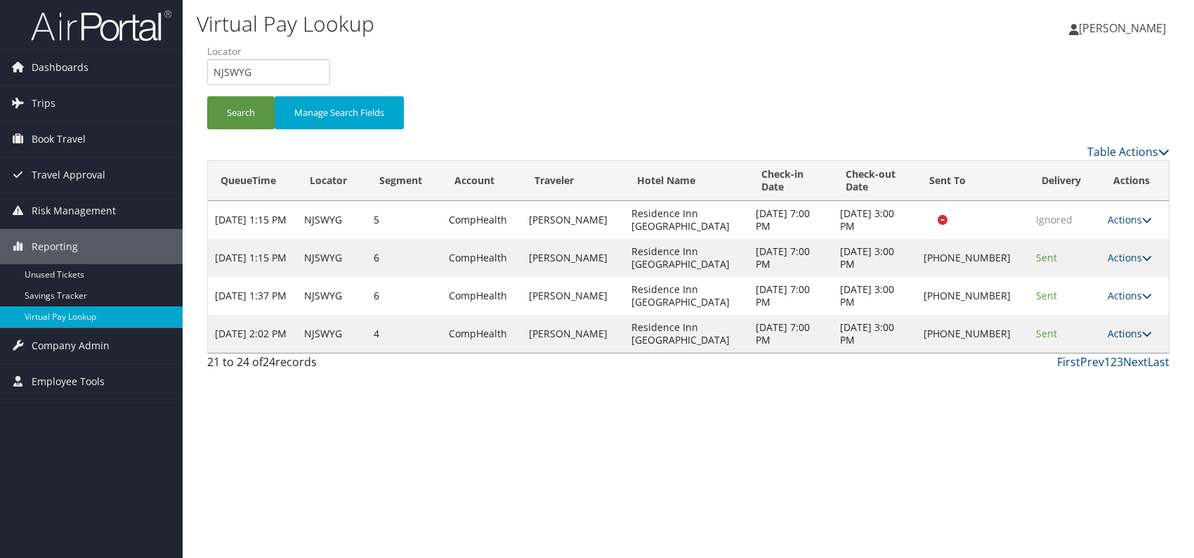
click at [1130, 329] on link "Actions" at bounding box center [1130, 333] width 44 height 13
click at [1050, 375] on link "Logs" at bounding box center [1084, 377] width 120 height 24
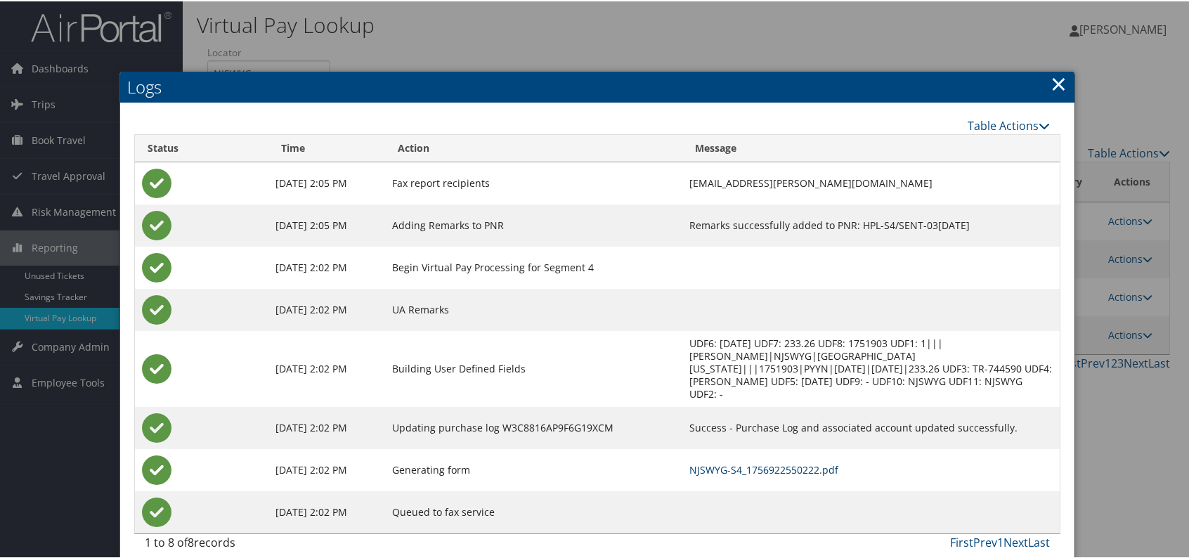
click at [770, 466] on link "NJSWYG-S4_1756922550222.pdf" at bounding box center [763, 468] width 149 height 13
